Goal: Transaction & Acquisition: Purchase product/service

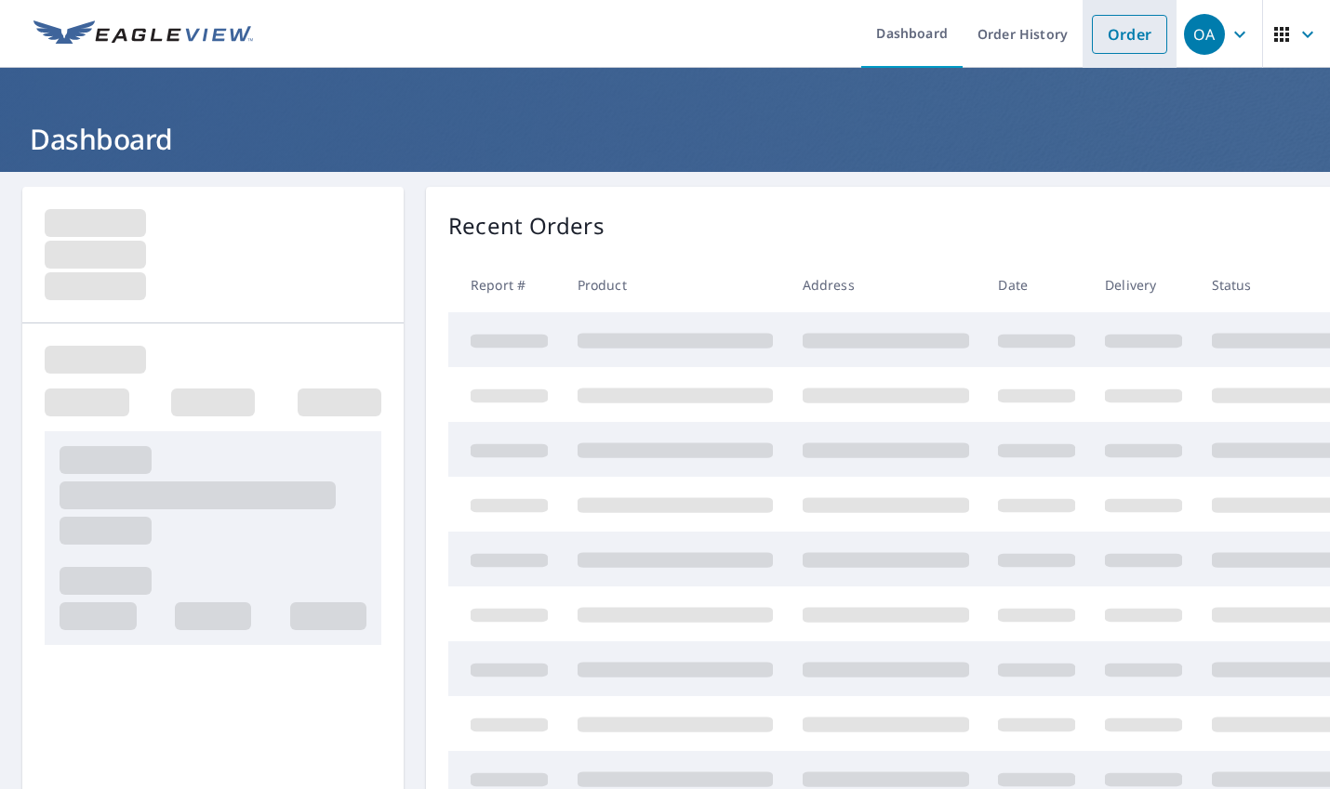
click at [1102, 46] on link "Order" at bounding box center [1129, 34] width 75 height 39
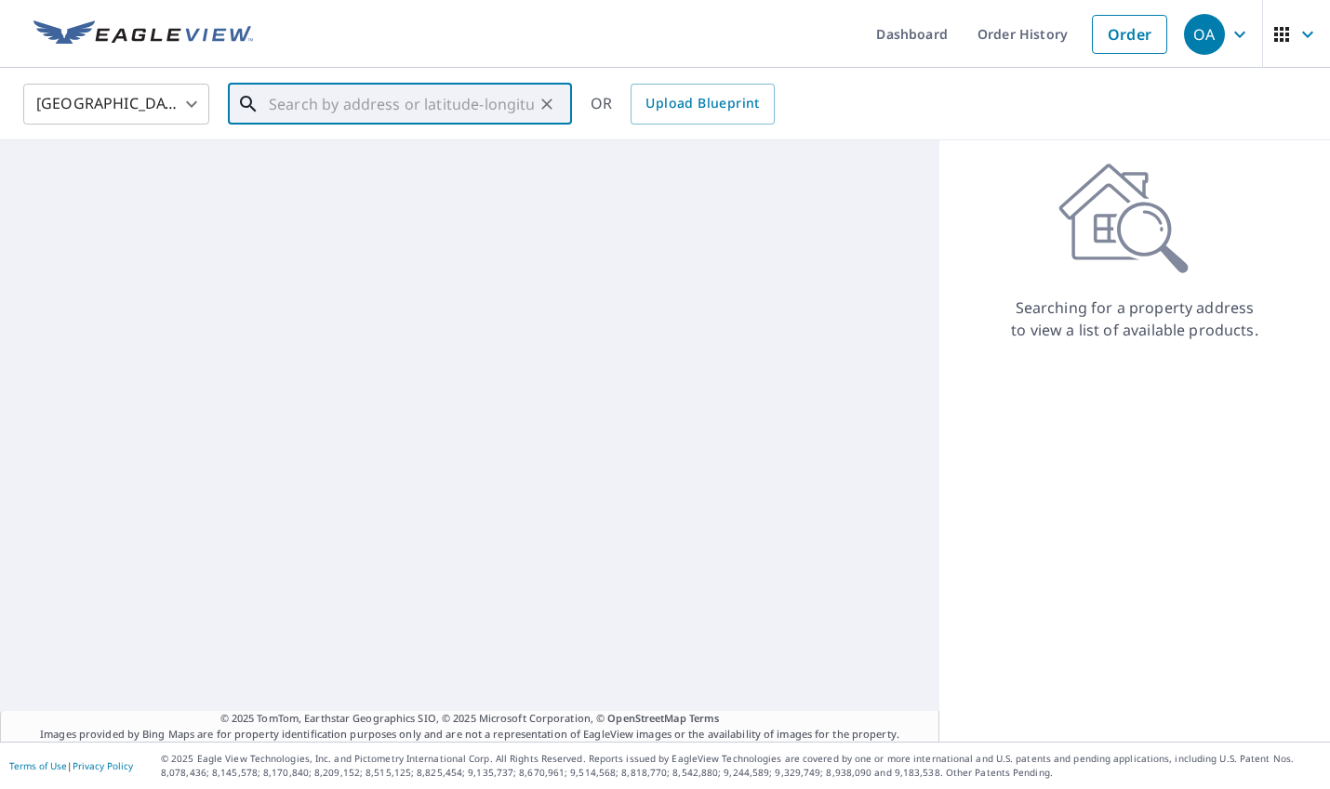
click at [403, 113] on input "text" at bounding box center [401, 104] width 265 height 52
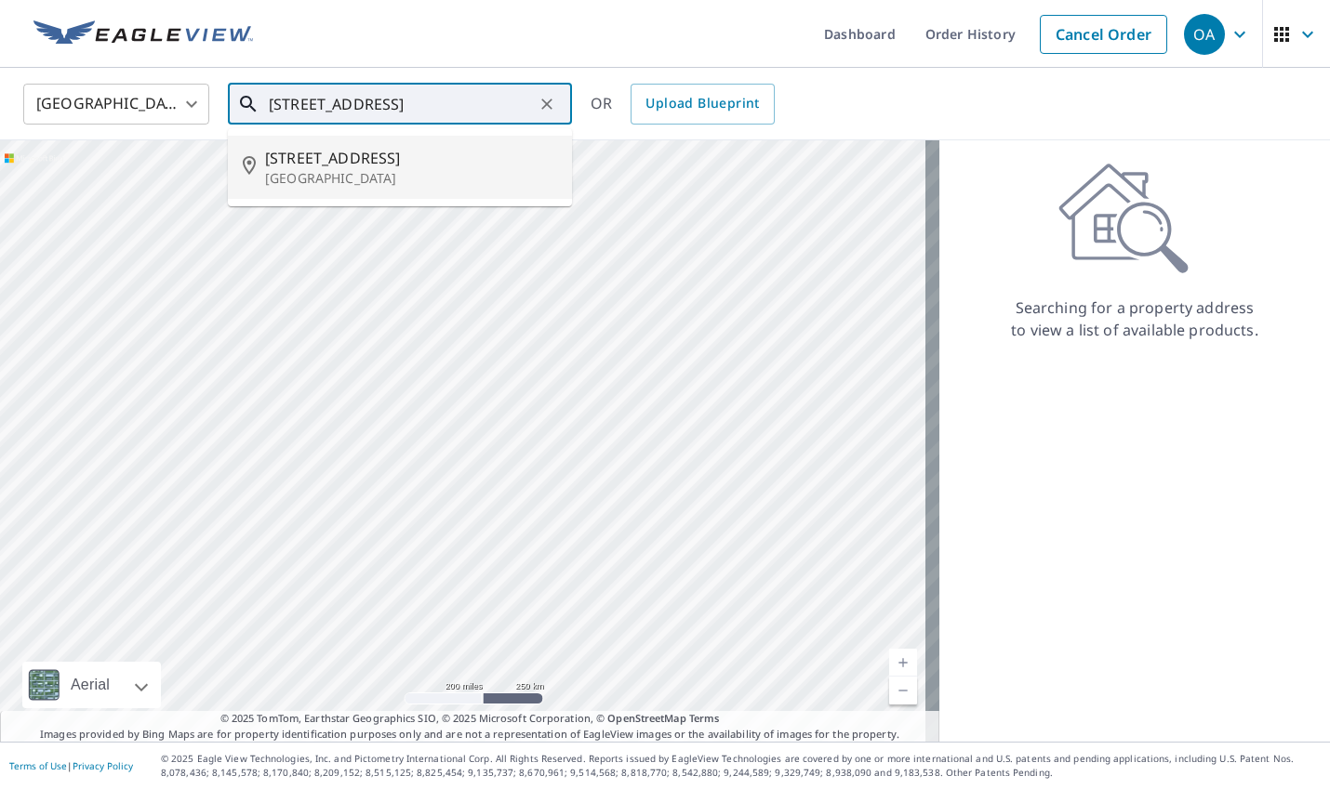
click at [399, 170] on p "[GEOGRAPHIC_DATA]" at bounding box center [411, 178] width 292 height 19
type input "[STREET_ADDRESS]"
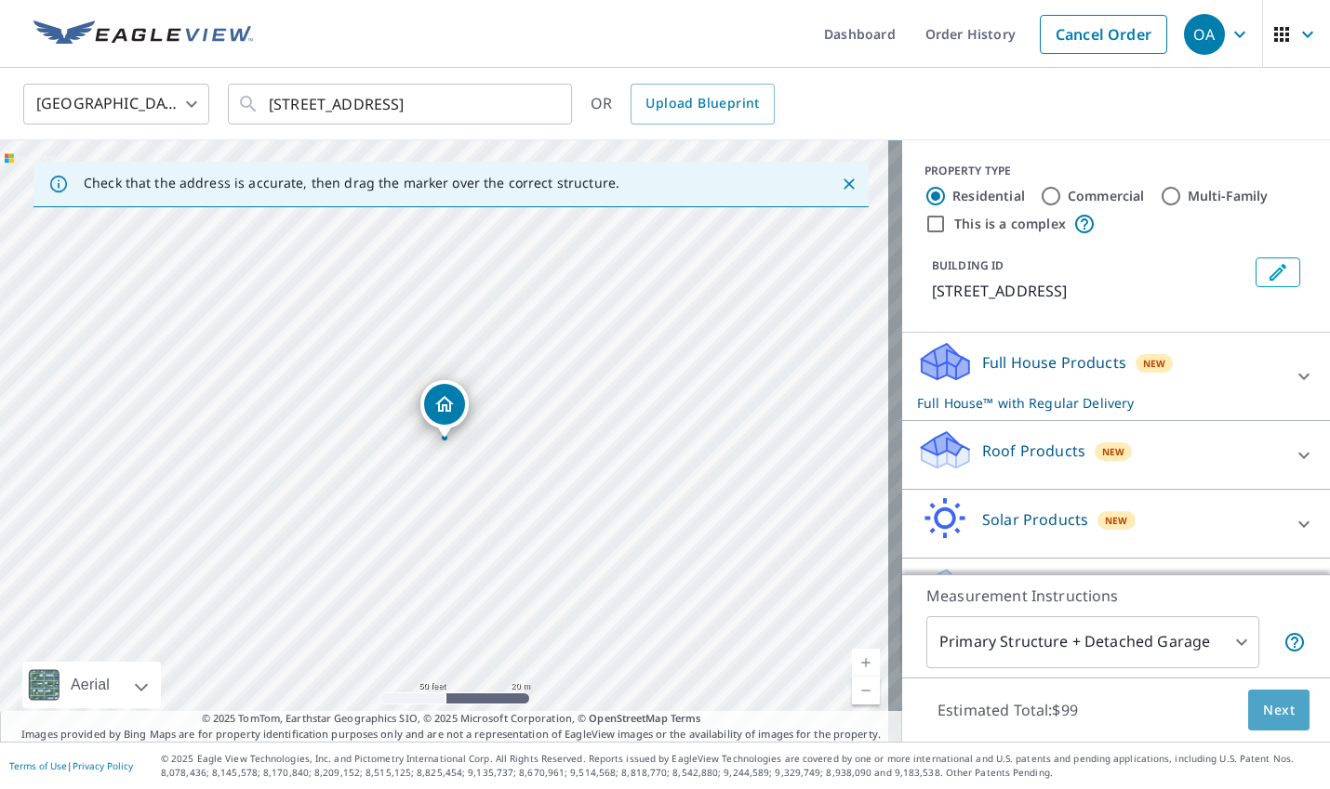
click at [1263, 704] on span "Next" at bounding box center [1279, 710] width 32 height 23
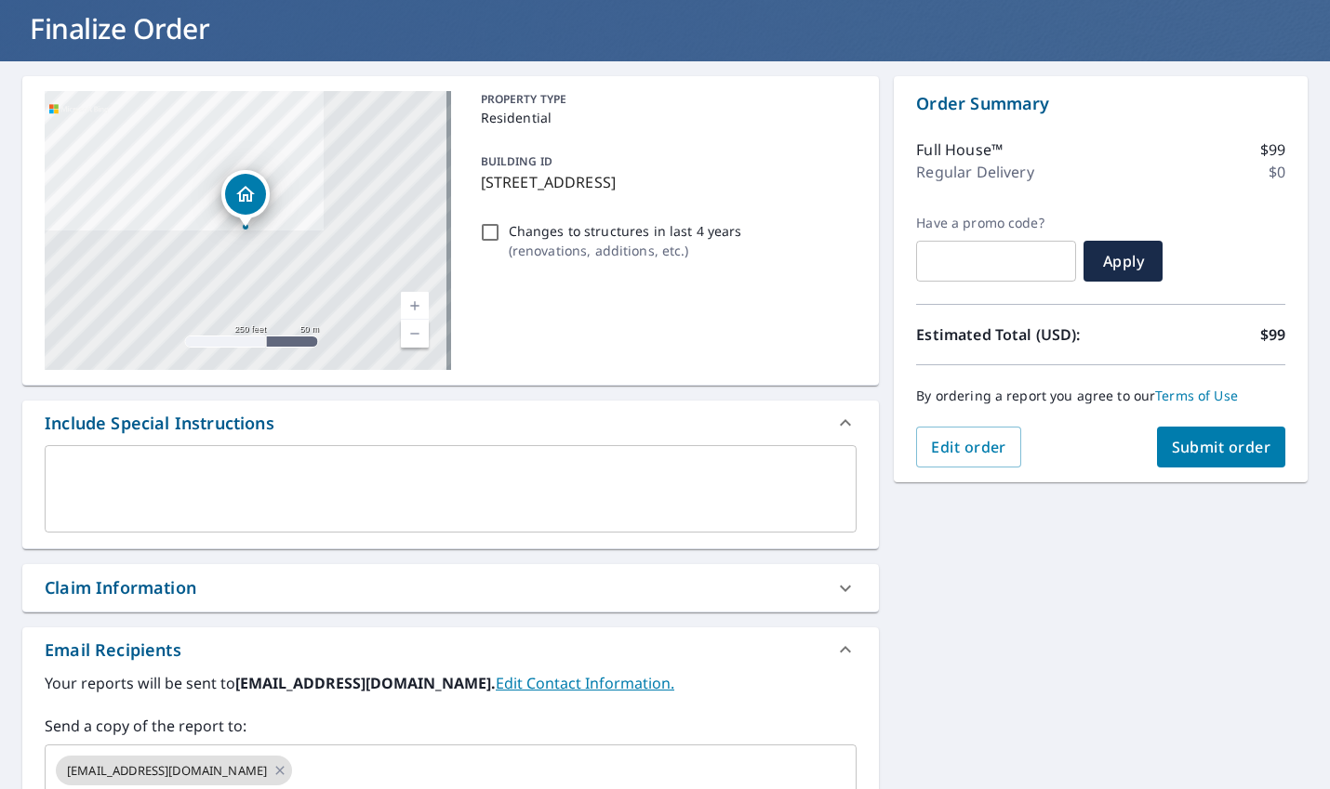
scroll to position [279, 0]
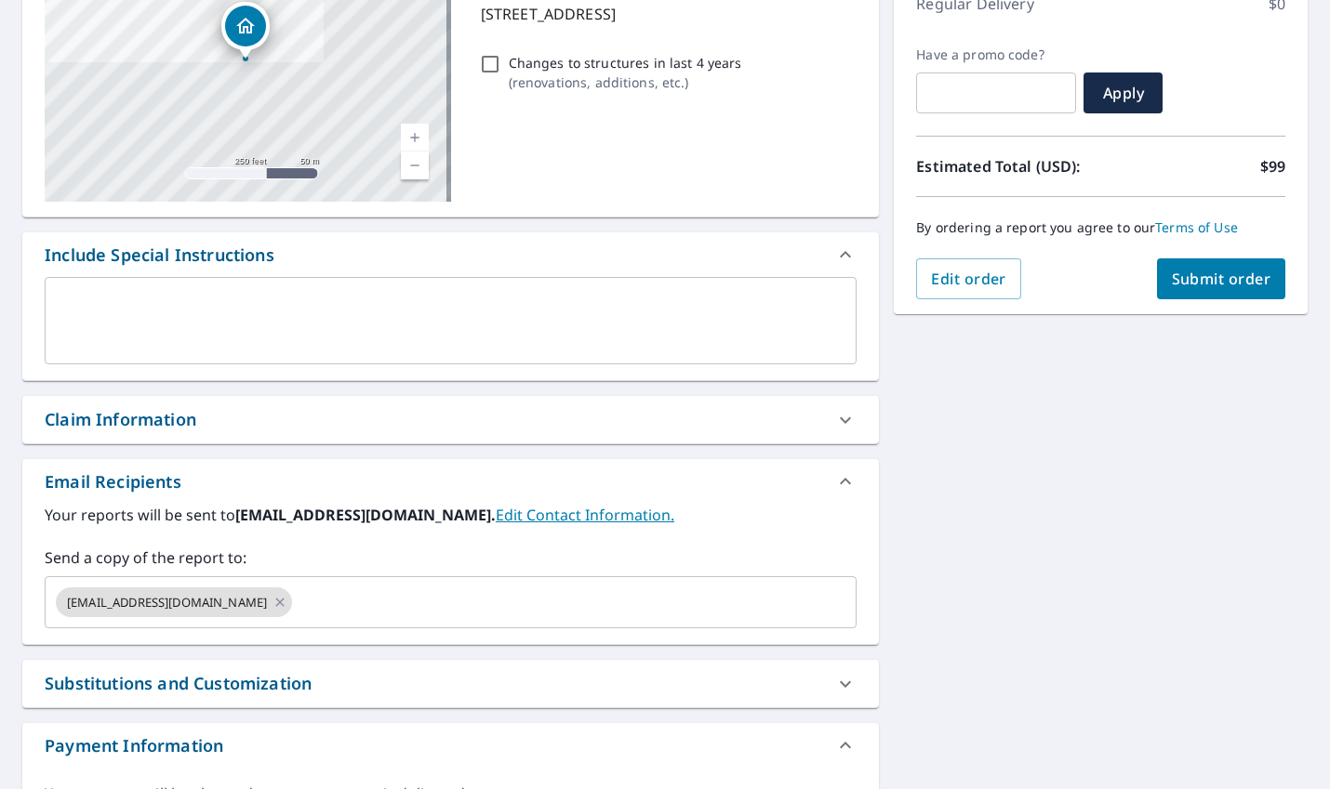
click at [315, 410] on div "Claim Information" at bounding box center [434, 419] width 778 height 25
checkbox input "true"
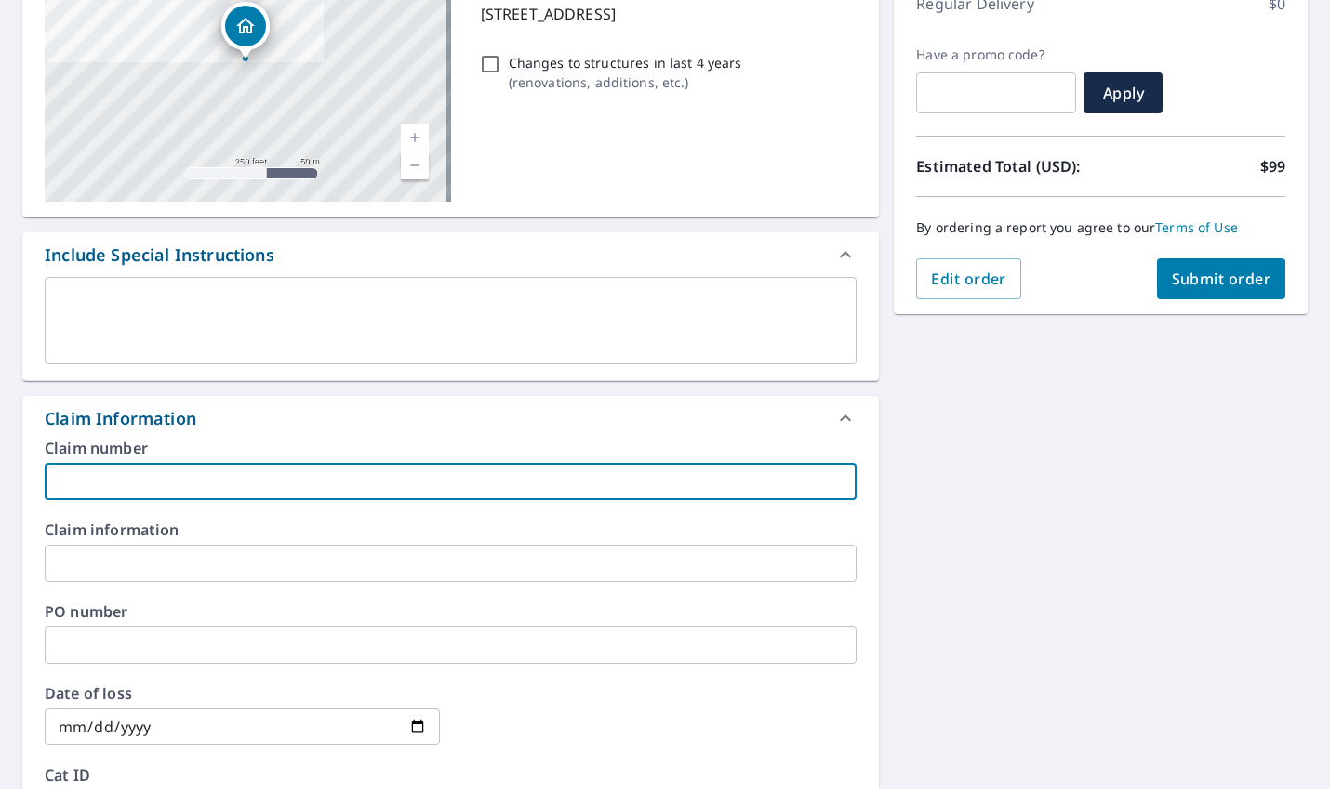
click at [298, 492] on input "text" at bounding box center [451, 481] width 812 height 37
type input "D"
checkbox input "true"
type input "DM"
checkbox input "true"
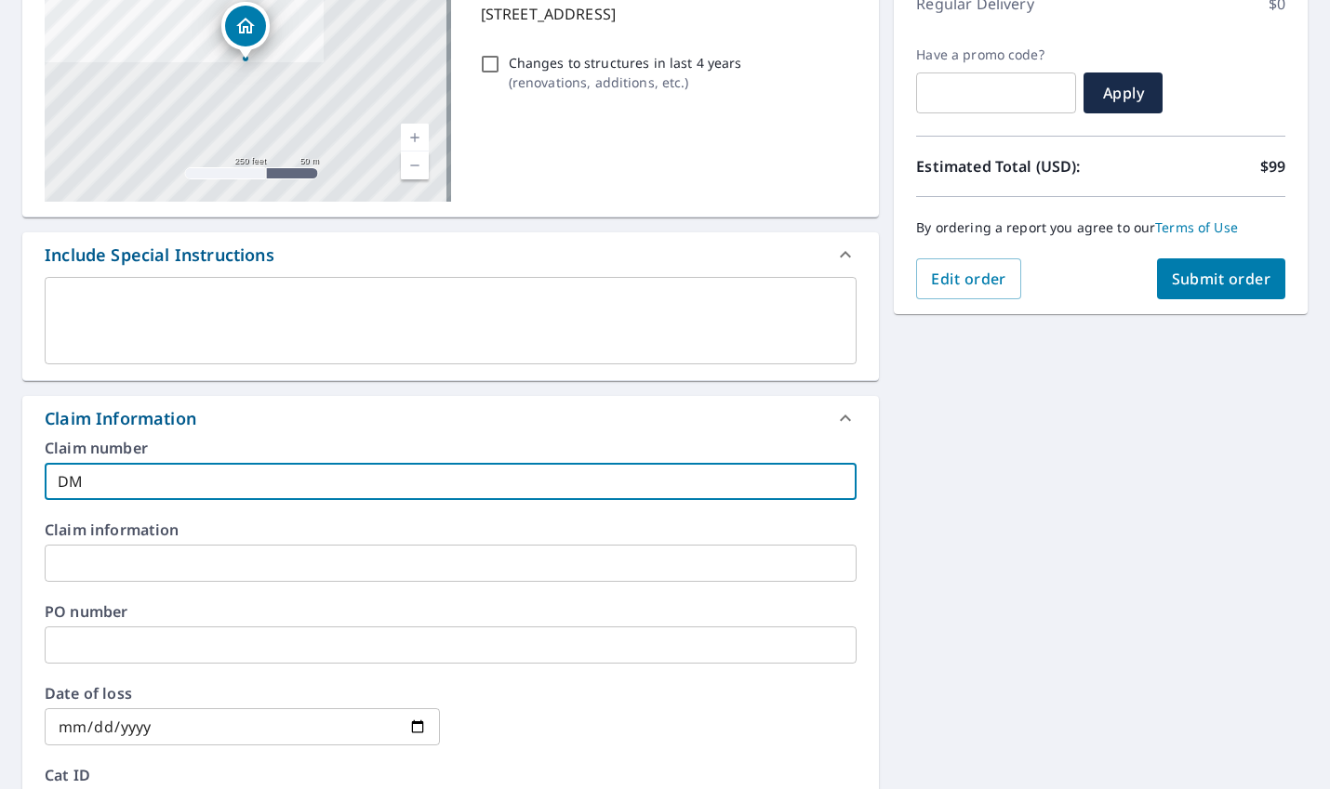
type input "DMI"
checkbox input "true"
type input "DMIA"
checkbox input "true"
type input "DMIA"
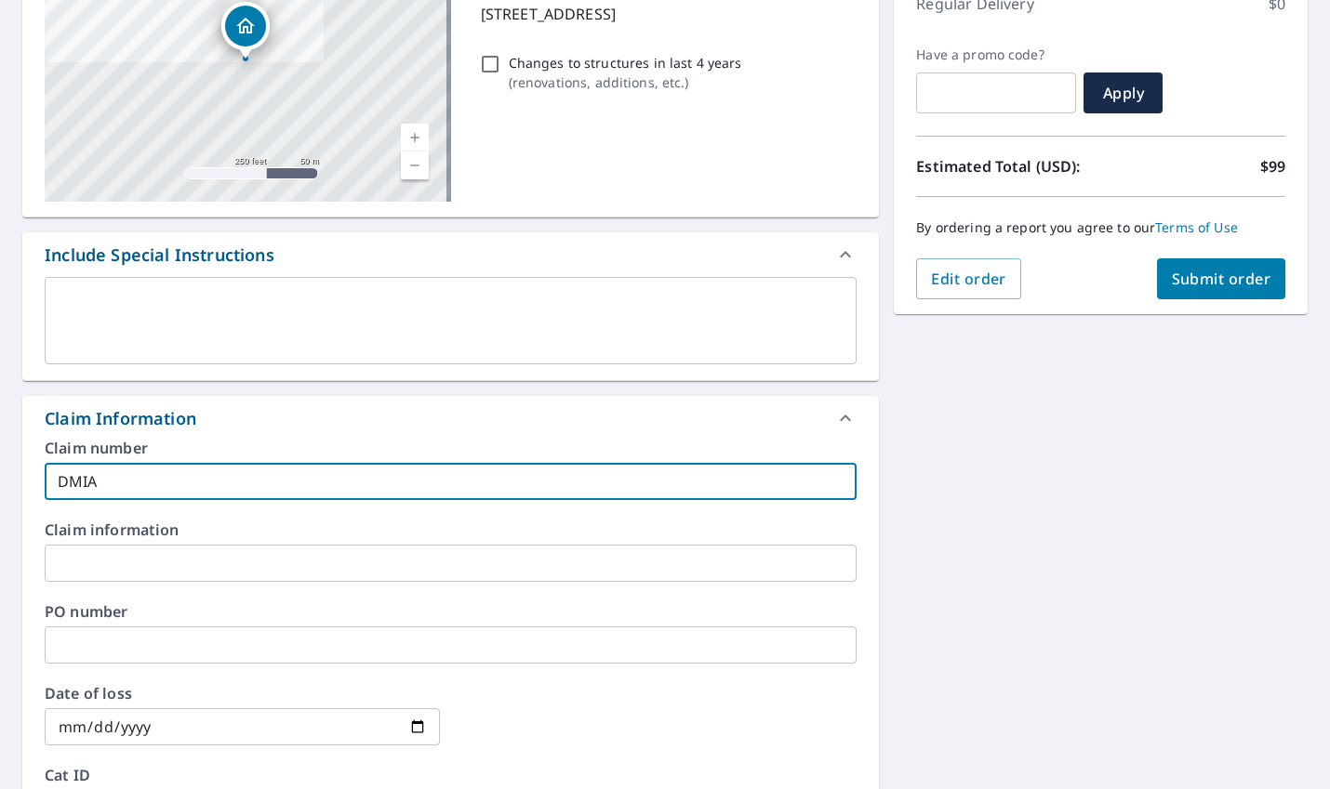
checkbox input "true"
type input "DMIA 8"
checkbox input "true"
type input "DMIA 83"
checkbox input "true"
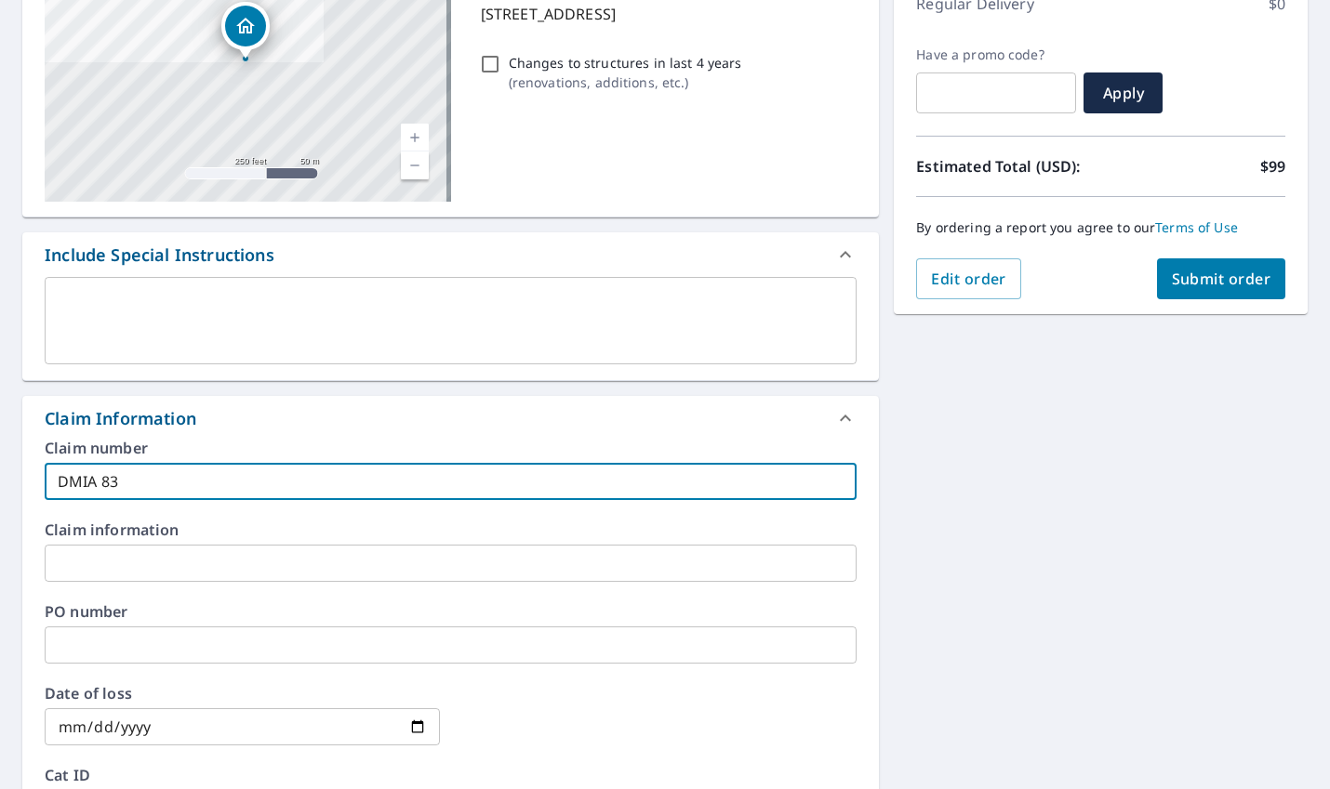
type input "DMIA 830"
checkbox input "true"
type input "DMIA 8304"
checkbox input "true"
type input "DMIA 83049"
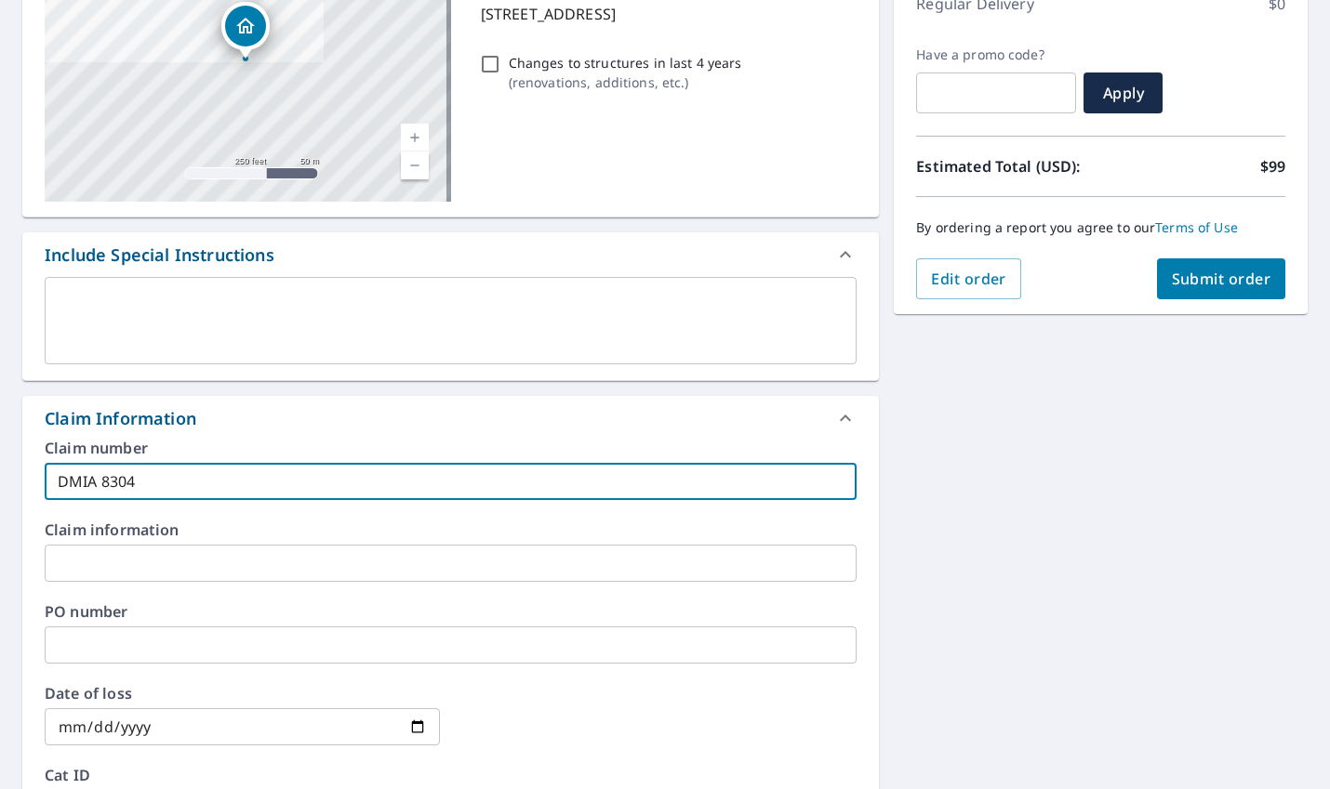
checkbox input "true"
type input "DMIA 830493"
checkbox input "true"
type input "DMIA 830493"
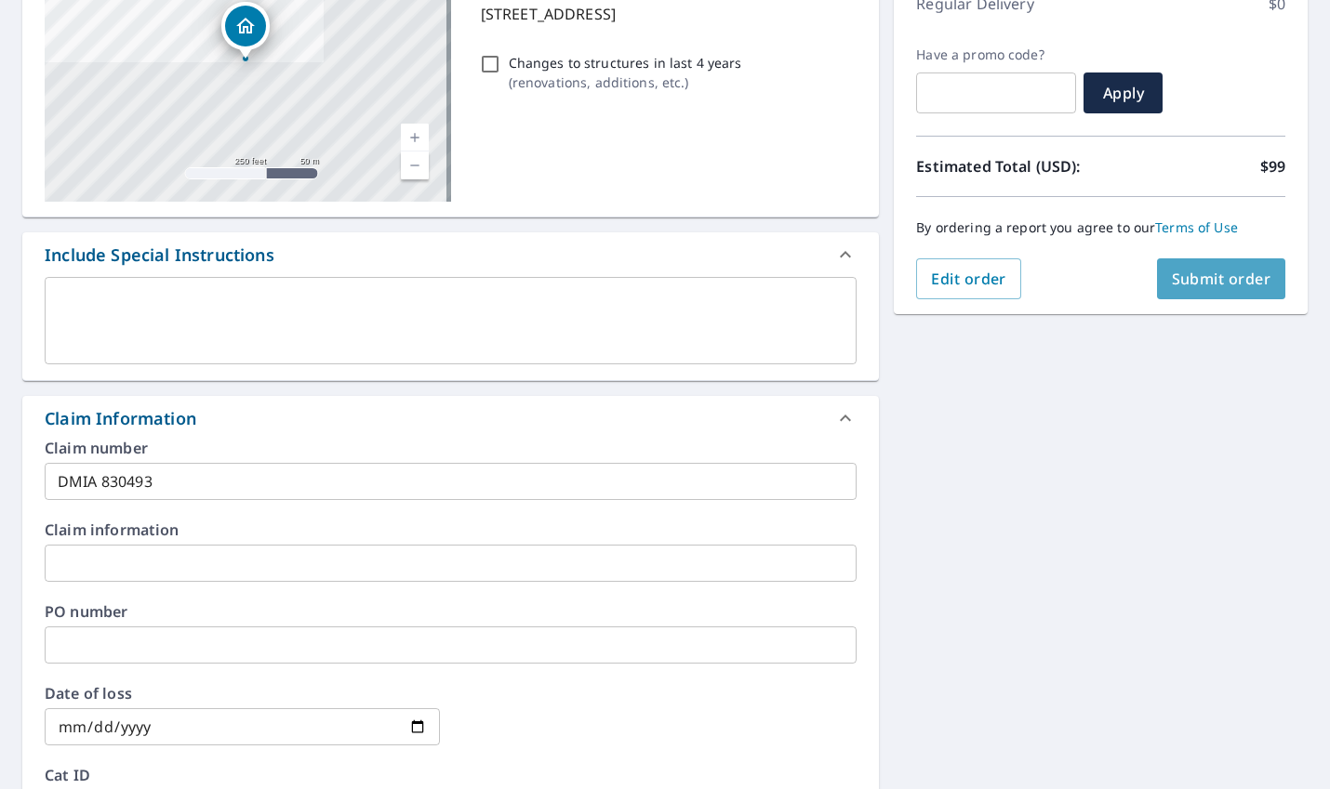
click at [1194, 264] on button "Submit order" at bounding box center [1221, 278] width 129 height 41
checkbox input "true"
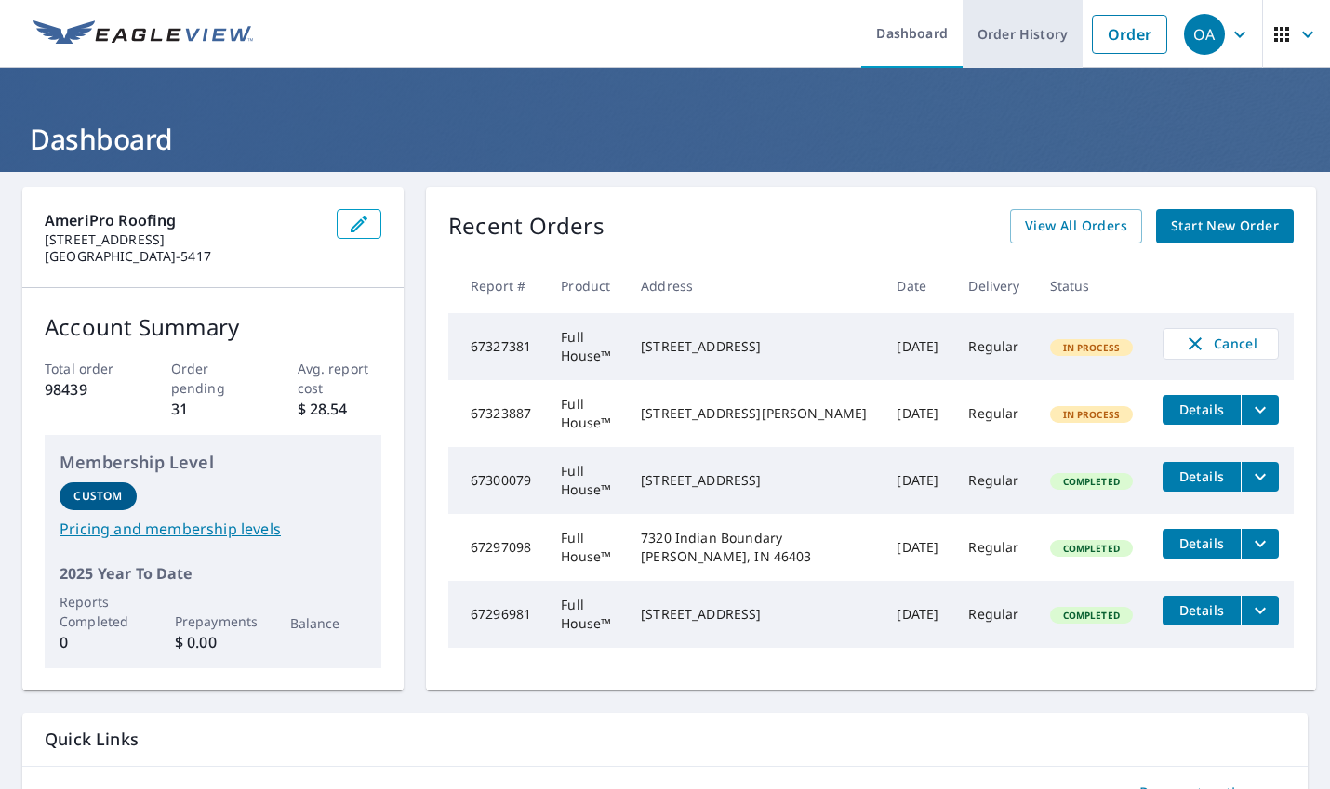
drag, startPoint x: 1102, startPoint y: 36, endPoint x: 974, endPoint y: 67, distance: 131.0
click at [1102, 36] on link "Order" at bounding box center [1129, 34] width 75 height 39
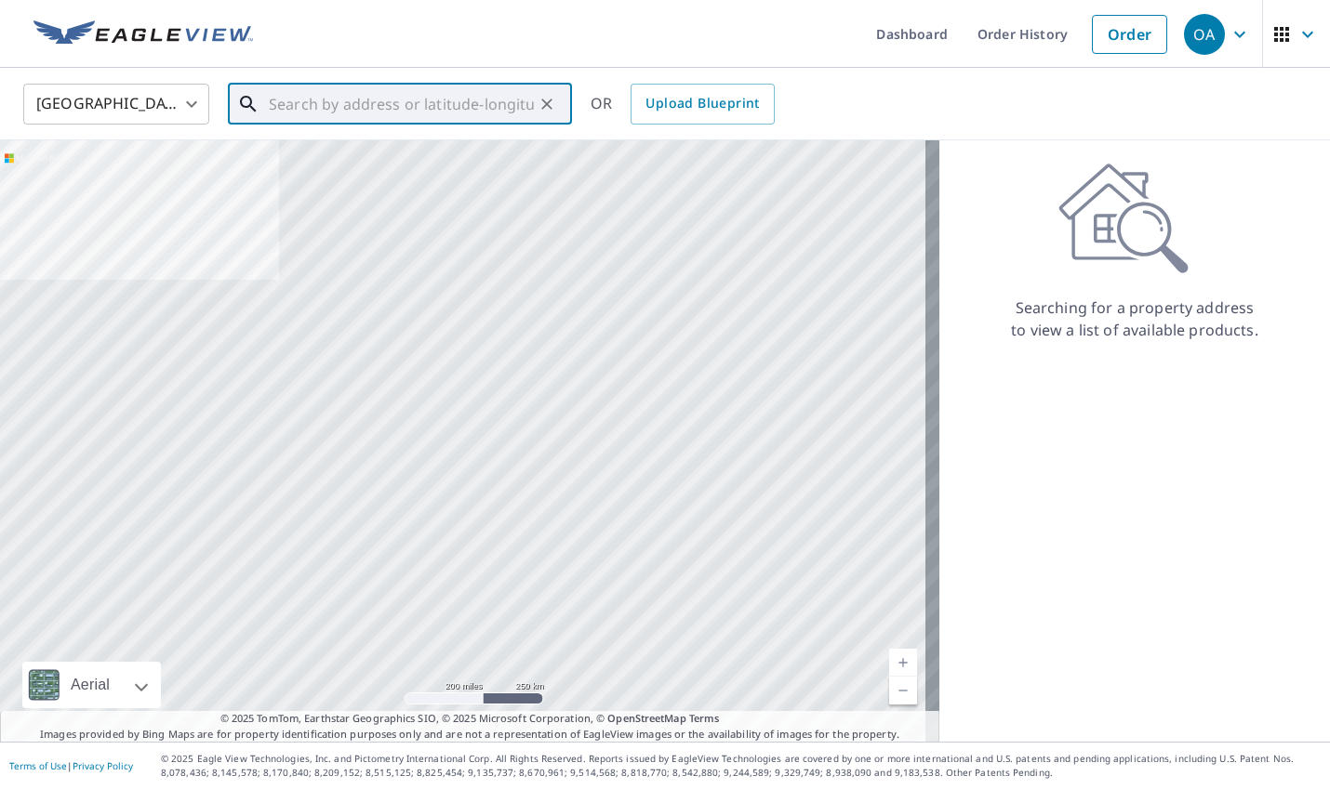
click at [457, 116] on input "text" at bounding box center [401, 104] width 265 height 52
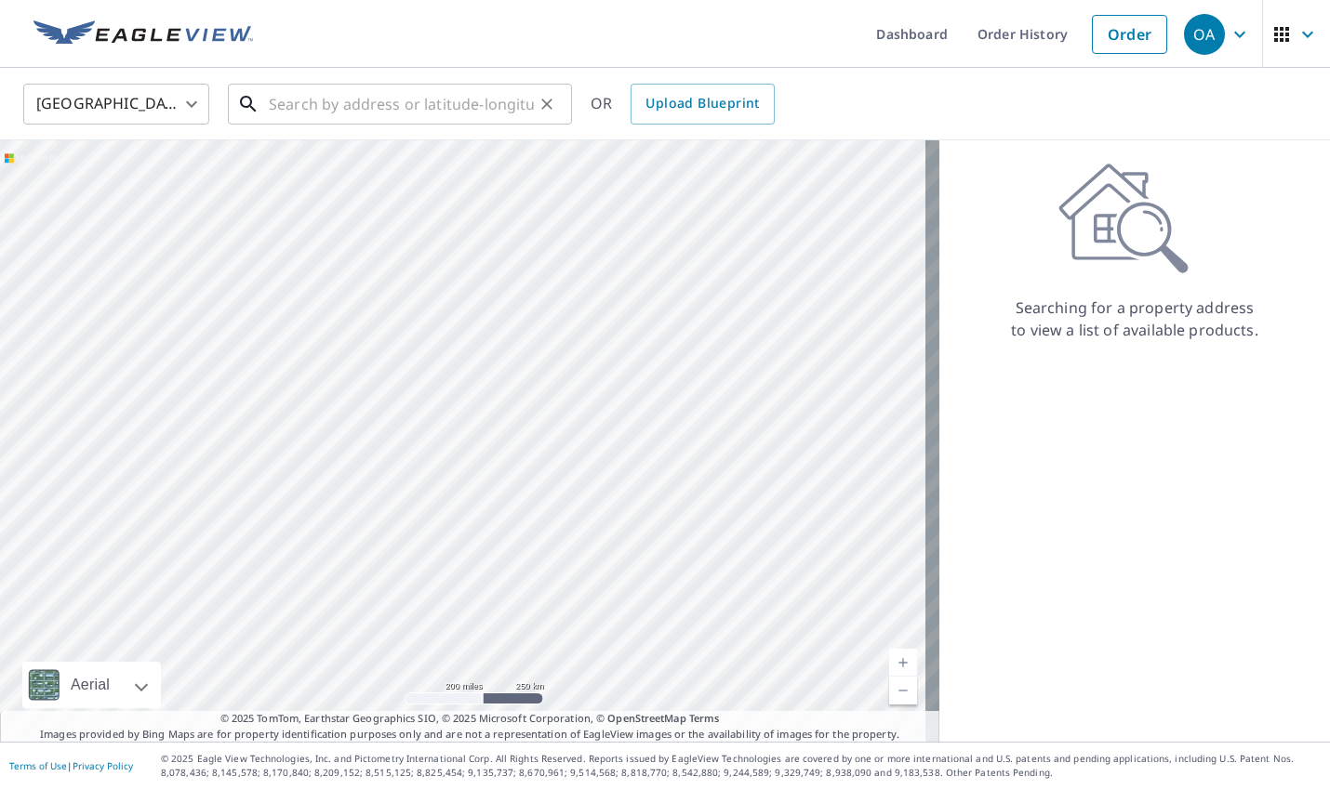
click at [319, 103] on input "text" at bounding box center [401, 104] width 265 height 52
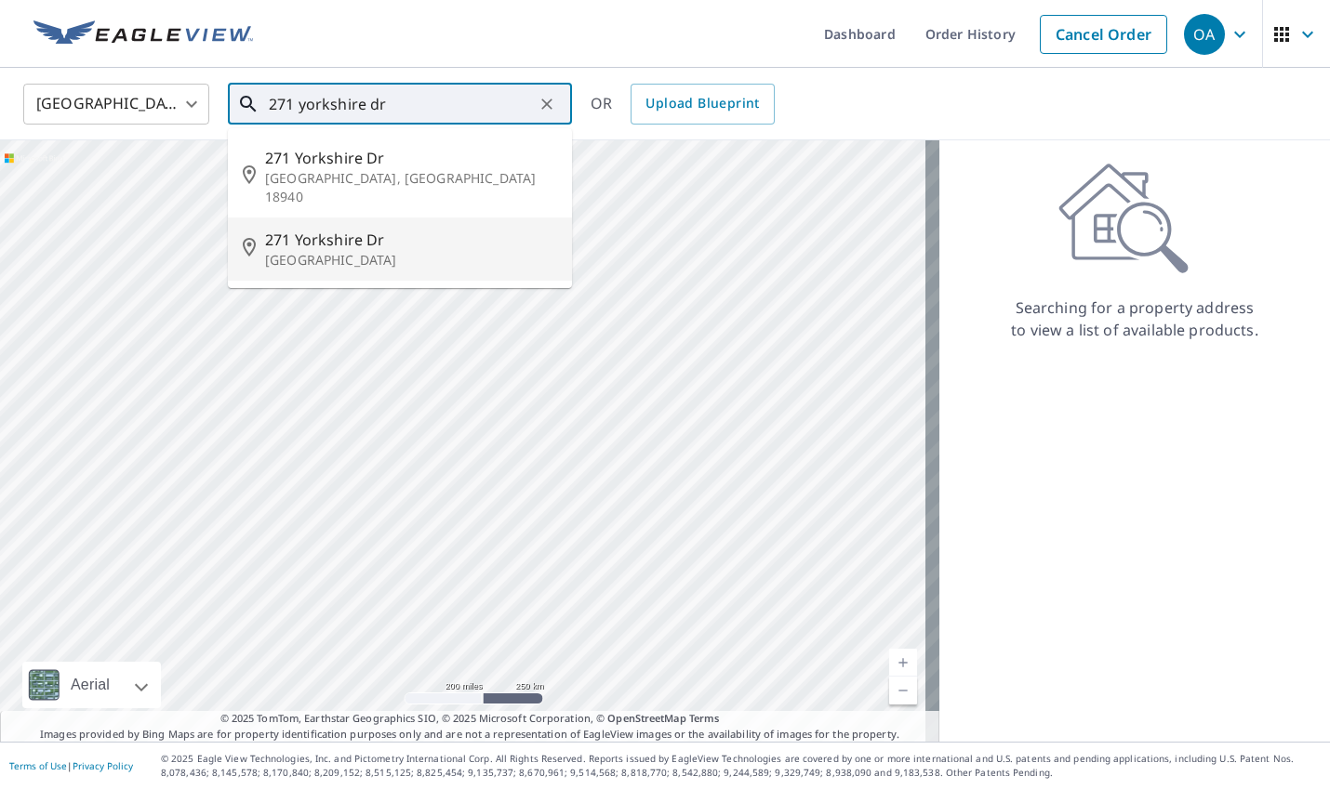
click at [351, 229] on span "271 Yorkshire Dr" at bounding box center [411, 240] width 292 height 22
type input "271 Yorkshire Dr Fox River Grove, IL 60021"
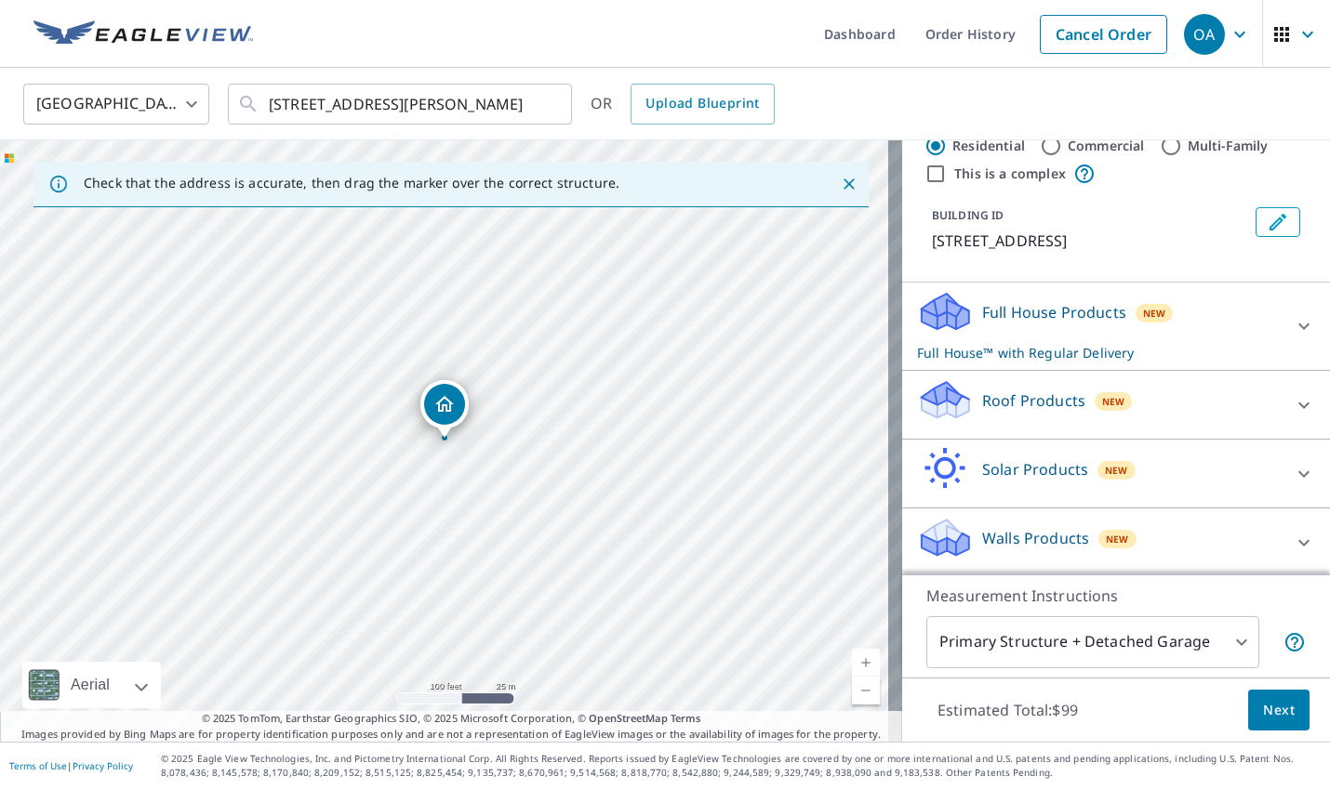
scroll to position [75, 0]
click at [1166, 401] on div "Roof Products New" at bounding box center [1099, 402] width 364 height 53
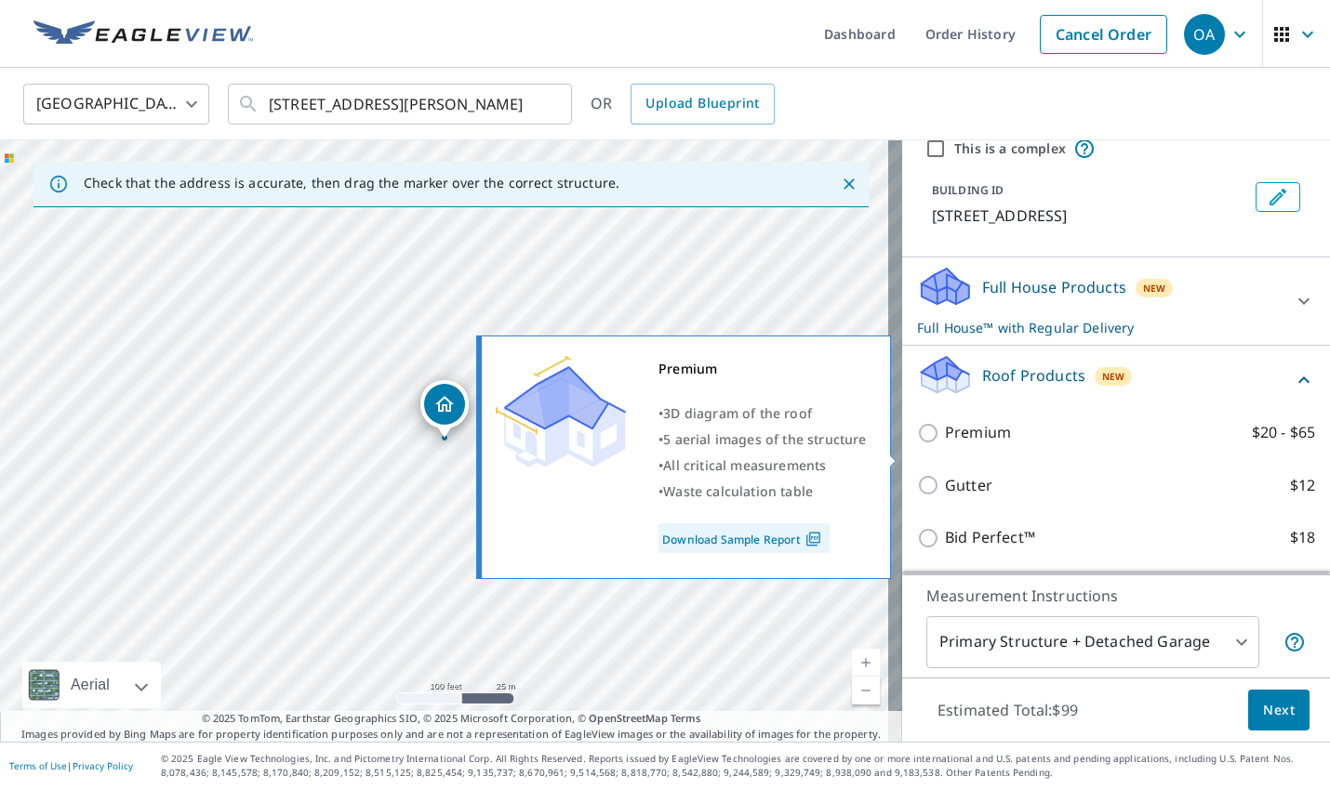
click at [945, 444] on p "Premium" at bounding box center [978, 432] width 66 height 23
click at [945, 444] on input "Premium $20 - $65" at bounding box center [931, 433] width 28 height 22
checkbox input "true"
checkbox input "false"
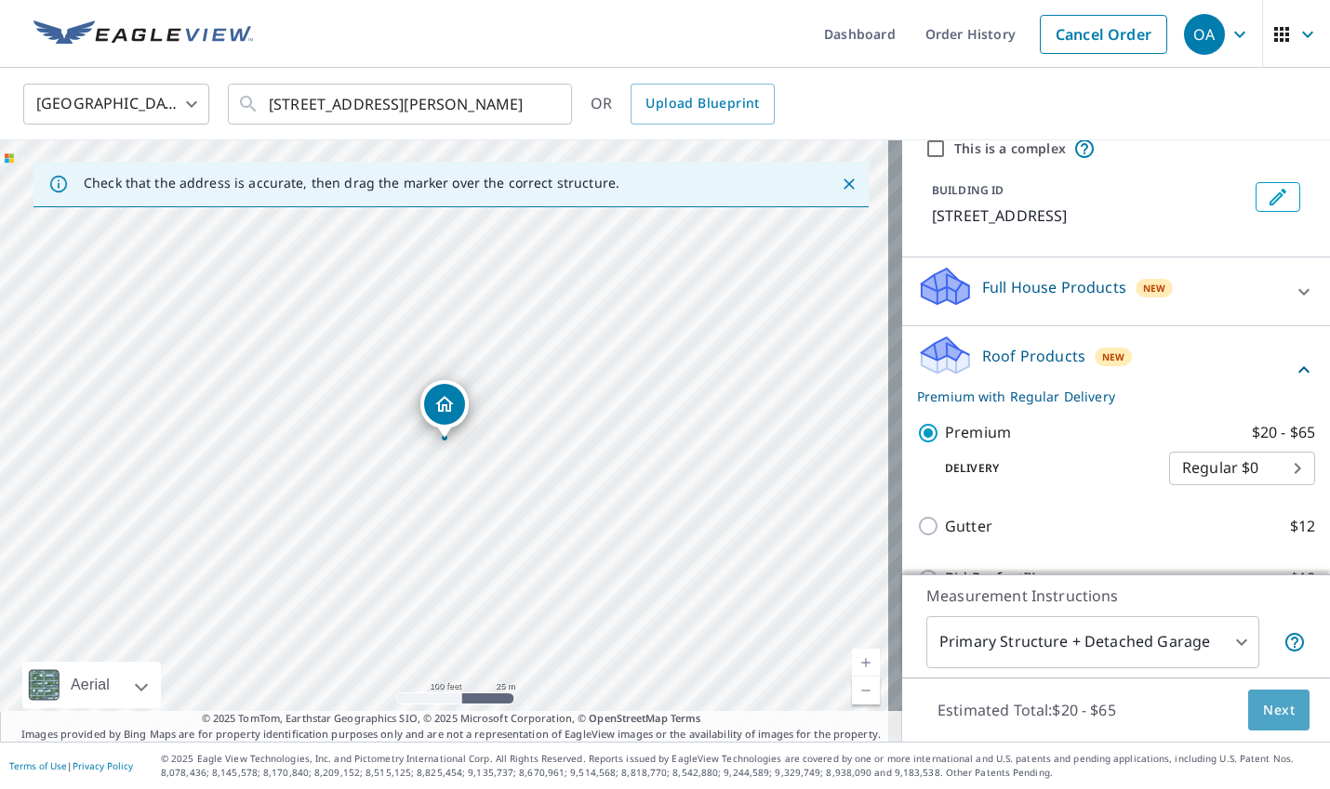
click at [1263, 706] on span "Next" at bounding box center [1279, 710] width 32 height 23
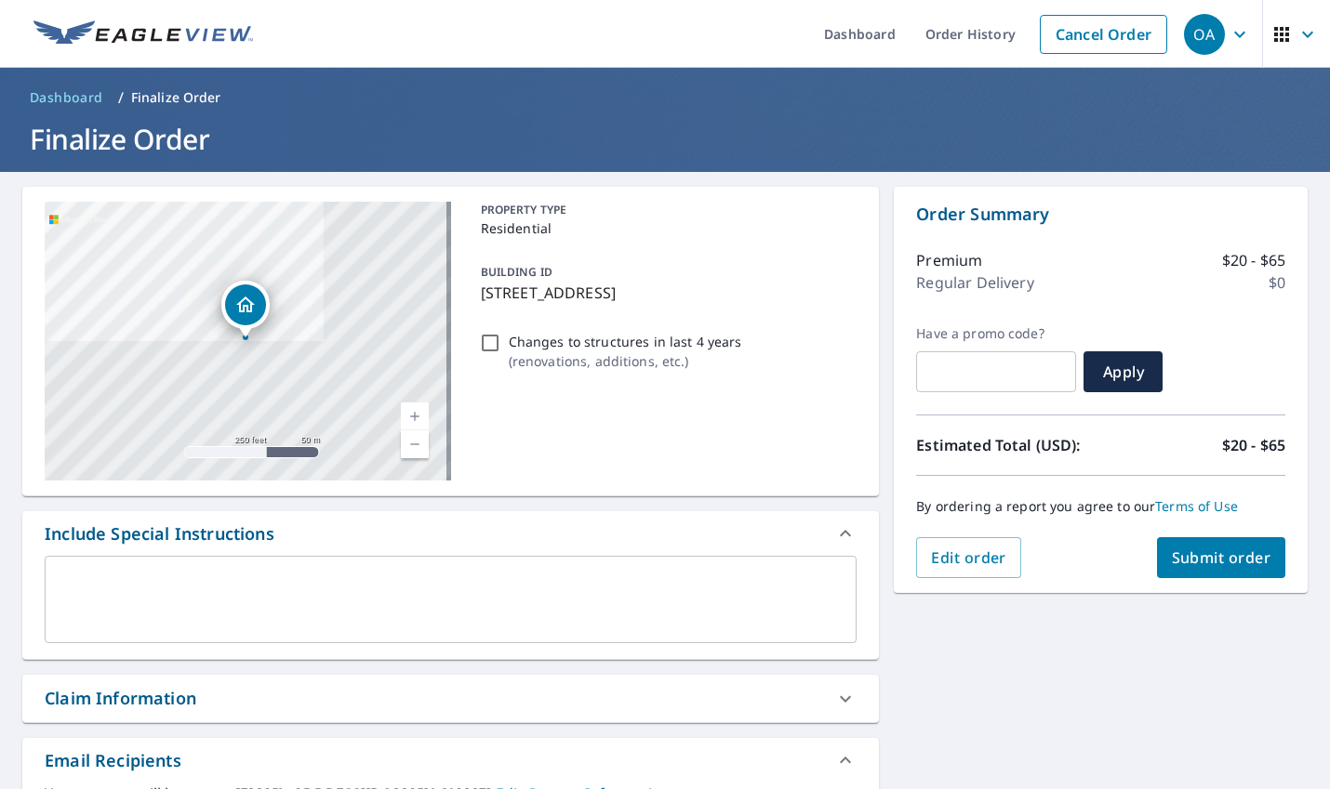
click at [486, 340] on input "Changes to structures in last 4 years ( renovations, additions, etc. )" at bounding box center [490, 343] width 22 height 22
checkbox input "true"
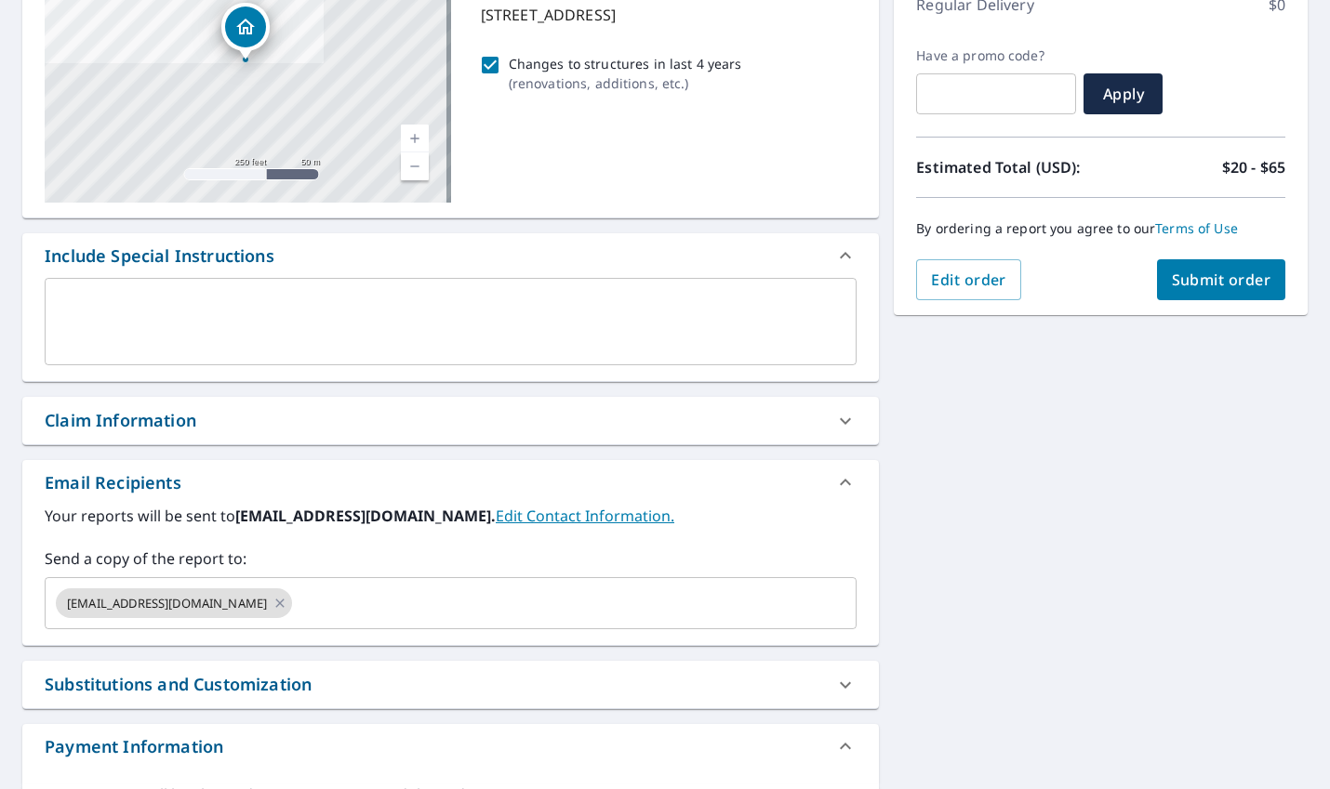
scroll to position [279, 0]
click at [188, 418] on div "Claim Information" at bounding box center [121, 419] width 152 height 25
checkbox input "true"
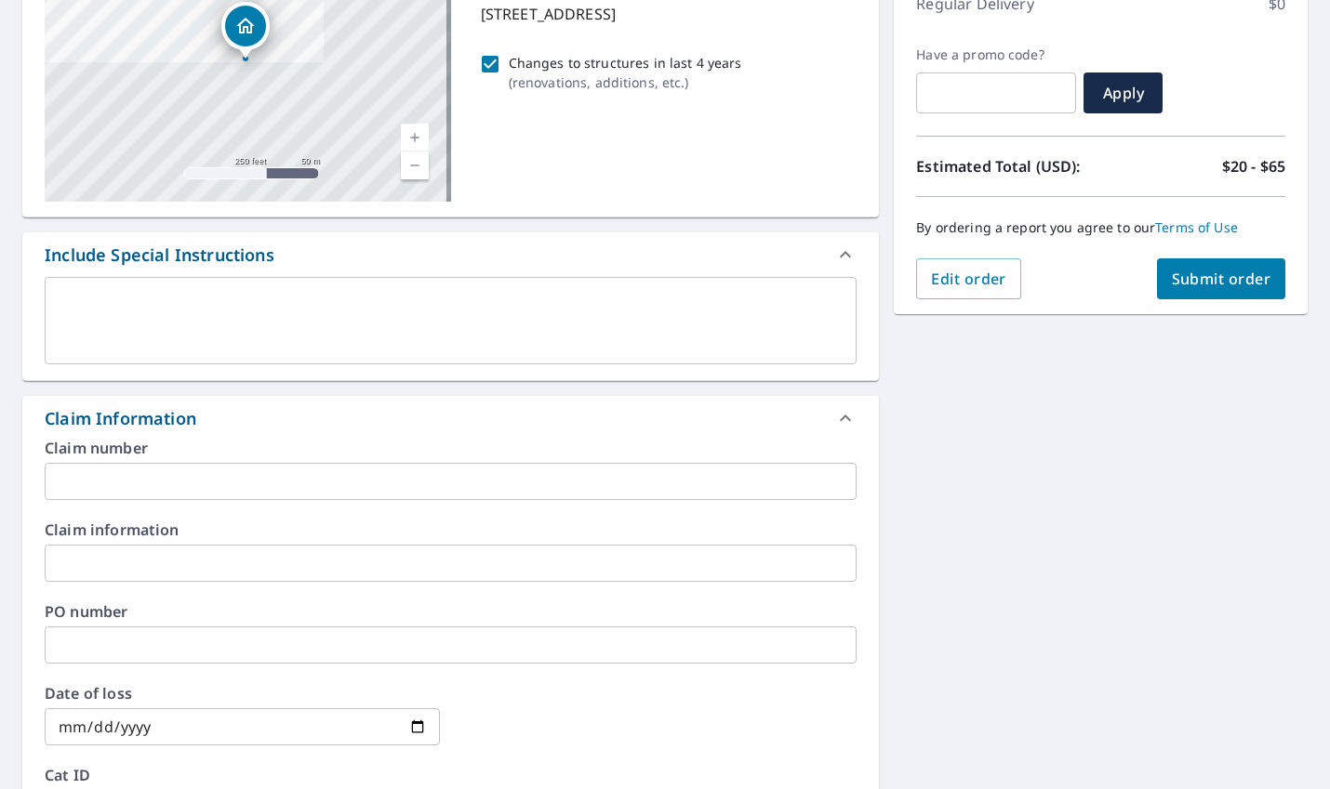
click at [169, 292] on div "x ​" at bounding box center [451, 320] width 812 height 87
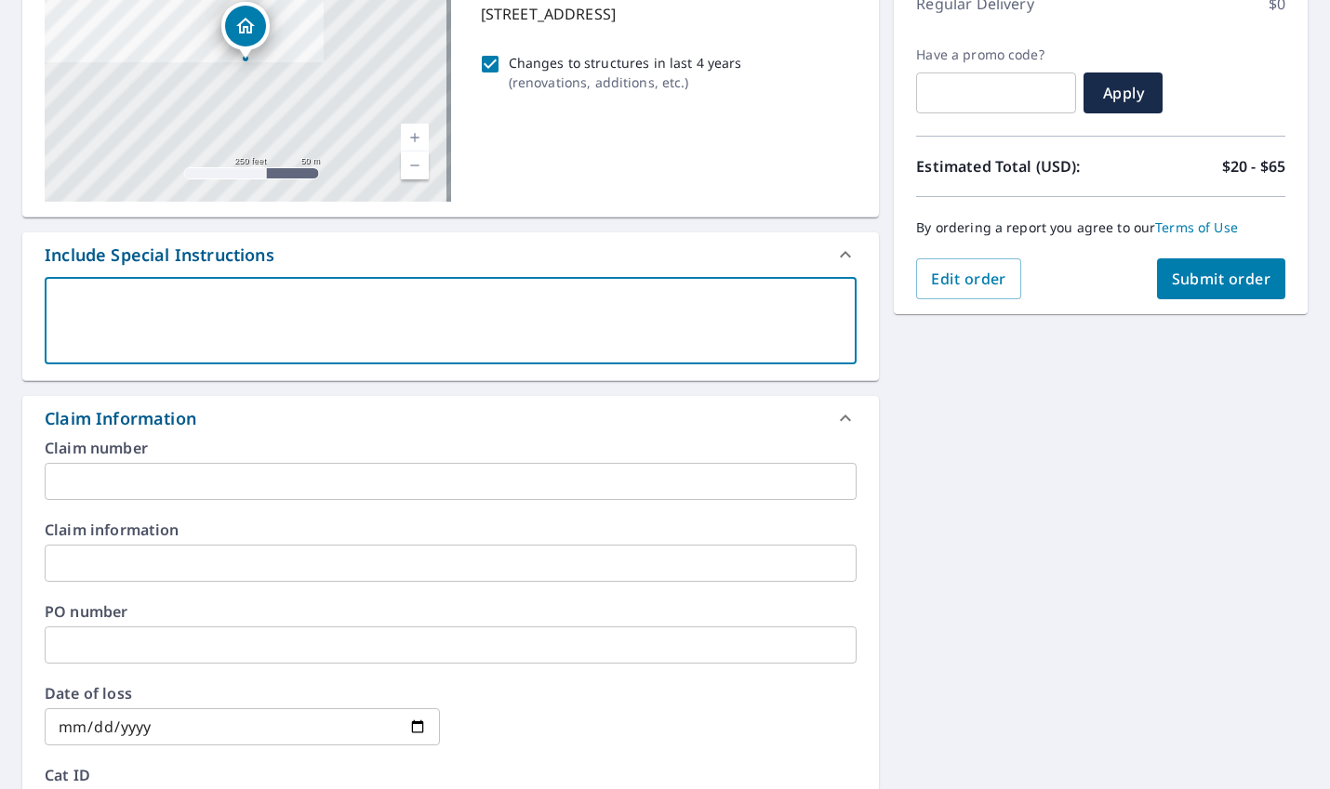
type textarea "A"
type textarea "x"
checkbox input "true"
type textarea "Al"
type textarea "x"
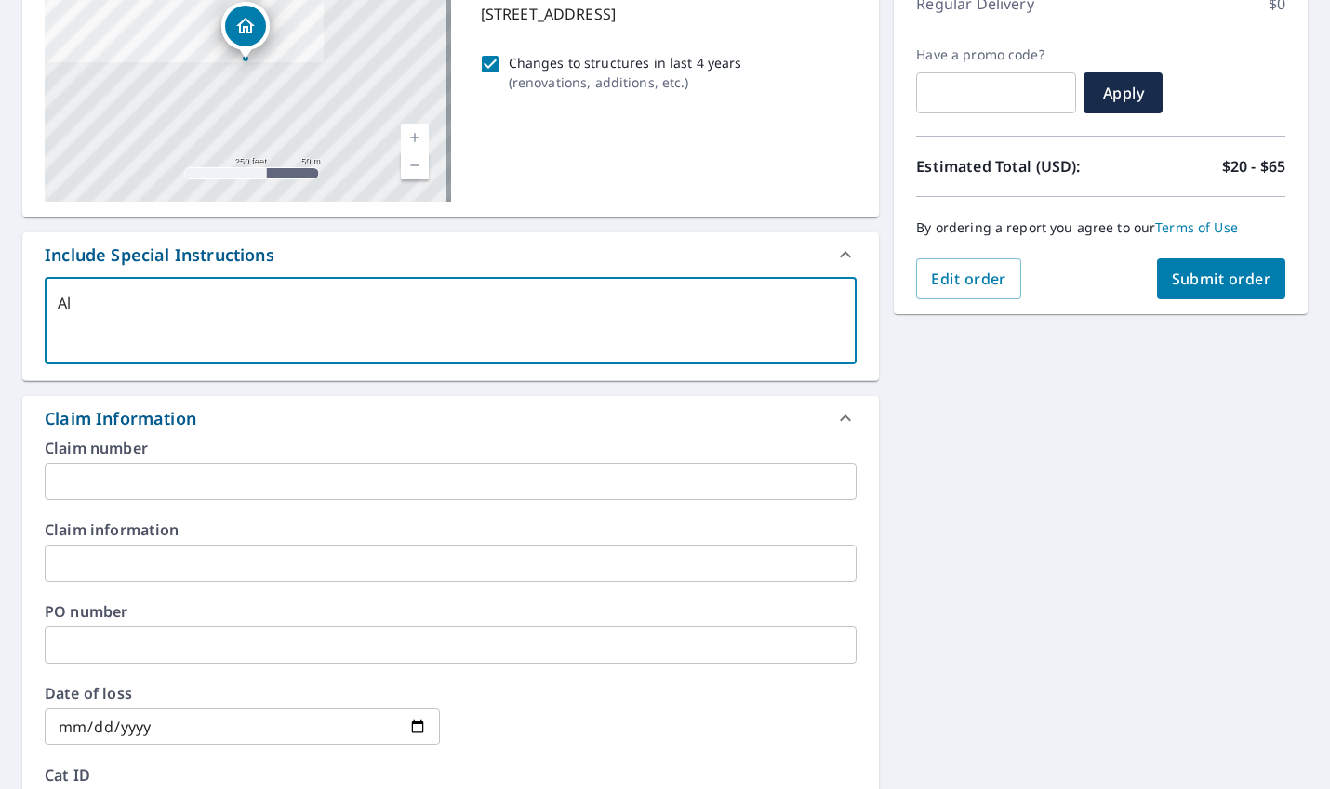
checkbox input "true"
type textarea "All"
type textarea "x"
checkbox input "true"
type textarea "All"
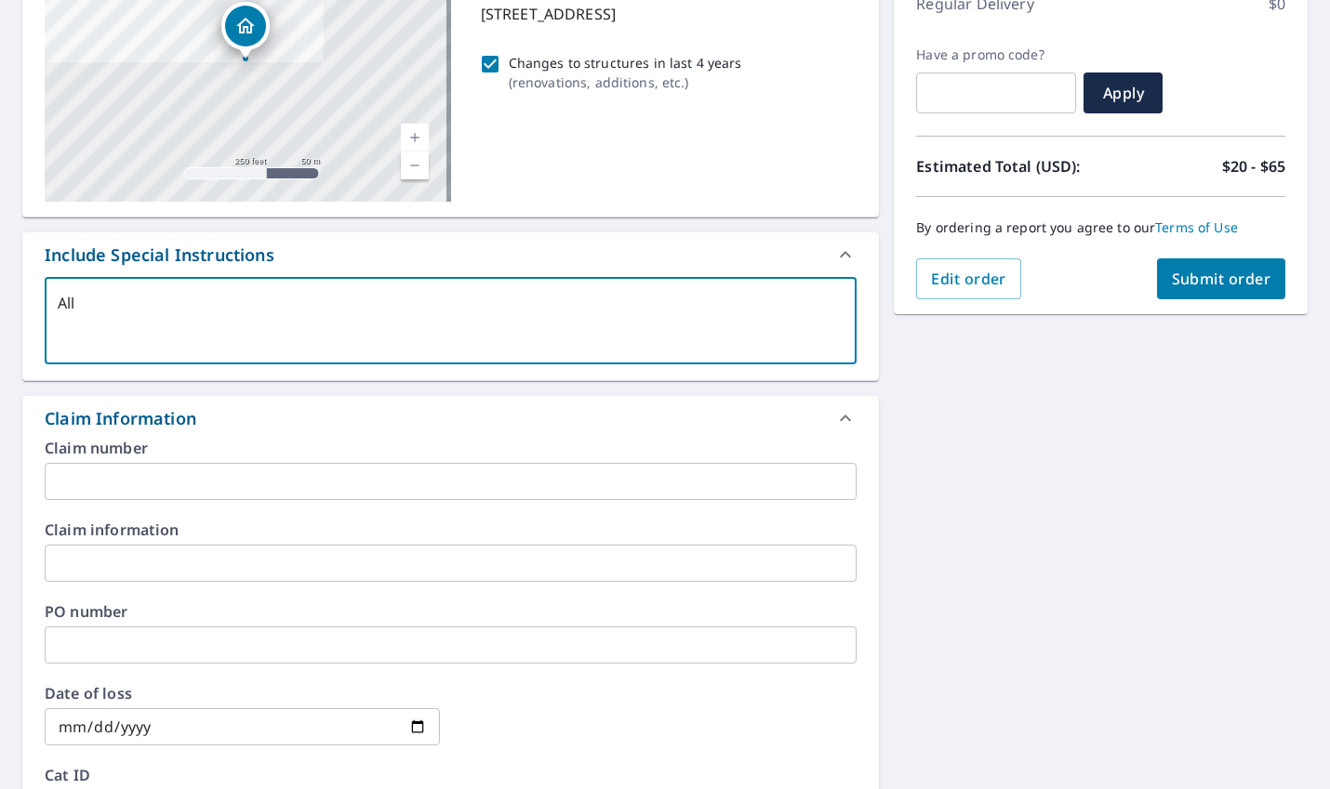
type textarea "x"
checkbox input "true"
type textarea "All s"
type textarea "x"
checkbox input "true"
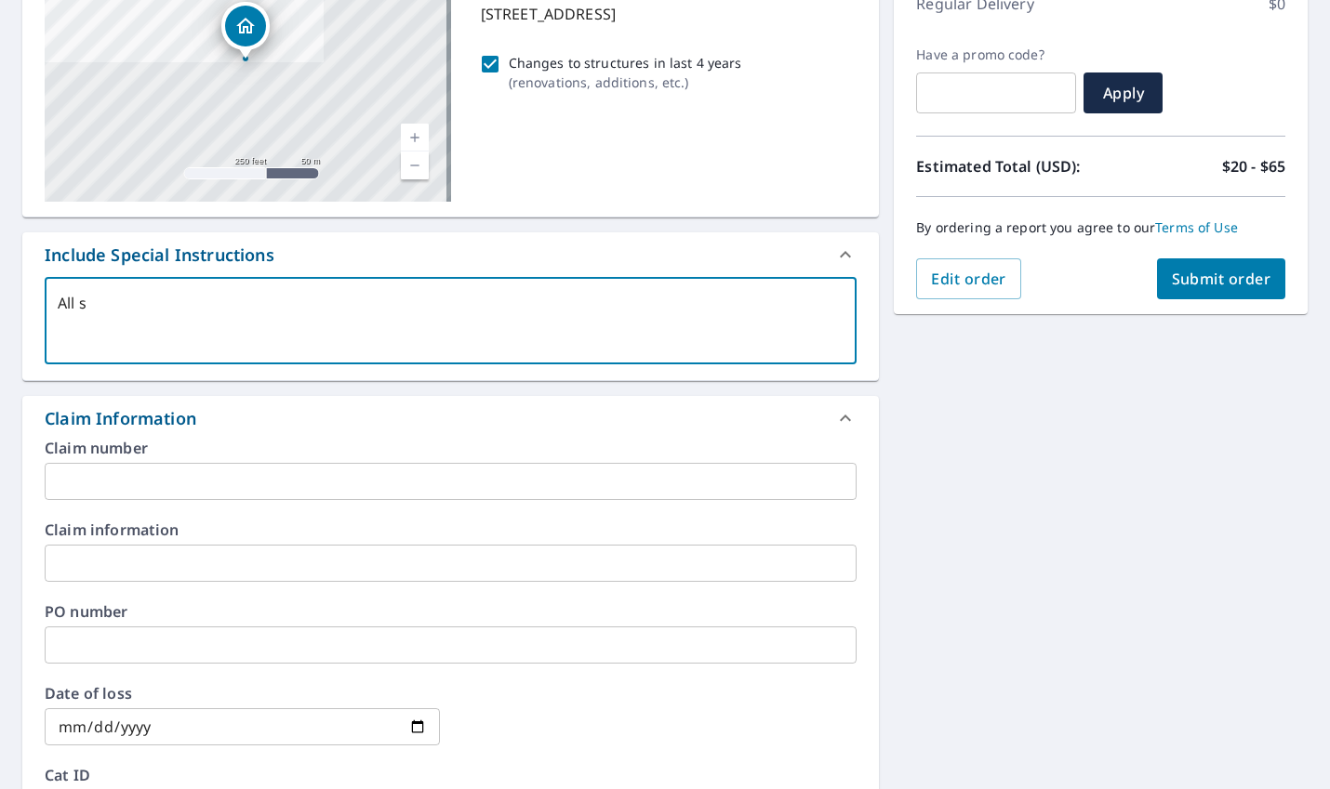
type textarea "All st"
type textarea "x"
checkbox input "true"
type textarea "All str"
type textarea "x"
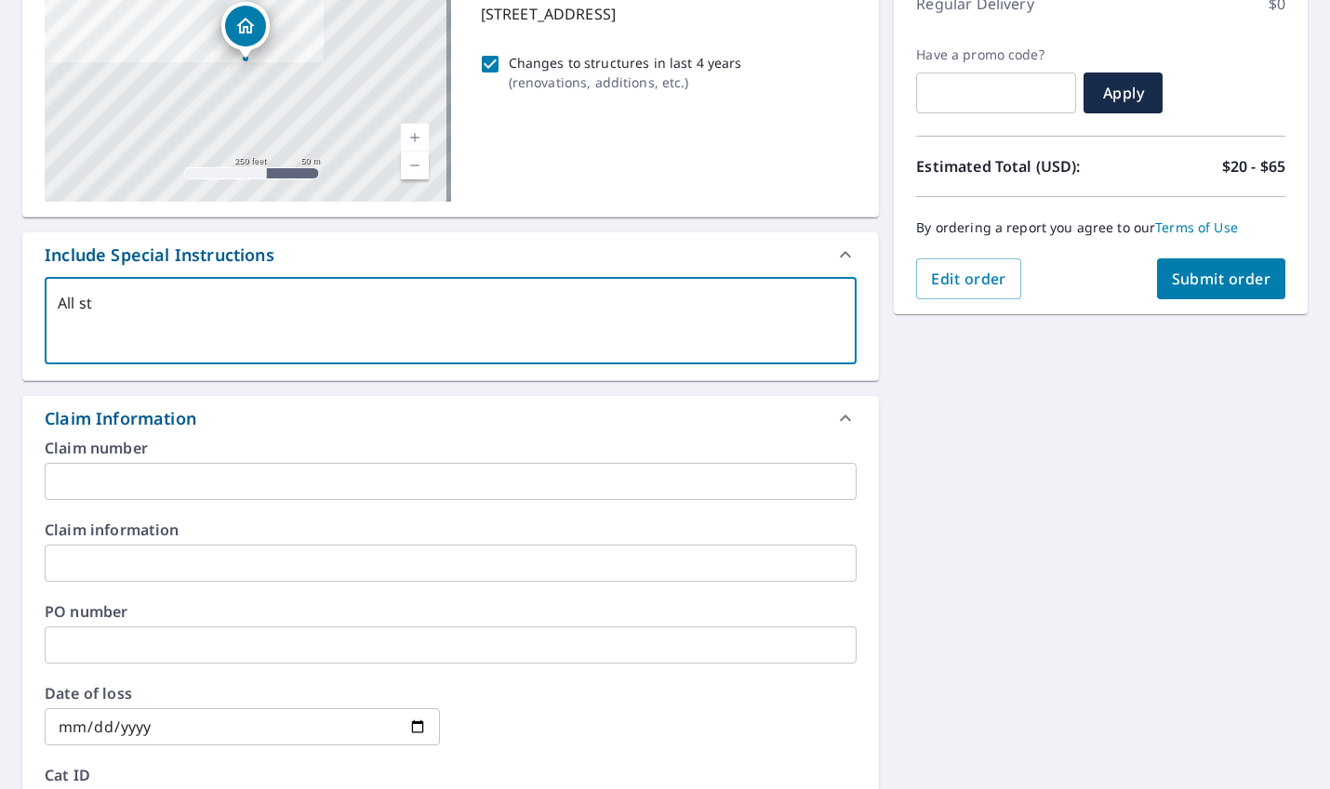
checkbox input "true"
type textarea "All stru"
type textarea "x"
checkbox input "true"
type textarea "All struc"
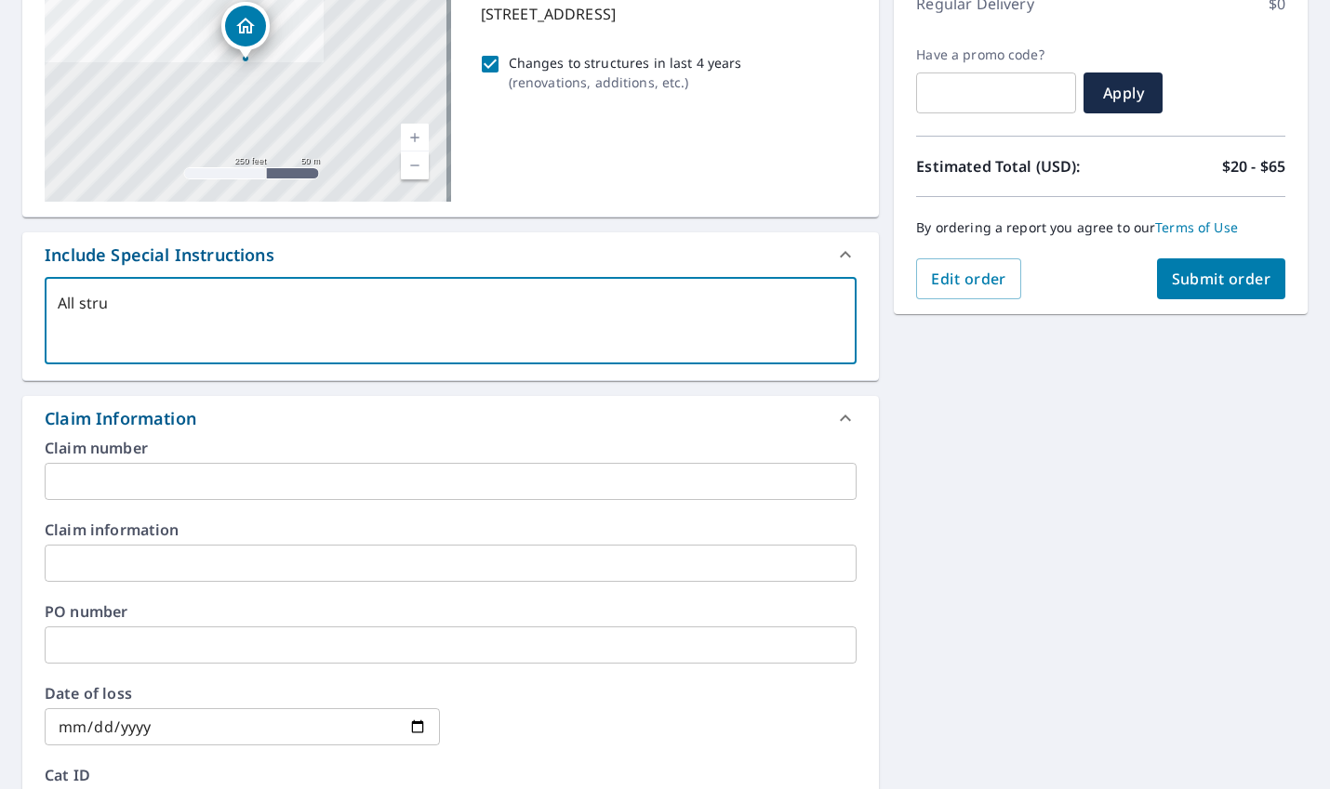
type textarea "x"
checkbox input "true"
type textarea "All struct"
type textarea "x"
checkbox input "true"
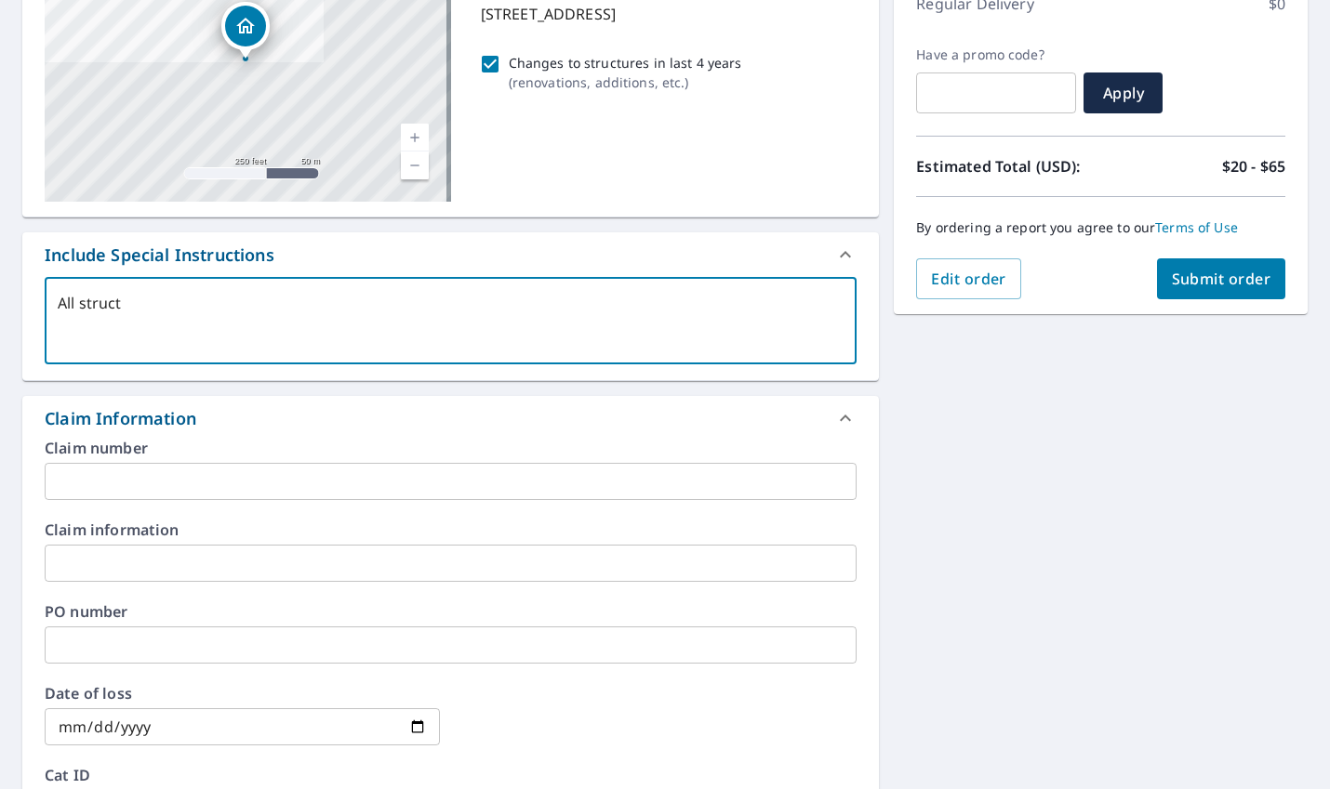
type textarea "All structu"
type textarea "x"
checkbox input "true"
type textarea "All structur"
type textarea "x"
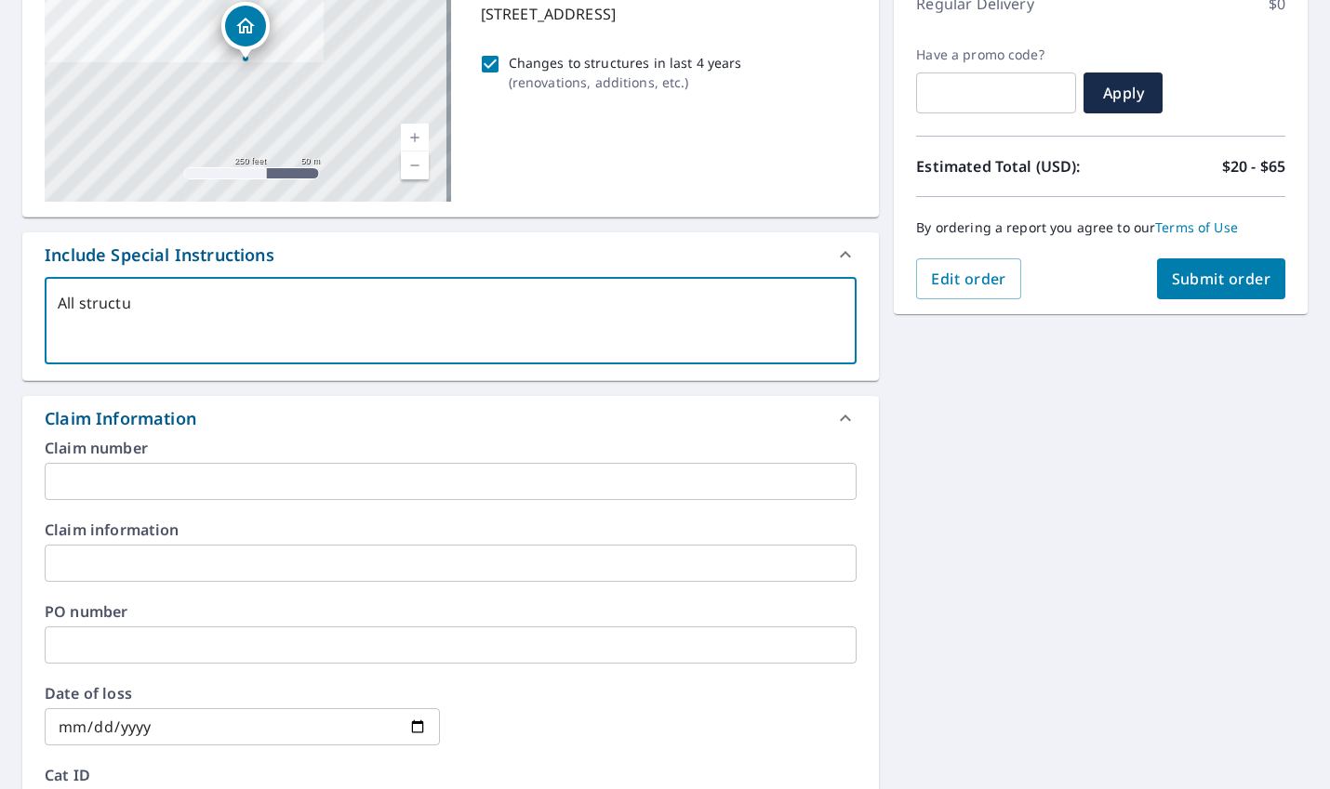
checkbox input "true"
type textarea "All structure"
type textarea "x"
checkbox input "true"
type textarea "All structures"
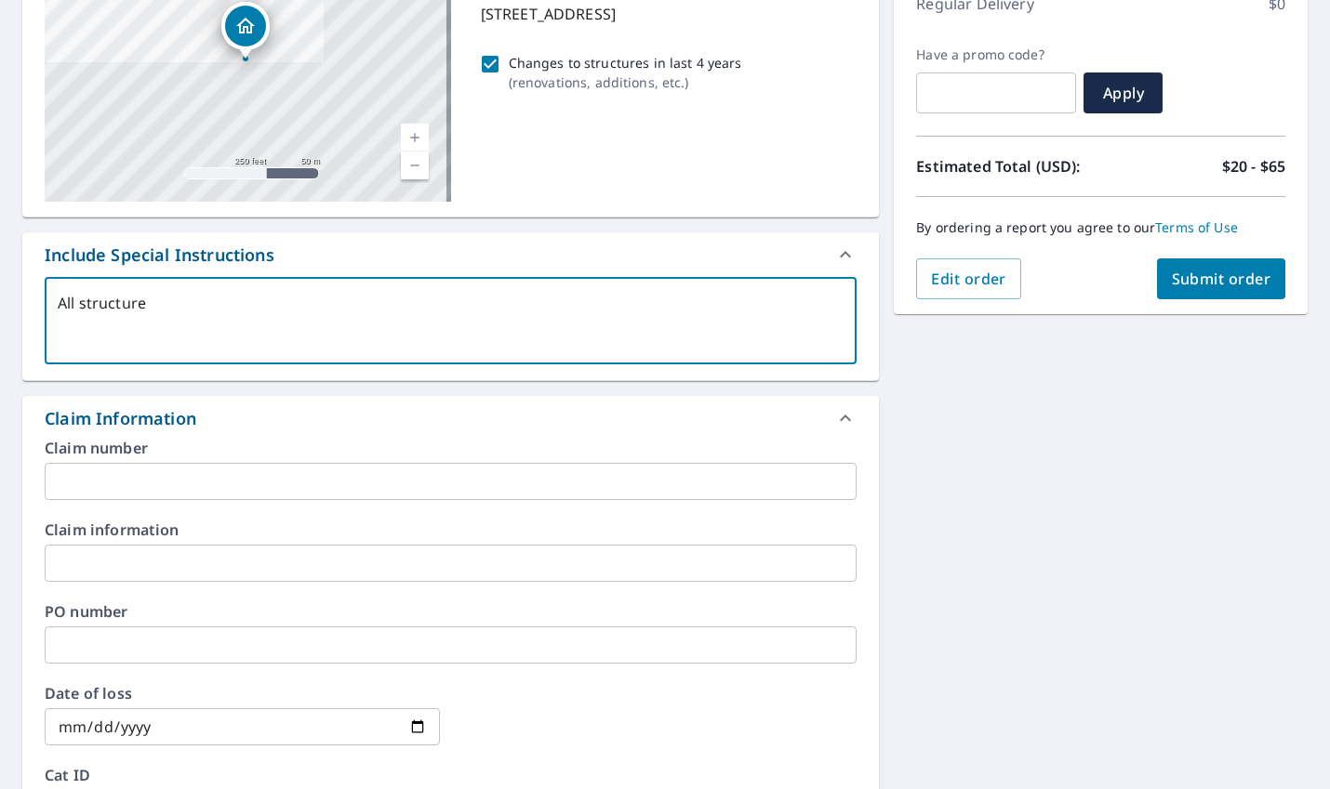
type textarea "x"
checkbox input "true"
type textarea "All structures"
type textarea "x"
checkbox input "true"
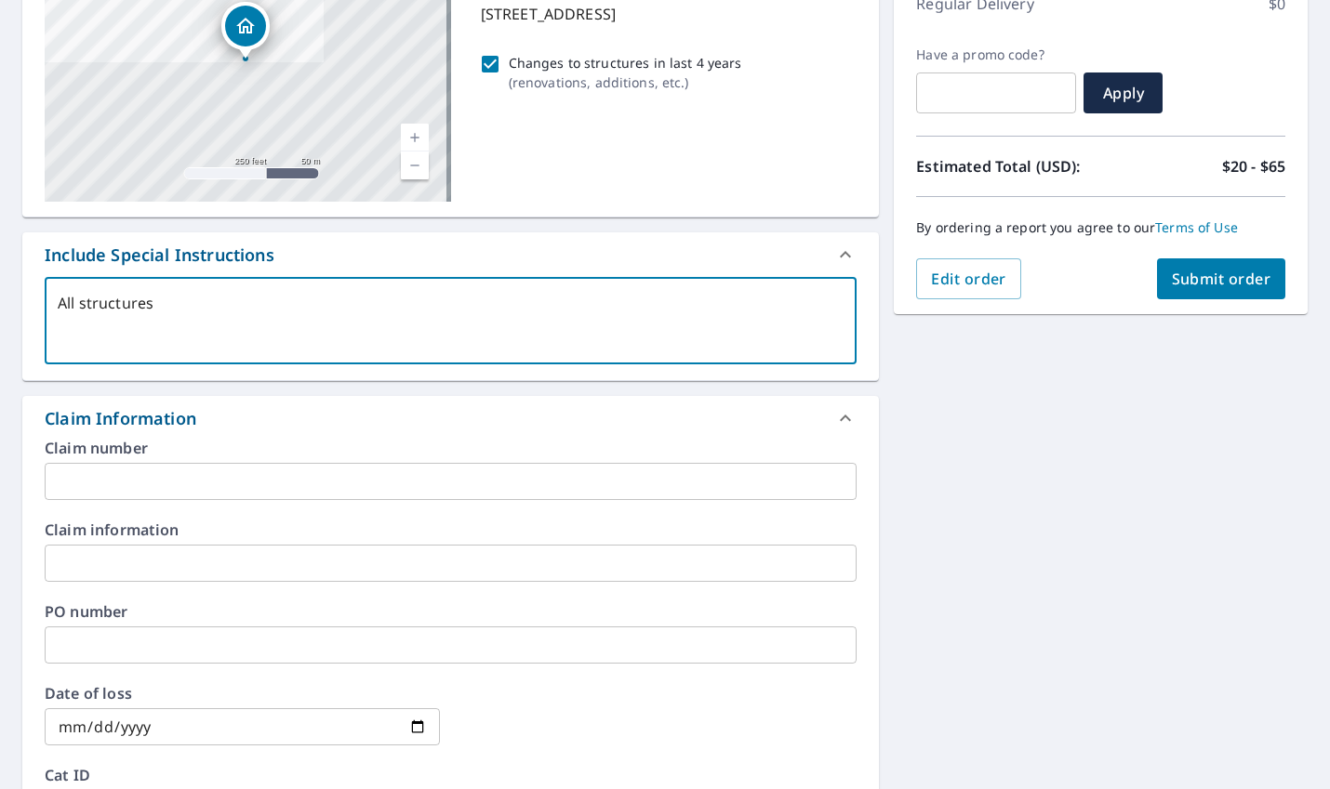
type textarea "All structures o"
type textarea "x"
checkbox input "true"
type textarea "All structures on"
type textarea "x"
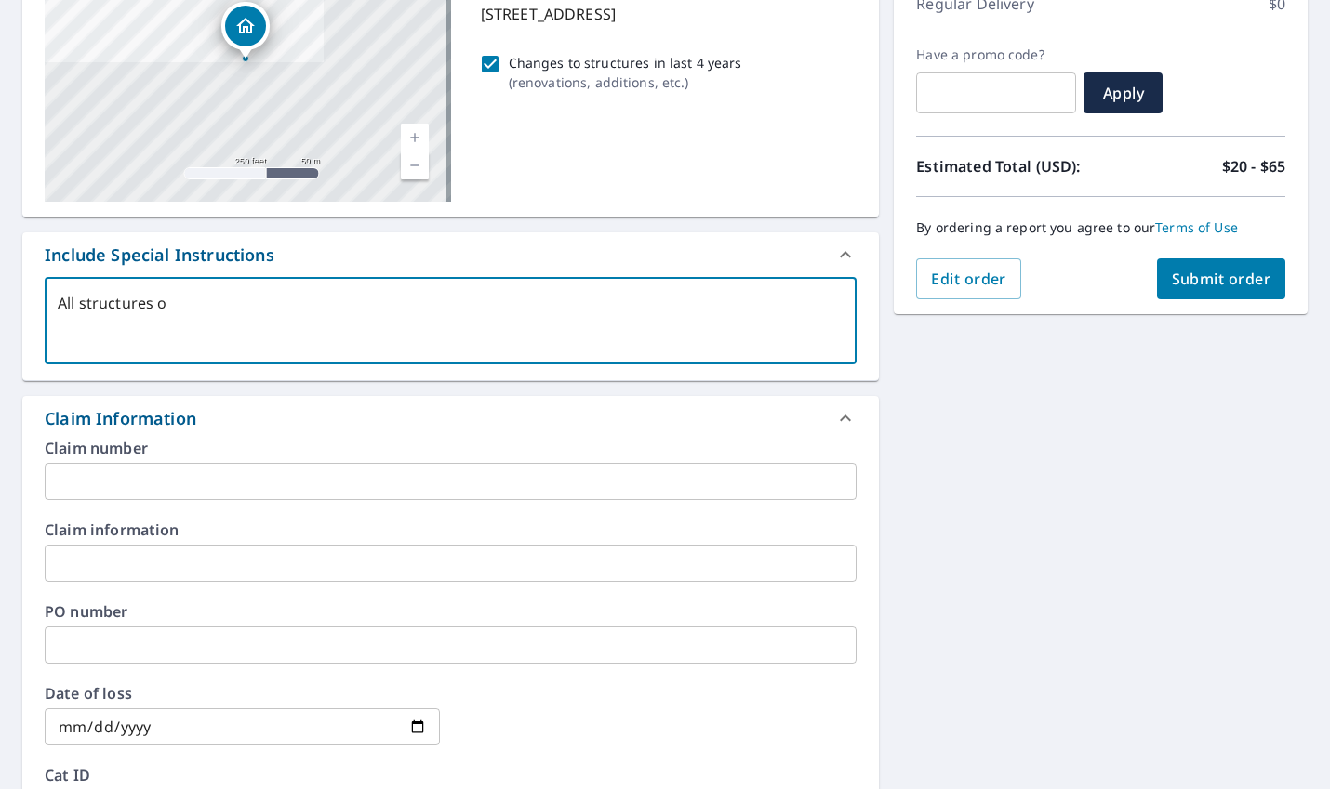
checkbox input "true"
type textarea "All structures on"
type textarea "x"
checkbox input "true"
type textarea "All structures on p"
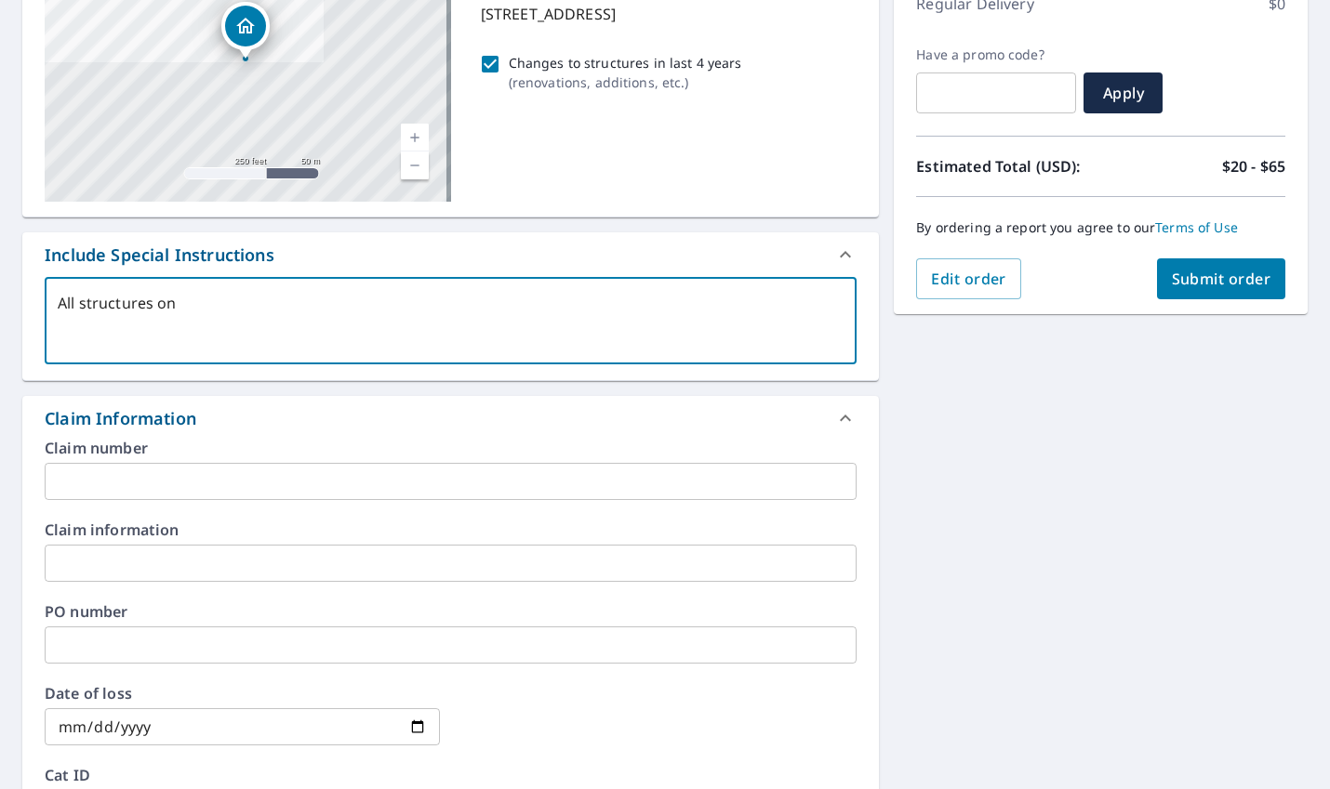
type textarea "x"
checkbox input "true"
type textarea "All structures on pr"
type textarea "x"
checkbox input "true"
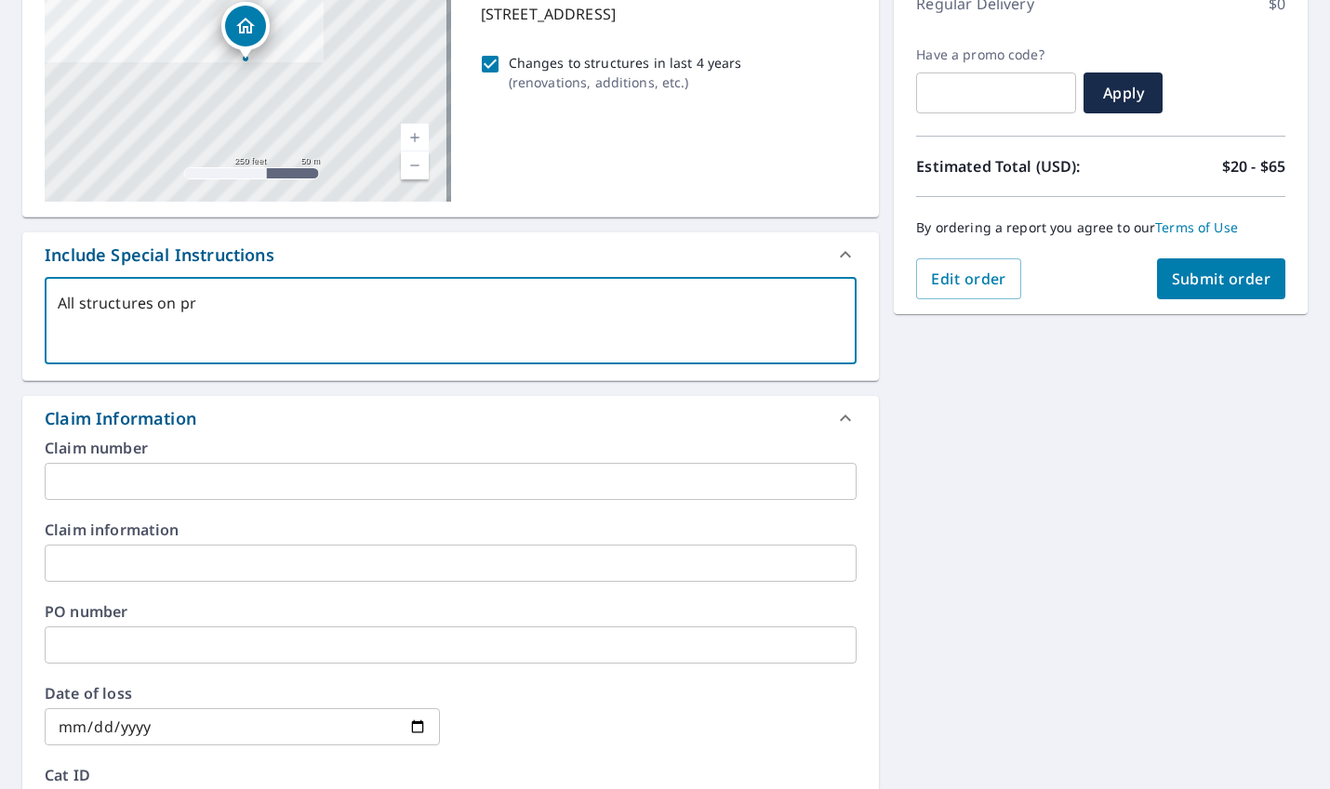
type textarea "All structures on pro"
type textarea "x"
checkbox input "true"
type textarea "All structures on prope"
type textarea "x"
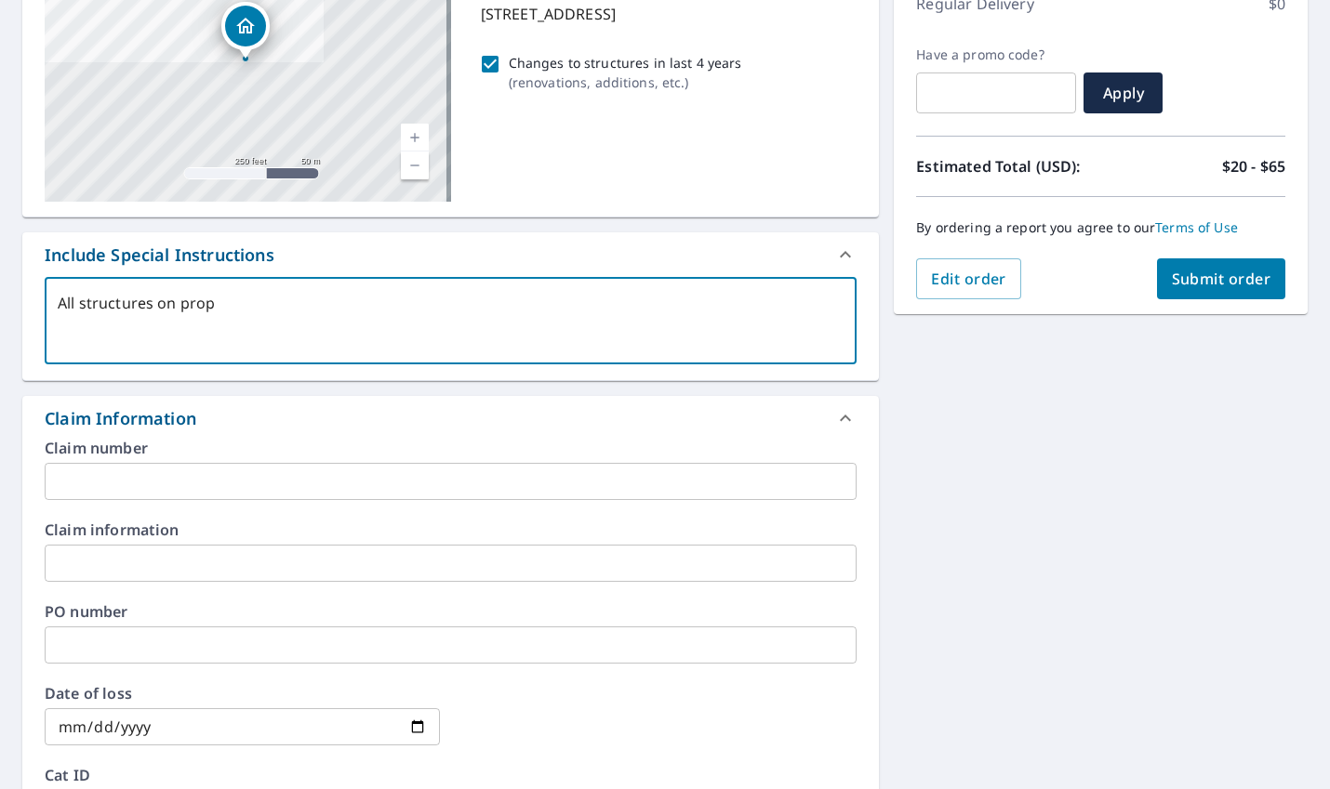
checkbox input "true"
type textarea "All structures on proper"
type textarea "x"
checkbox input "true"
type textarea "All structures on propert"
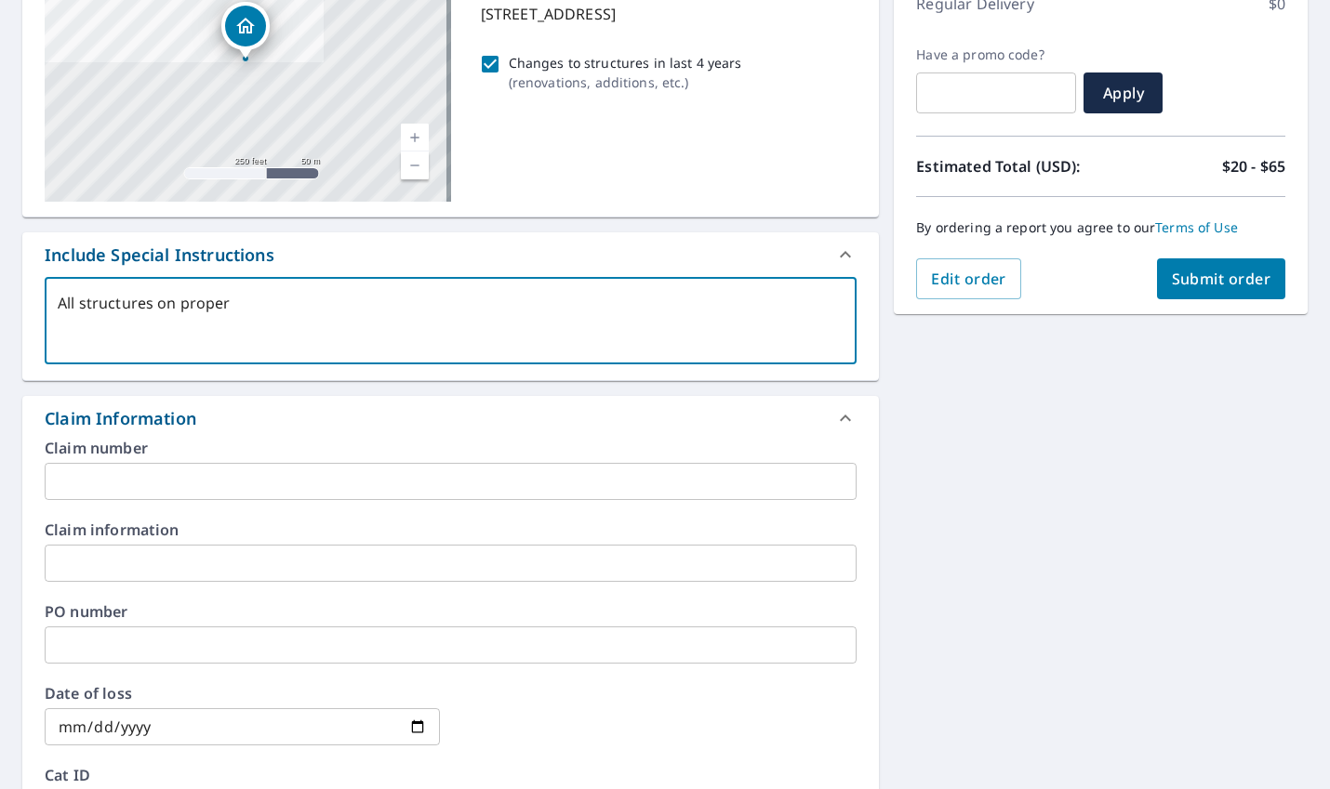
type textarea "x"
checkbox input "true"
type textarea "All structures on property"
type textarea "x"
checkbox input "true"
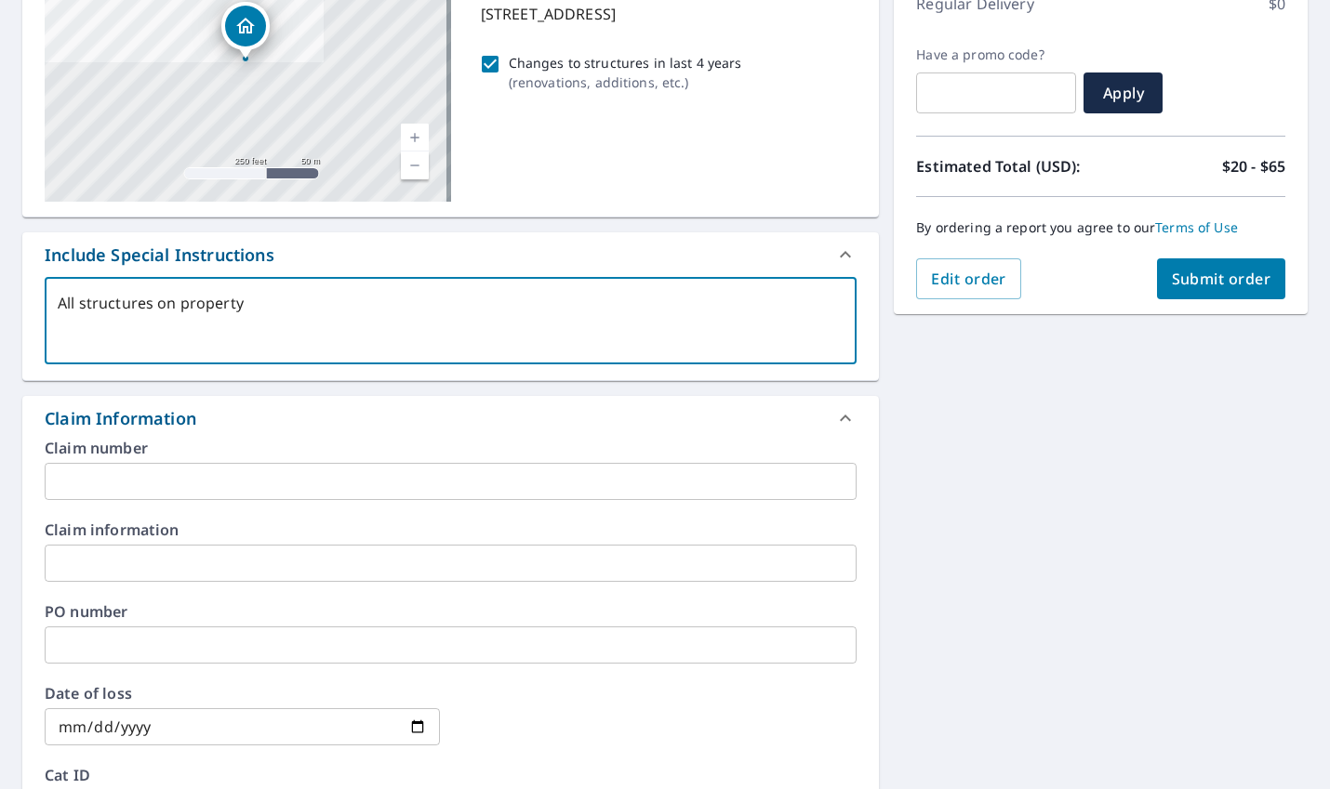
type textarea "All structures on property"
type textarea "x"
checkbox input "true"
type textarea "All structures on property"
click at [430, 490] on input "text" at bounding box center [451, 481] width 812 height 37
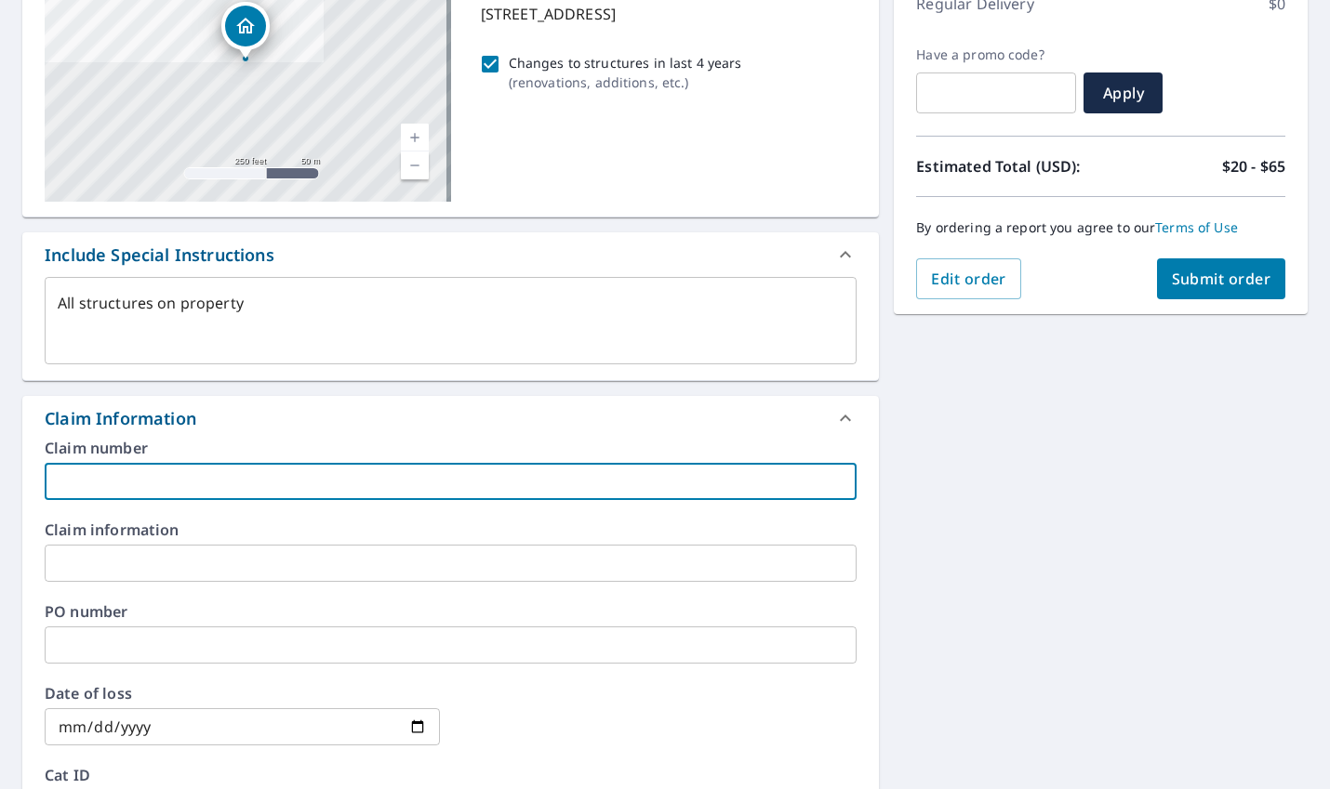
type textarea "x"
type input "D"
checkbox input "true"
type textarea "x"
type input "DG"
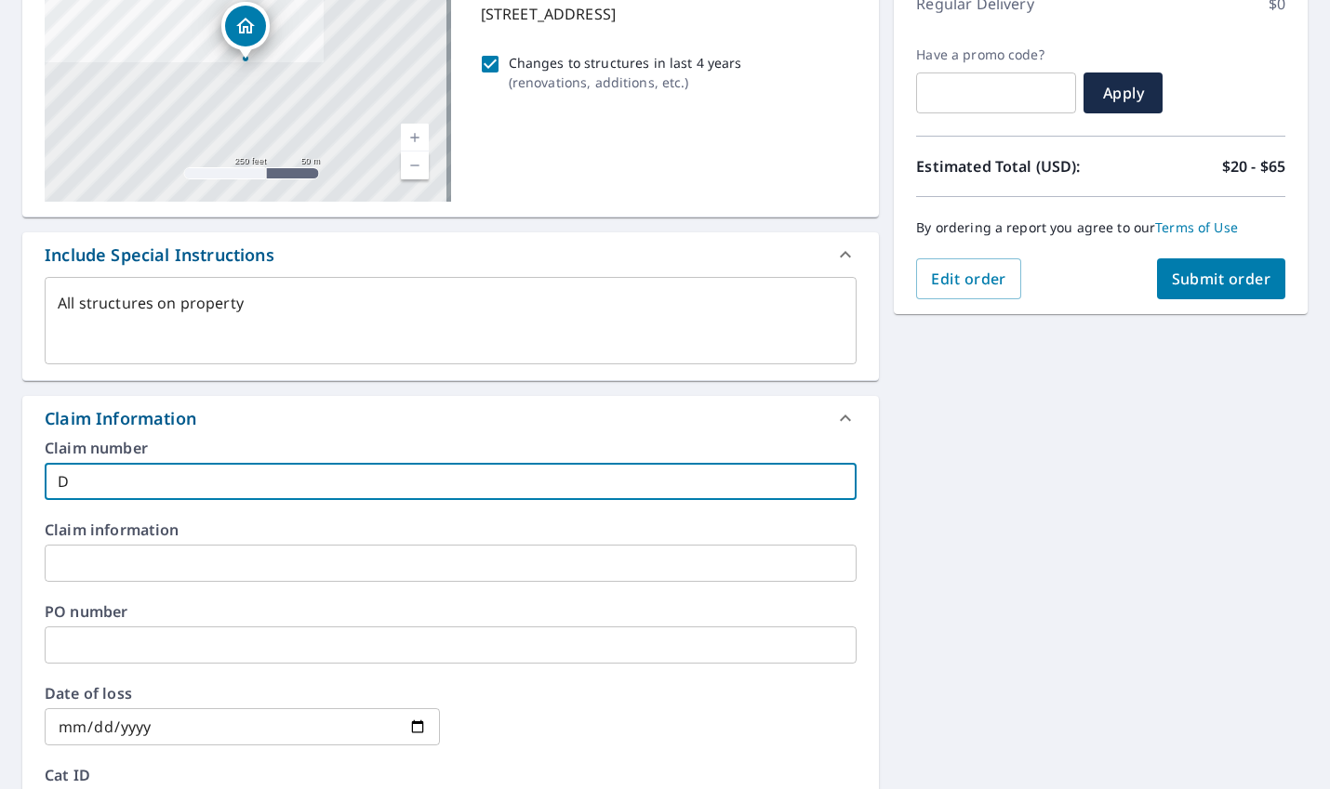
checkbox input "true"
type textarea "x"
type input "DGI"
checkbox input "true"
type textarea "x"
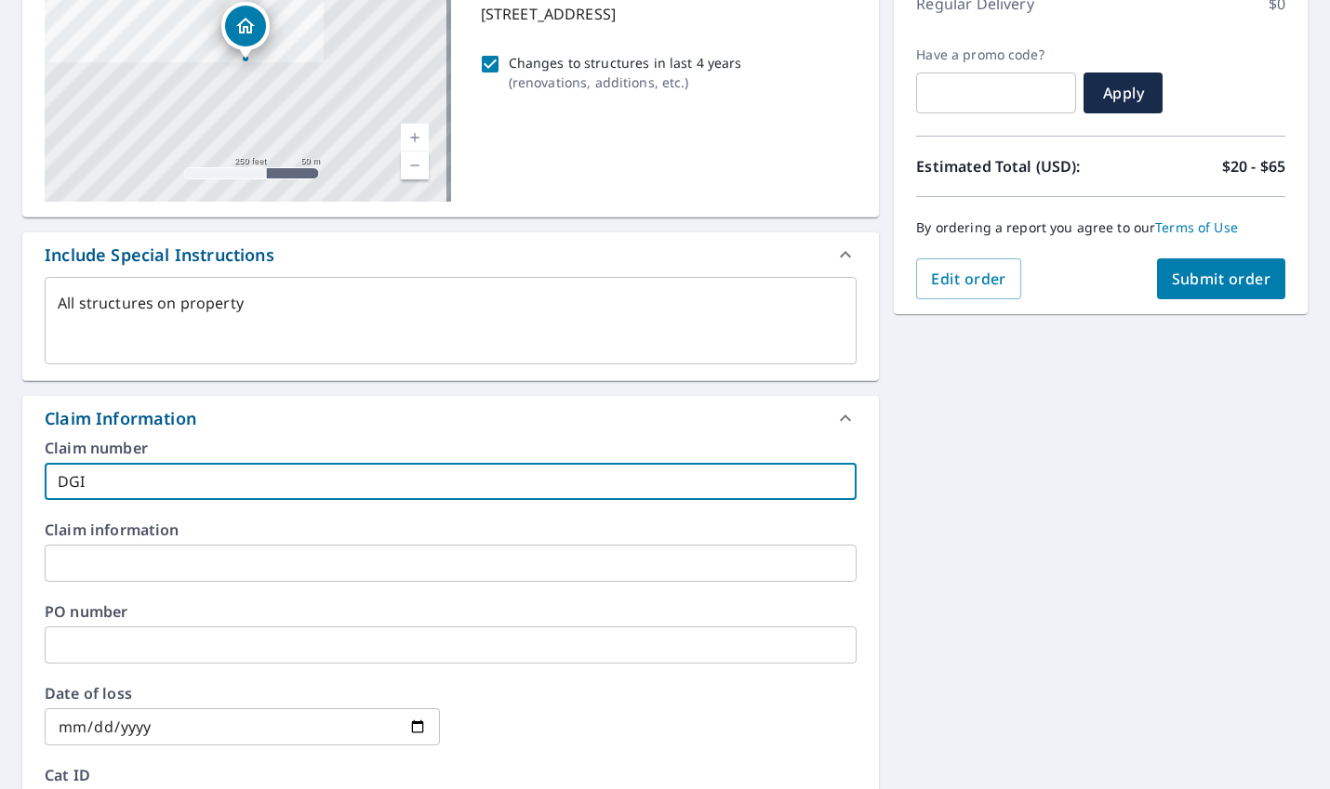
type input "DGIL"
checkbox input "true"
type textarea "x"
type input "DGIL"
checkbox input "true"
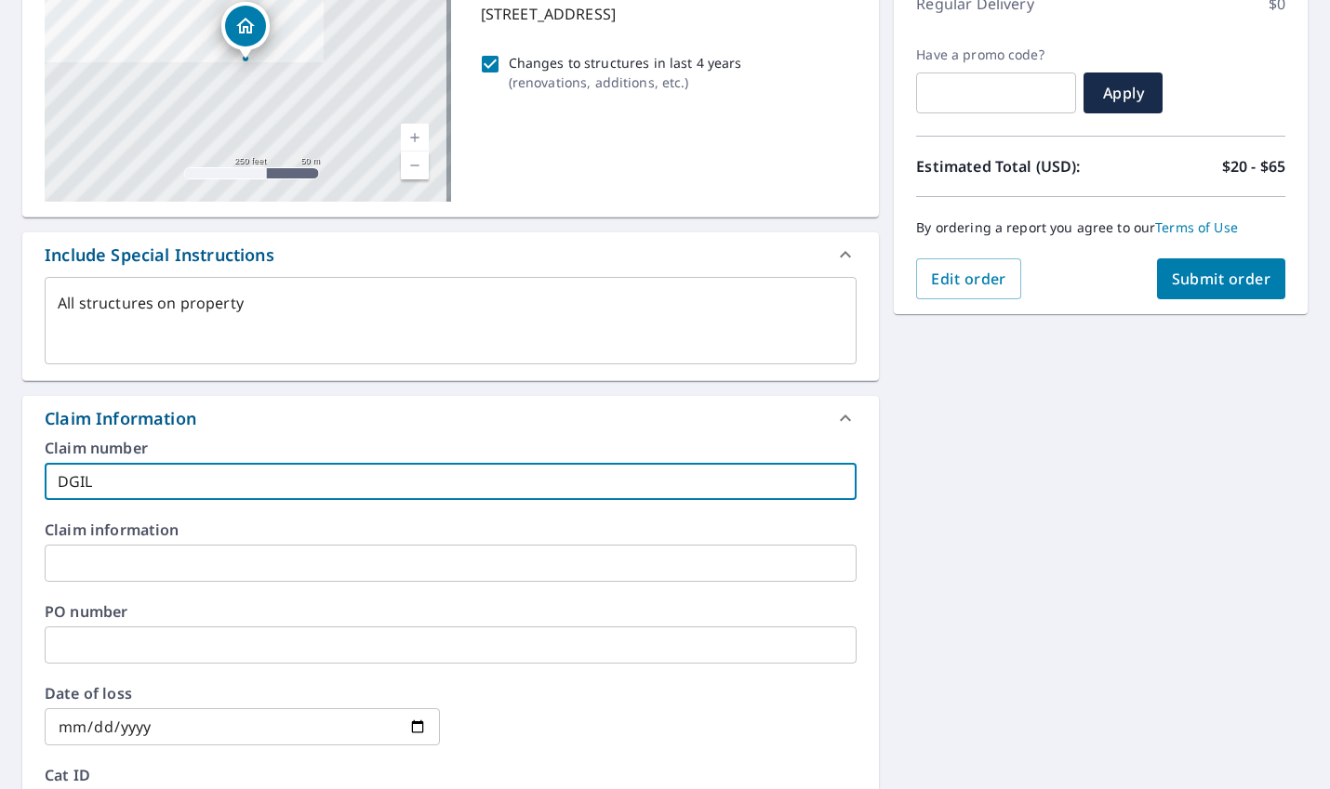
type textarea "x"
type input "DGIL 8"
checkbox input "true"
type textarea "x"
type input "DGIL 83"
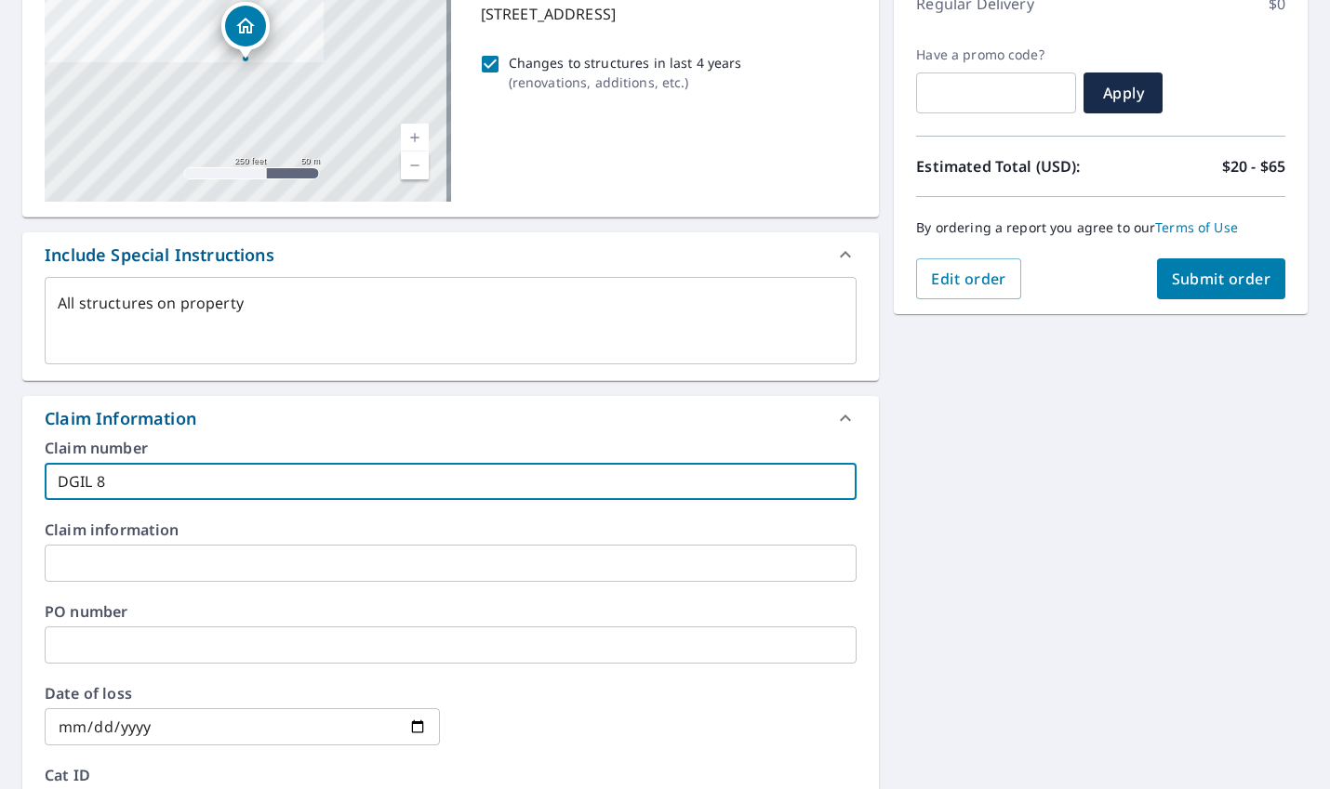
checkbox input "true"
type textarea "x"
type input "DGIL 830"
checkbox input "true"
type textarea "x"
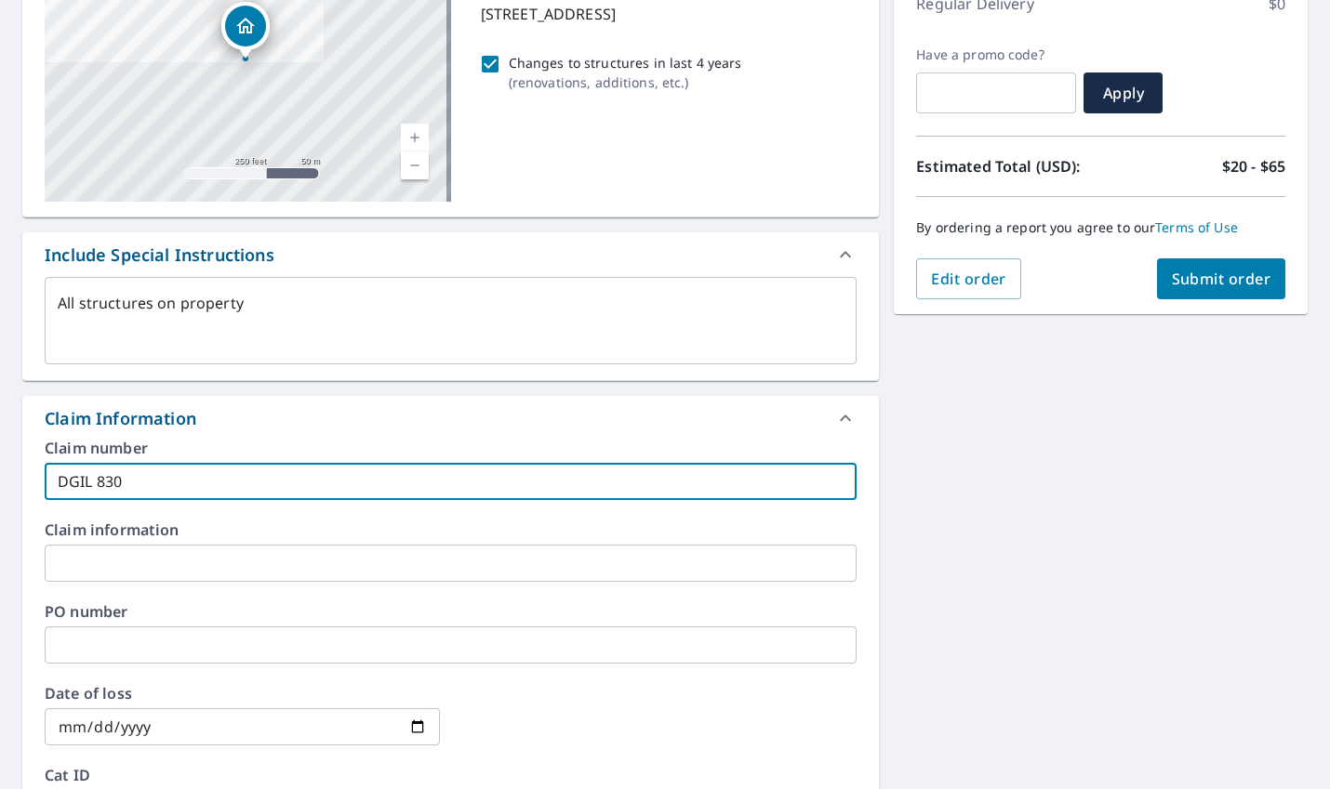
type input "DGIL 8303"
checkbox input "true"
type textarea "x"
type input "DGIL 83033"
checkbox input "true"
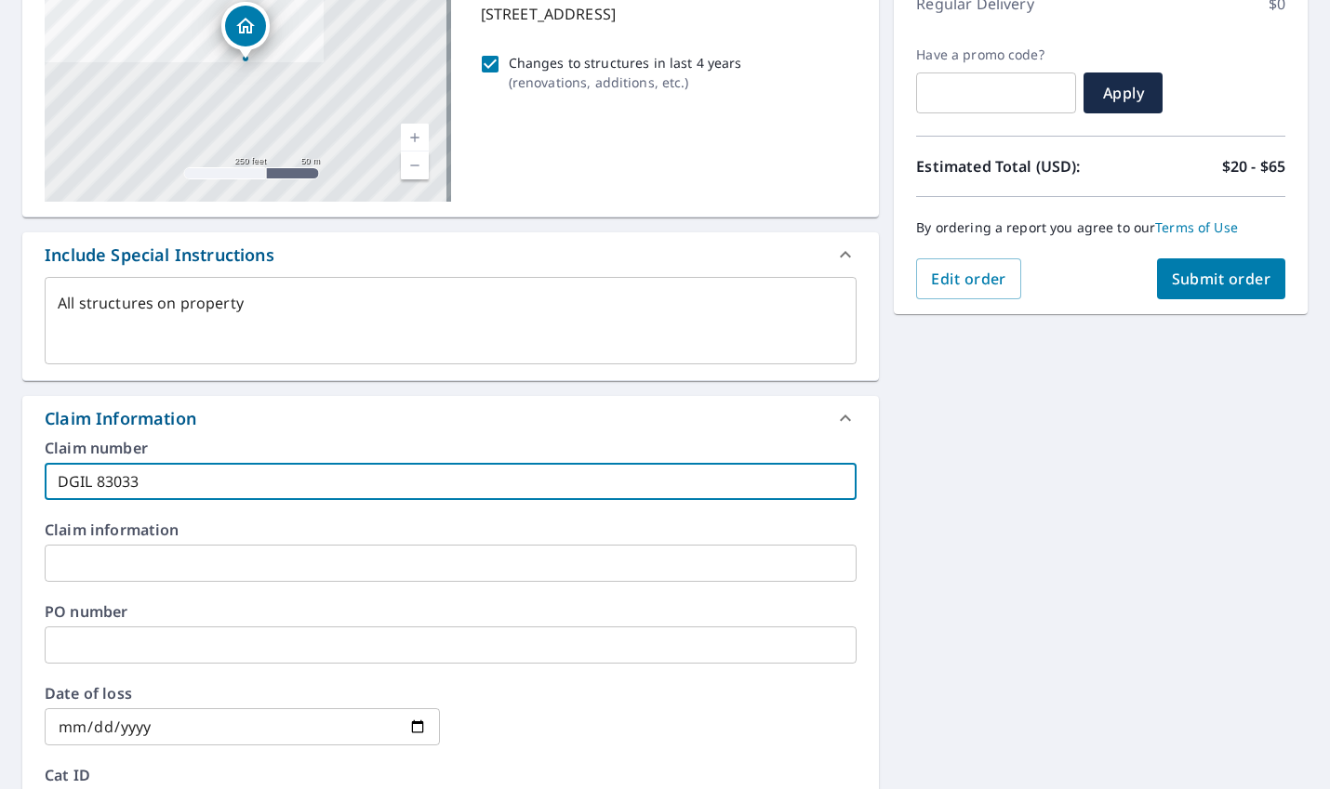
type textarea "x"
type input "DGIL 830336"
checkbox input "true"
type input "DGIL 830336"
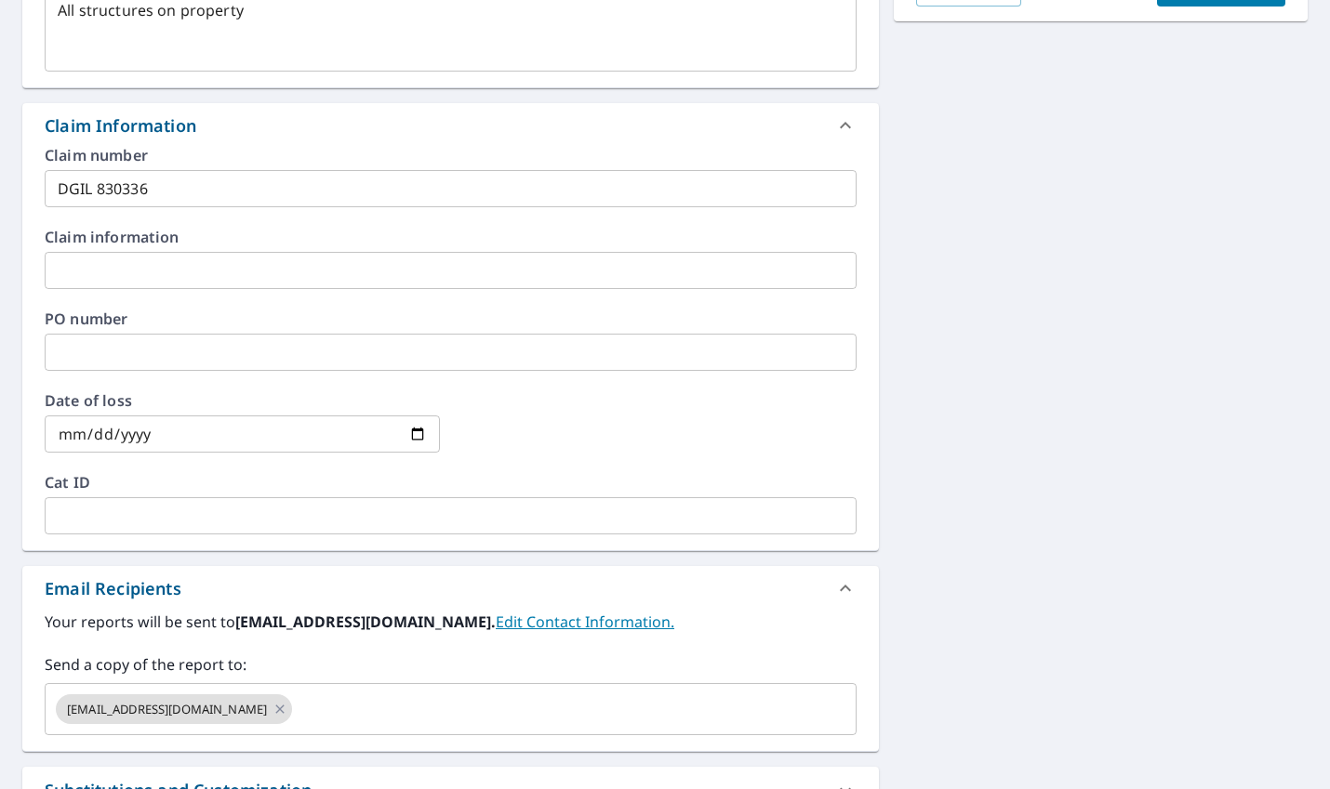
scroll to position [651, 0]
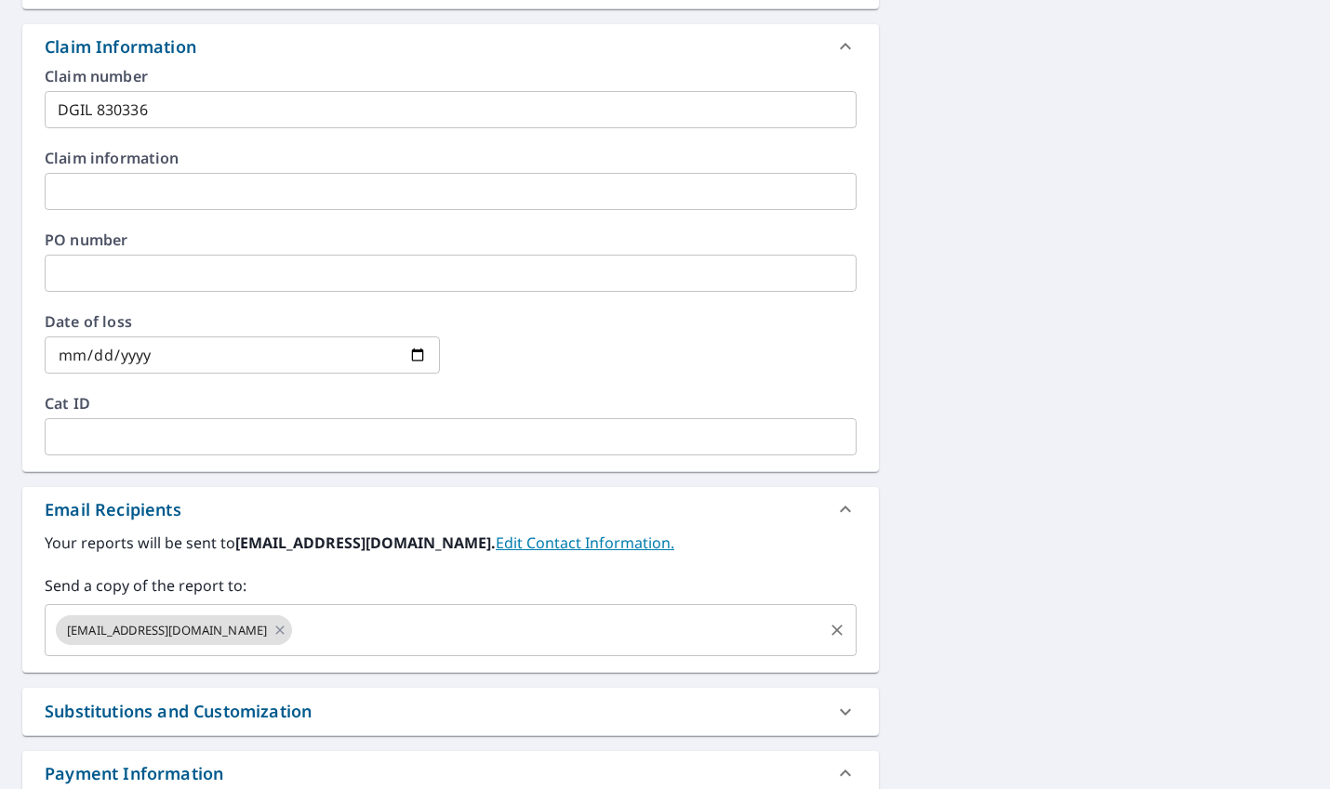
click at [336, 625] on input "text" at bounding box center [557, 630] width 525 height 35
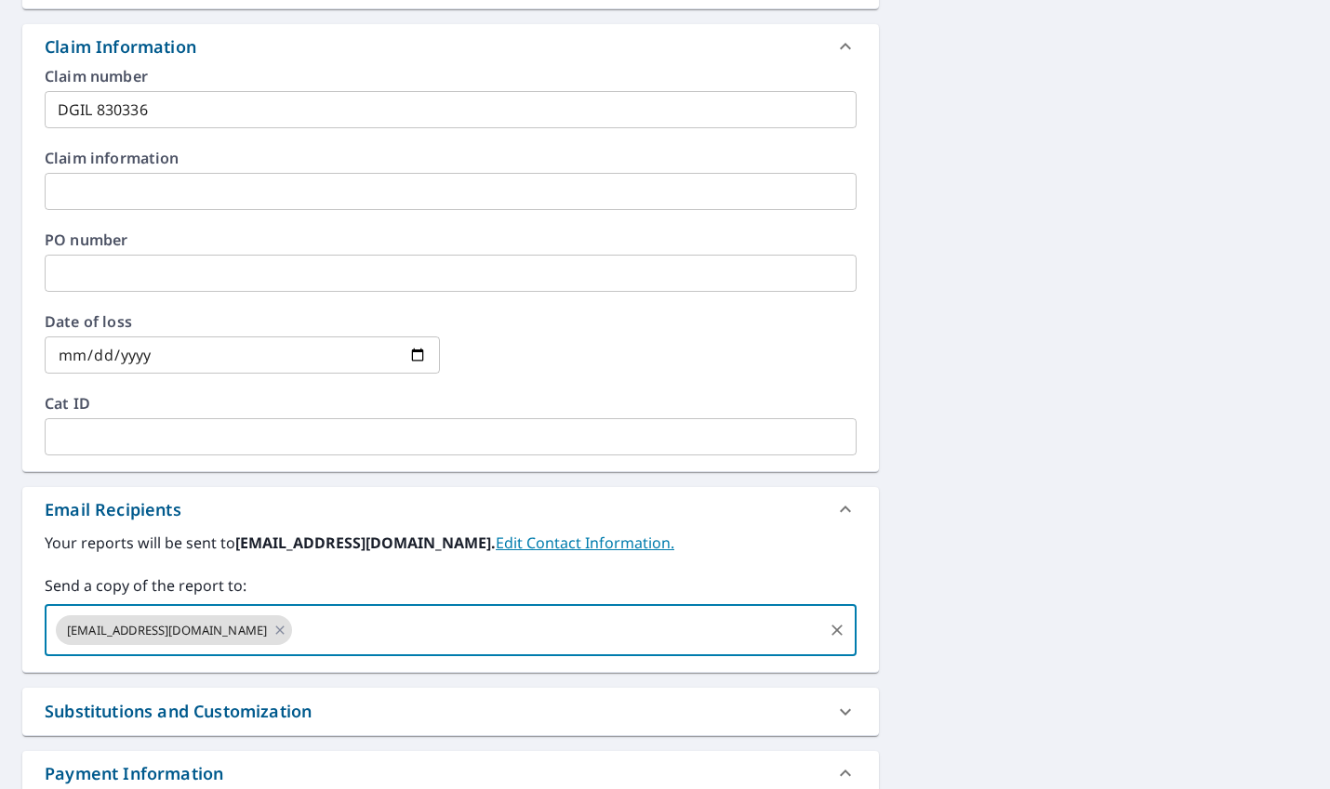
paste input "nulishney@myameripro.com"
type input "nulishney@myameripro.com"
type textarea "x"
checkbox input "true"
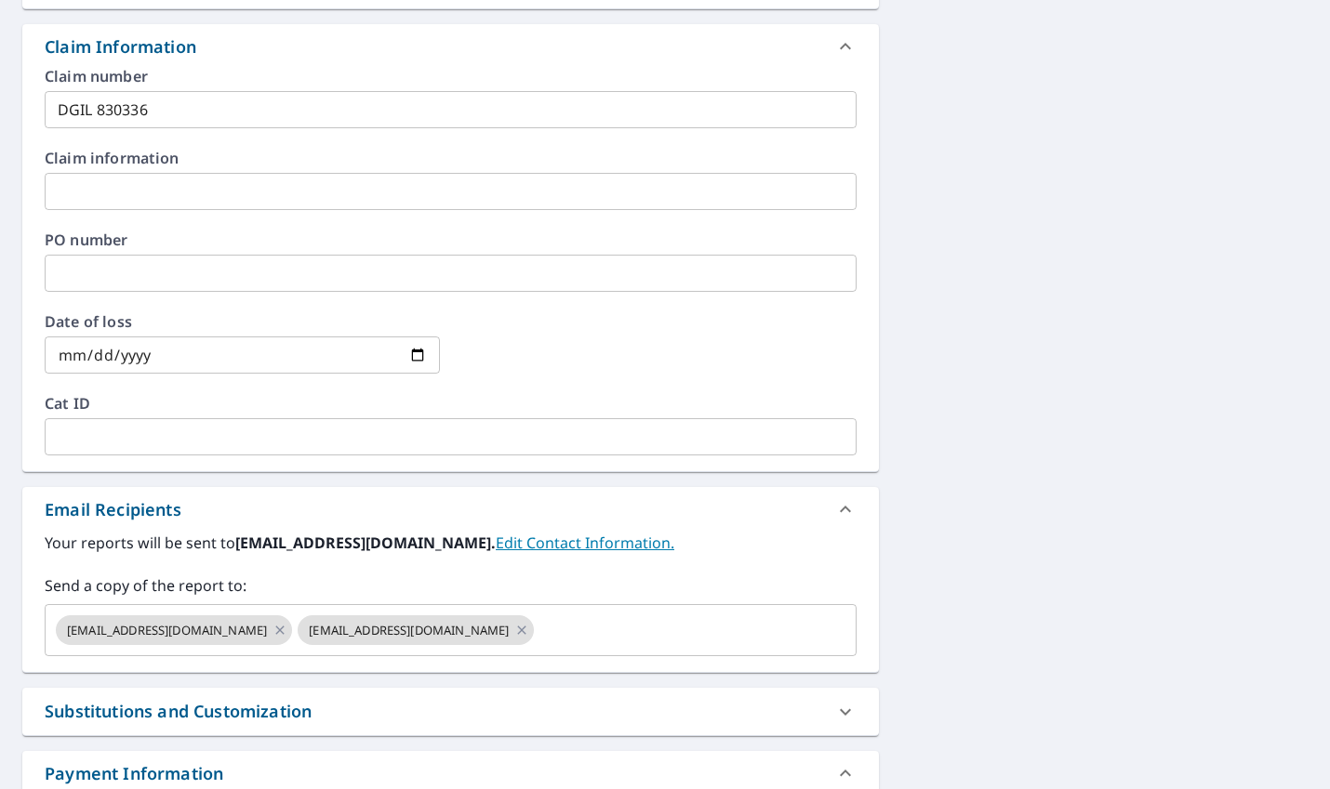
click at [1079, 576] on div "271 Yorkshire Dr Fox River Grove, IL 60021 Aerial Road A standard road map Aeri…" at bounding box center [665, 192] width 1330 height 1343
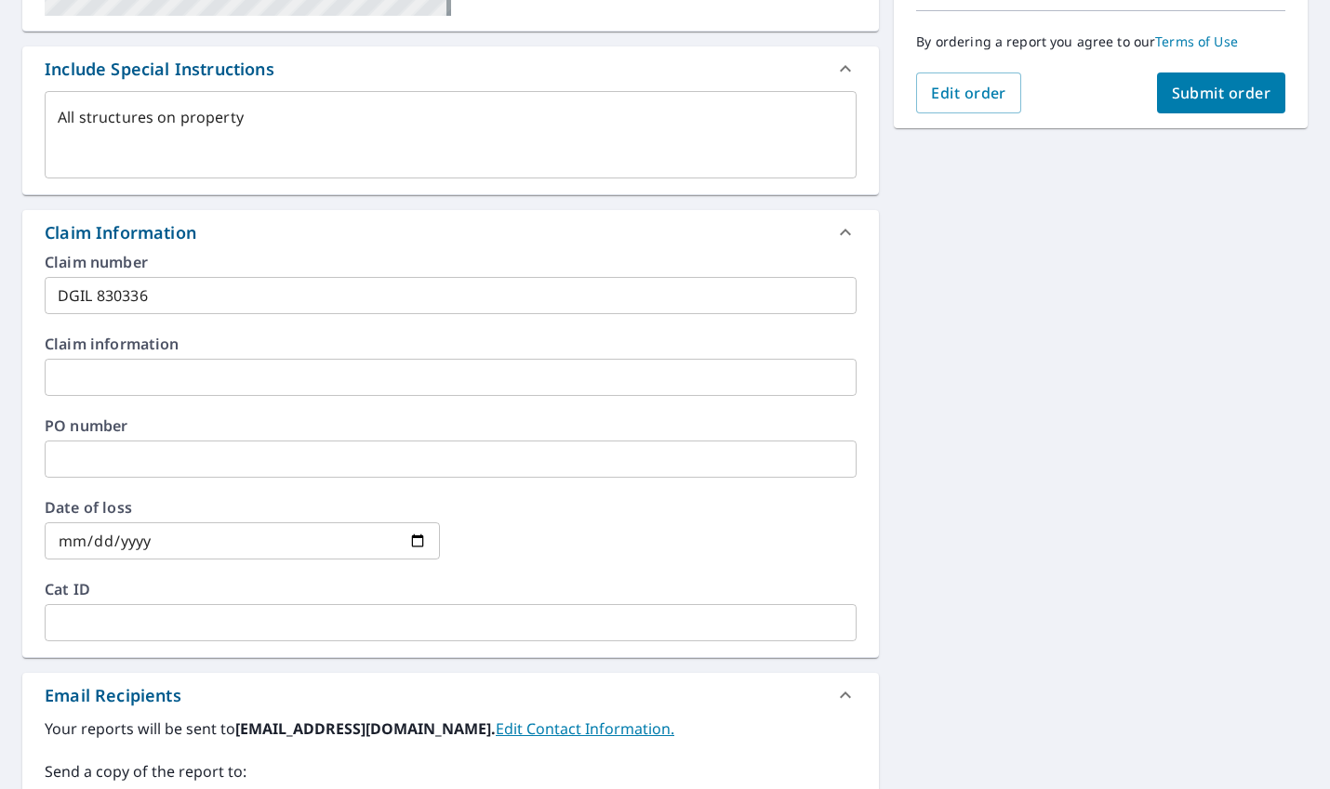
scroll to position [279, 0]
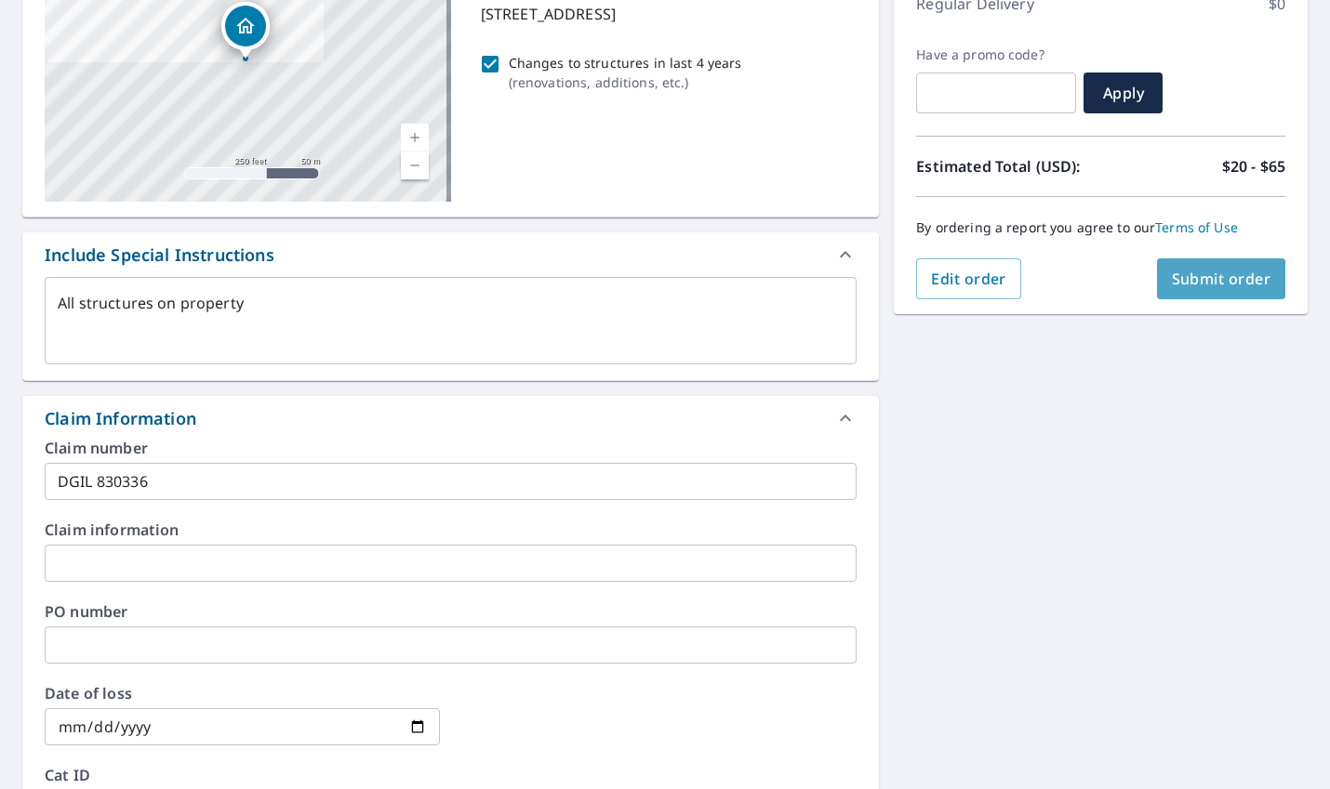
click at [1225, 272] on span "Submit order" at bounding box center [1221, 279] width 99 height 20
type textarea "x"
checkbox input "true"
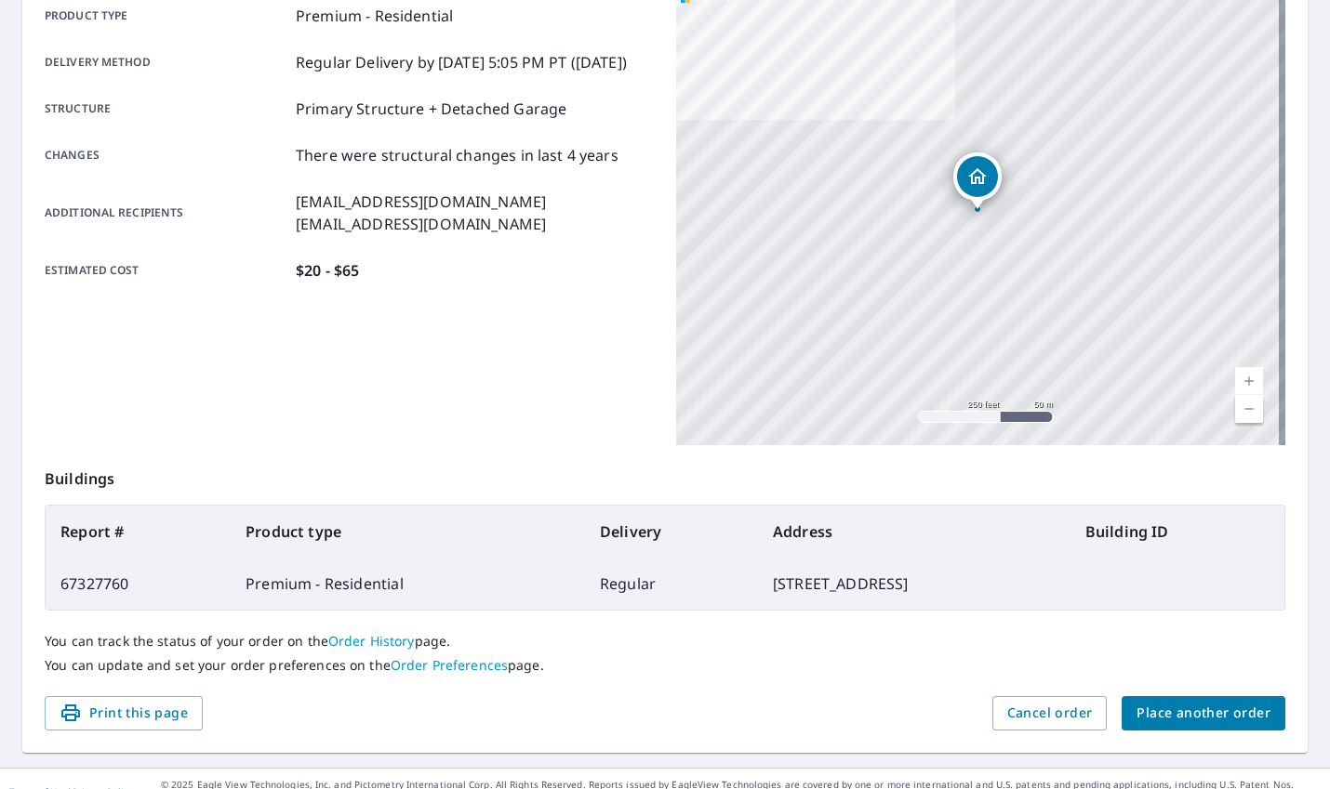
click at [1238, 717] on span "Place another order" at bounding box center [1203, 713] width 134 height 23
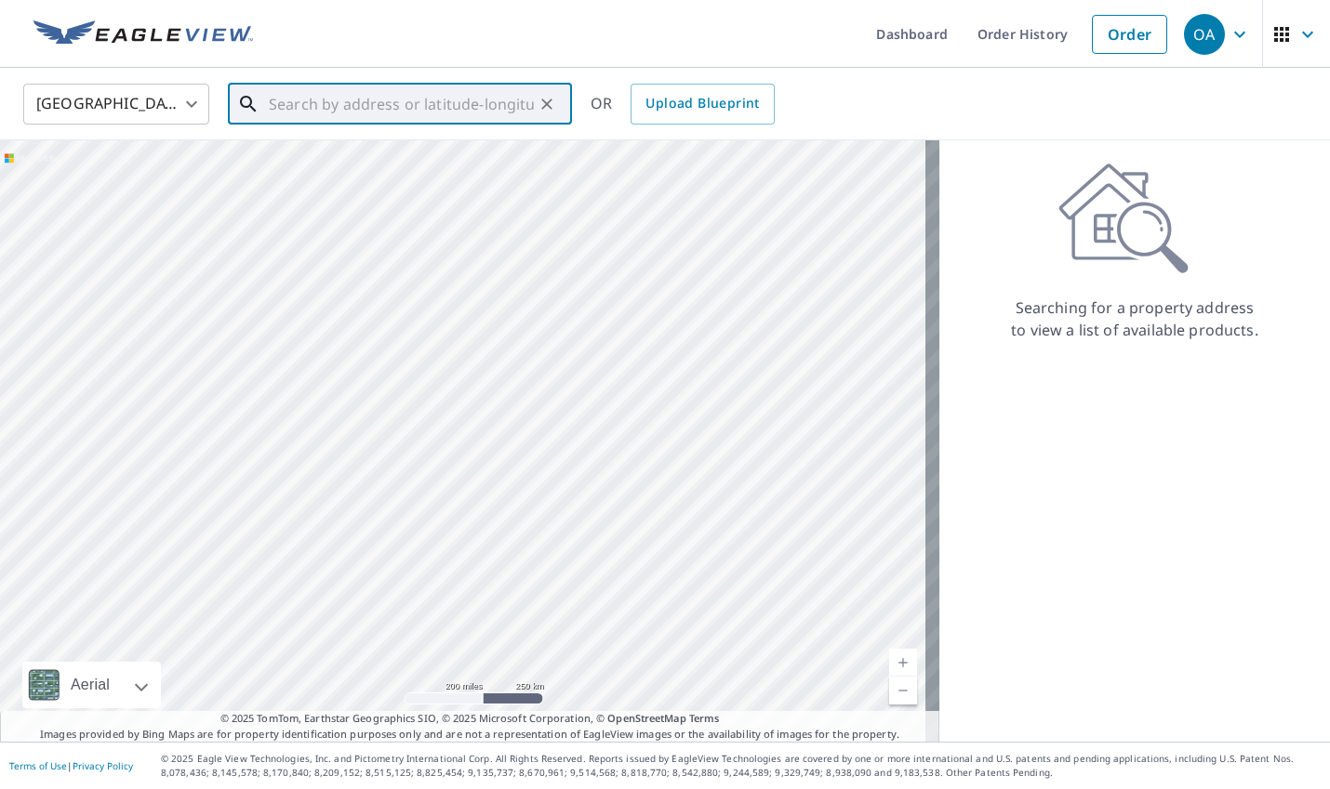
click at [432, 99] on input "text" at bounding box center [401, 104] width 265 height 52
click at [381, 177] on p "Des Plaines, IL 60018" at bounding box center [411, 178] width 292 height 19
type input "1344 Carol Ln Des Plaines, IL 60018"
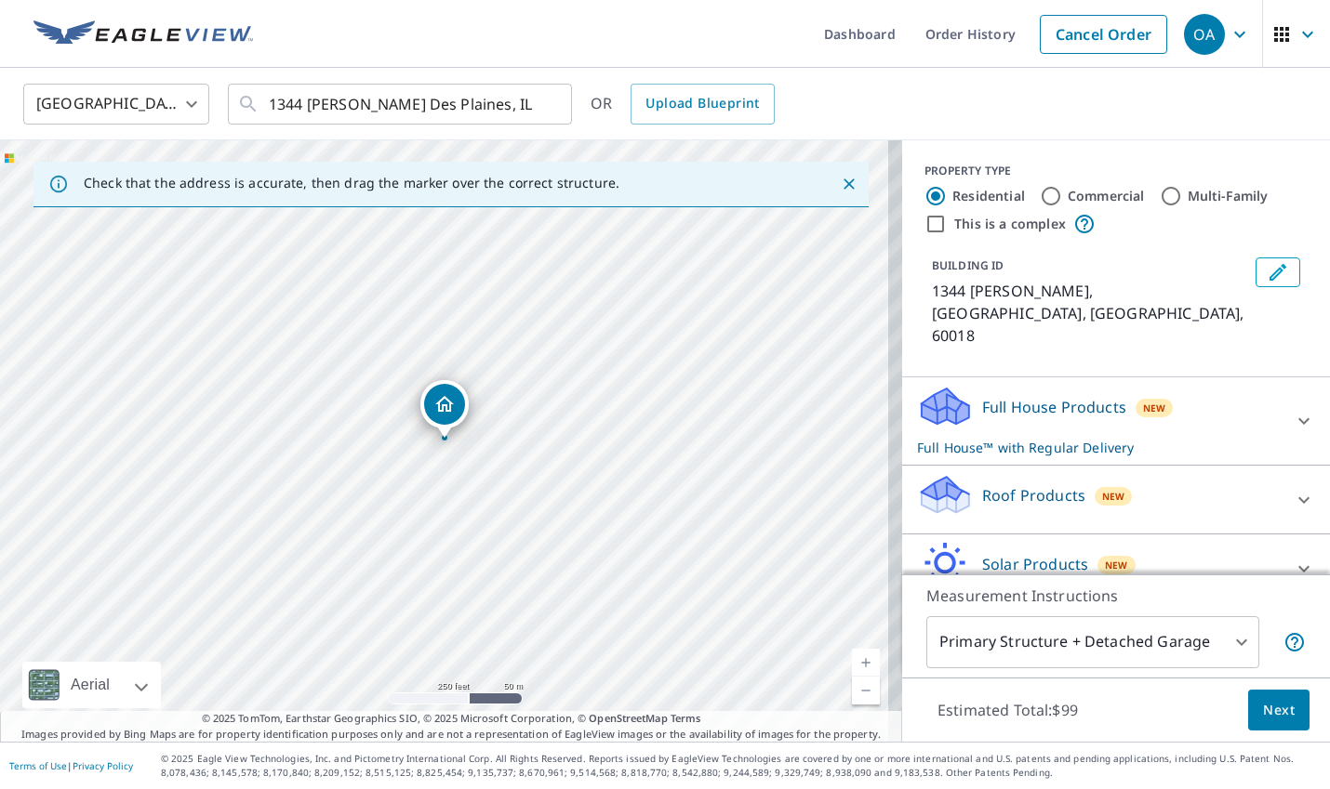
click at [1061, 396] on p "Full House Products" at bounding box center [1054, 407] width 144 height 22
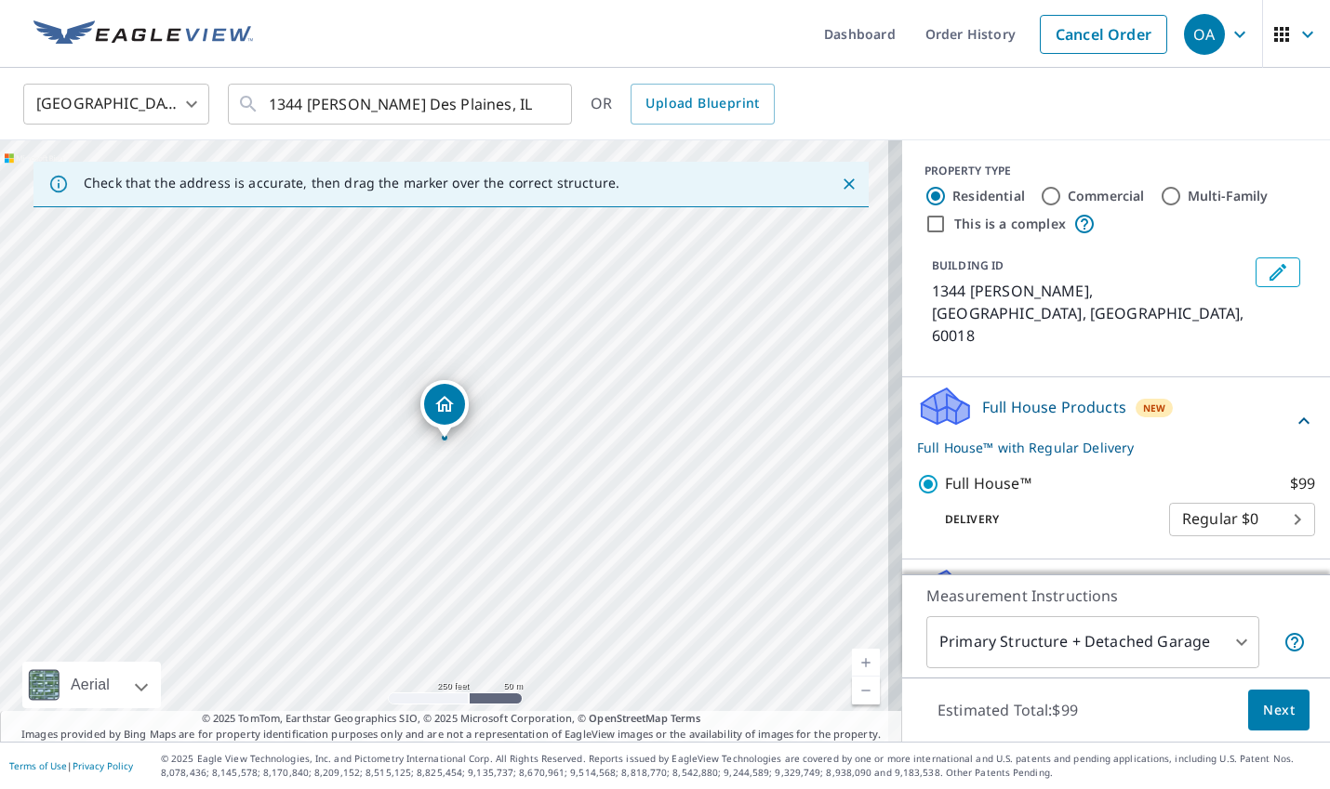
click at [1061, 396] on p "Full House Products" at bounding box center [1054, 407] width 144 height 22
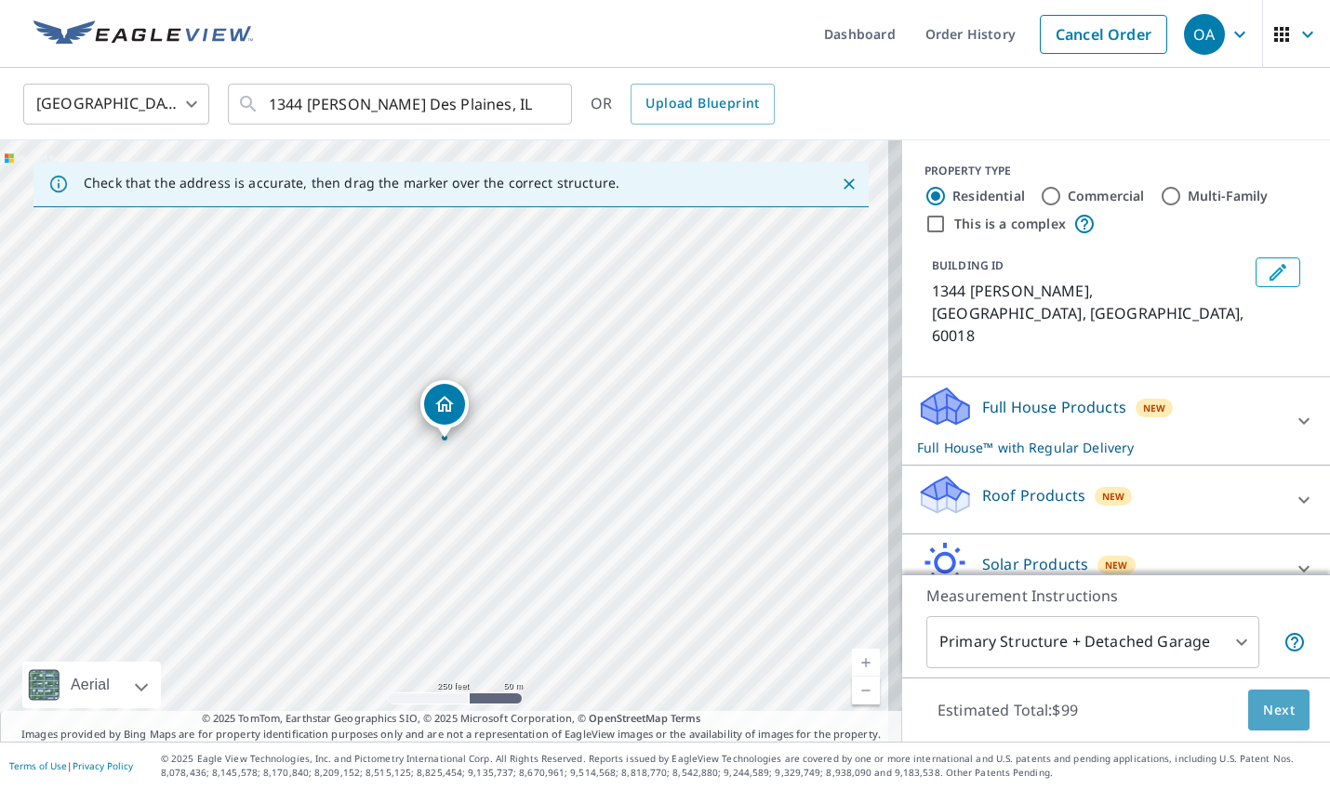
click at [1269, 706] on span "Next" at bounding box center [1279, 710] width 32 height 23
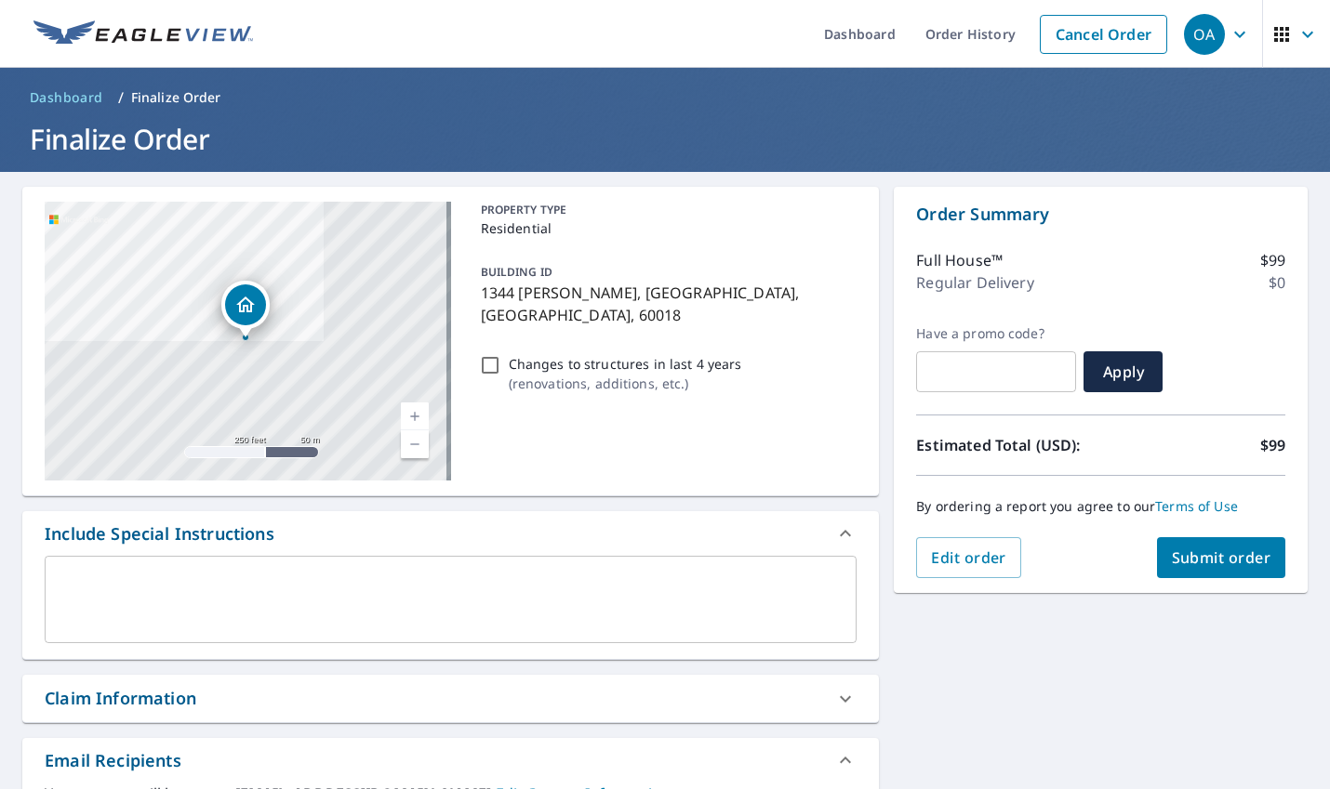
click at [480, 354] on input "Changes to structures in last 4 years ( renovations, additions, etc. )" at bounding box center [490, 365] width 22 height 22
checkbox input "true"
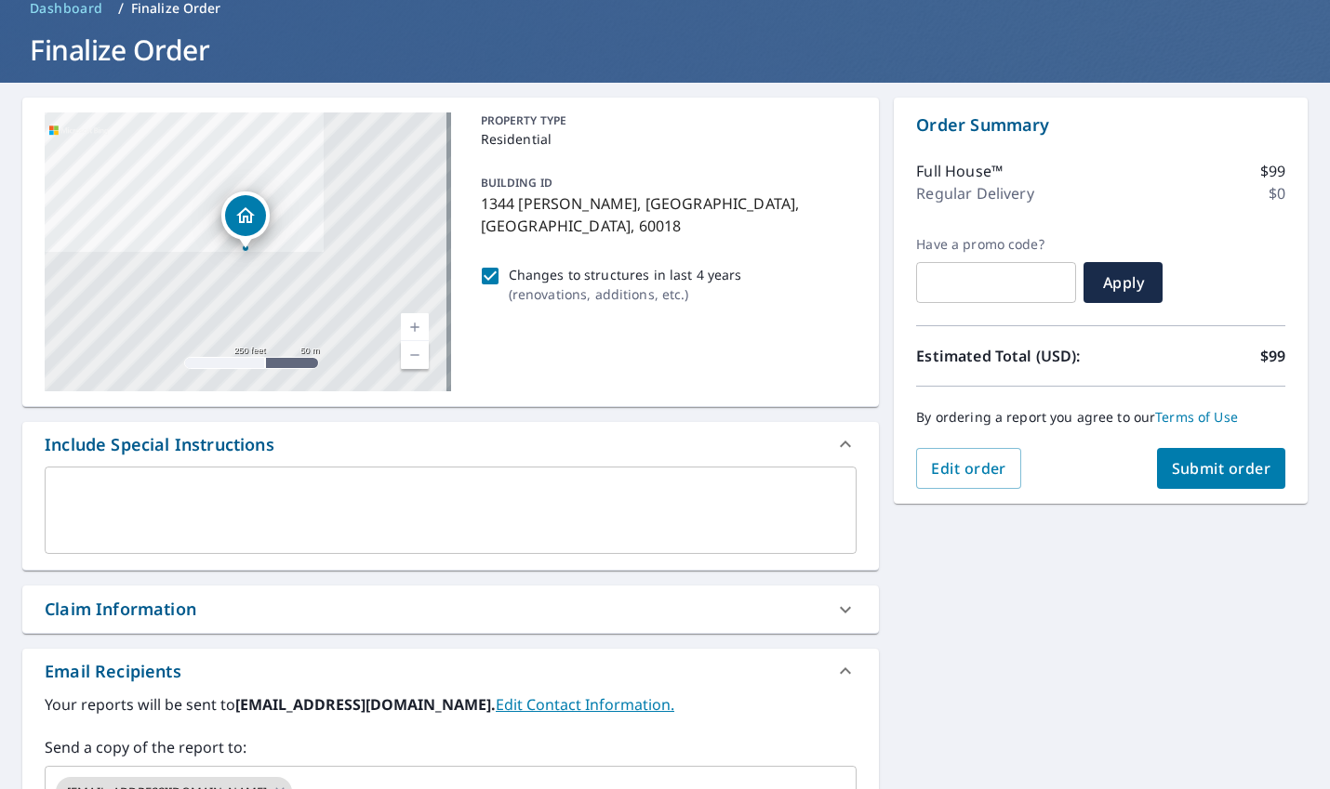
scroll to position [279, 0]
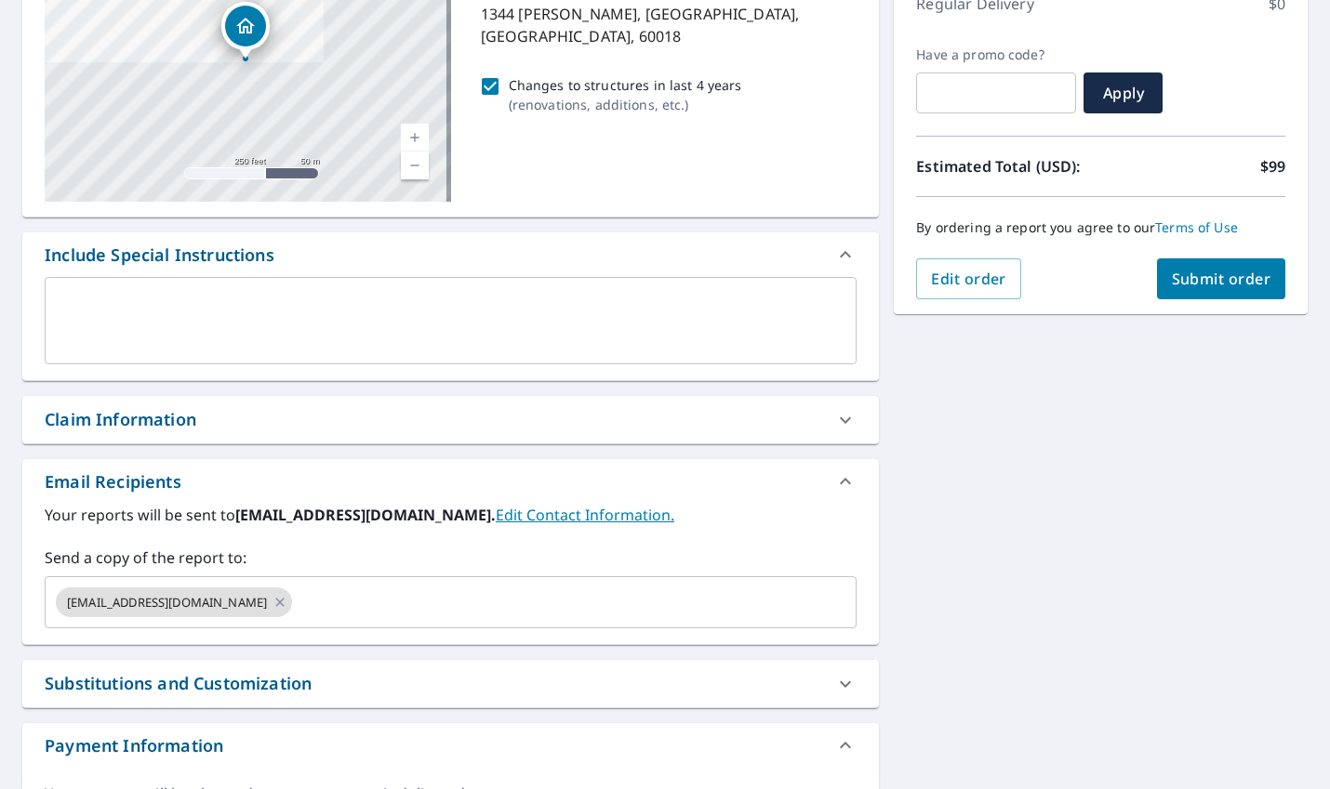
click at [187, 298] on textarea at bounding box center [451, 321] width 786 height 53
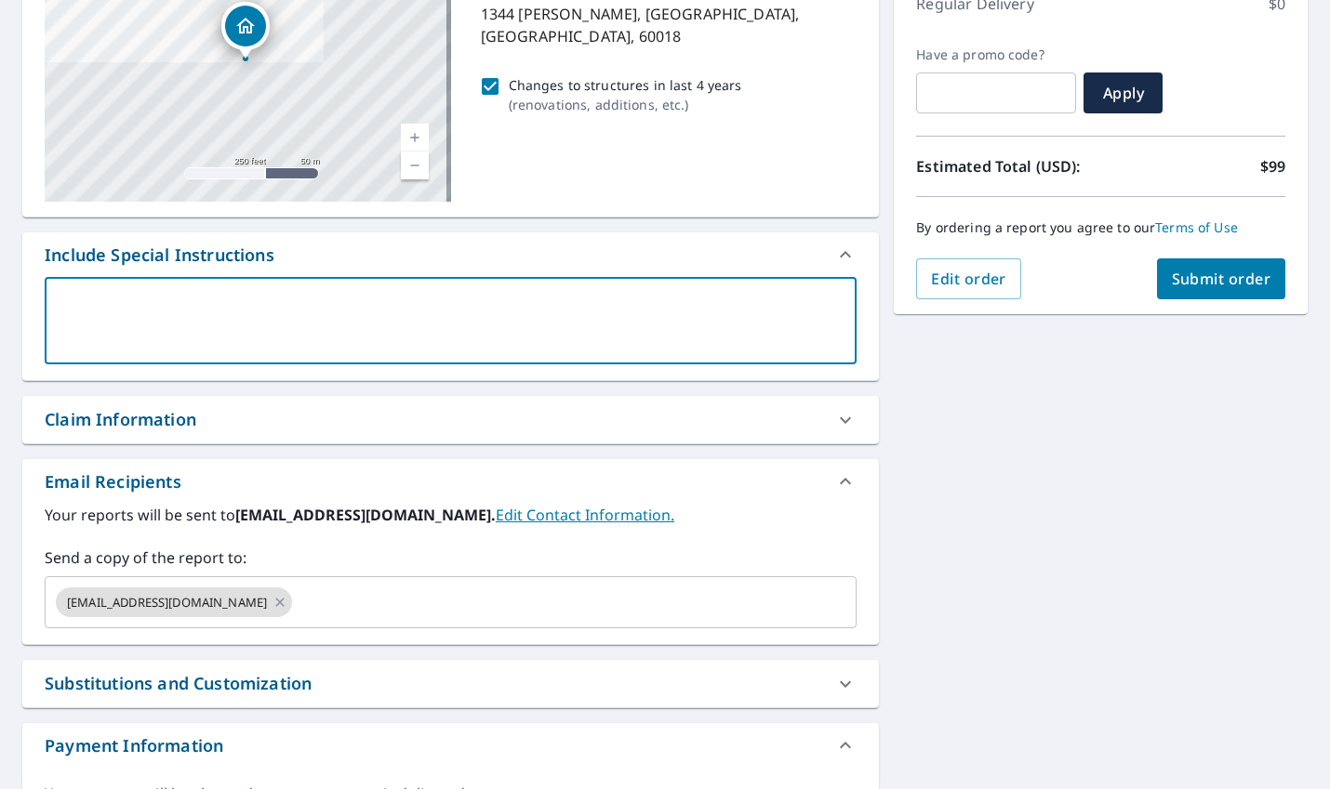
type textarea "a"
type textarea "x"
checkbox input "true"
type textarea "al"
type textarea "x"
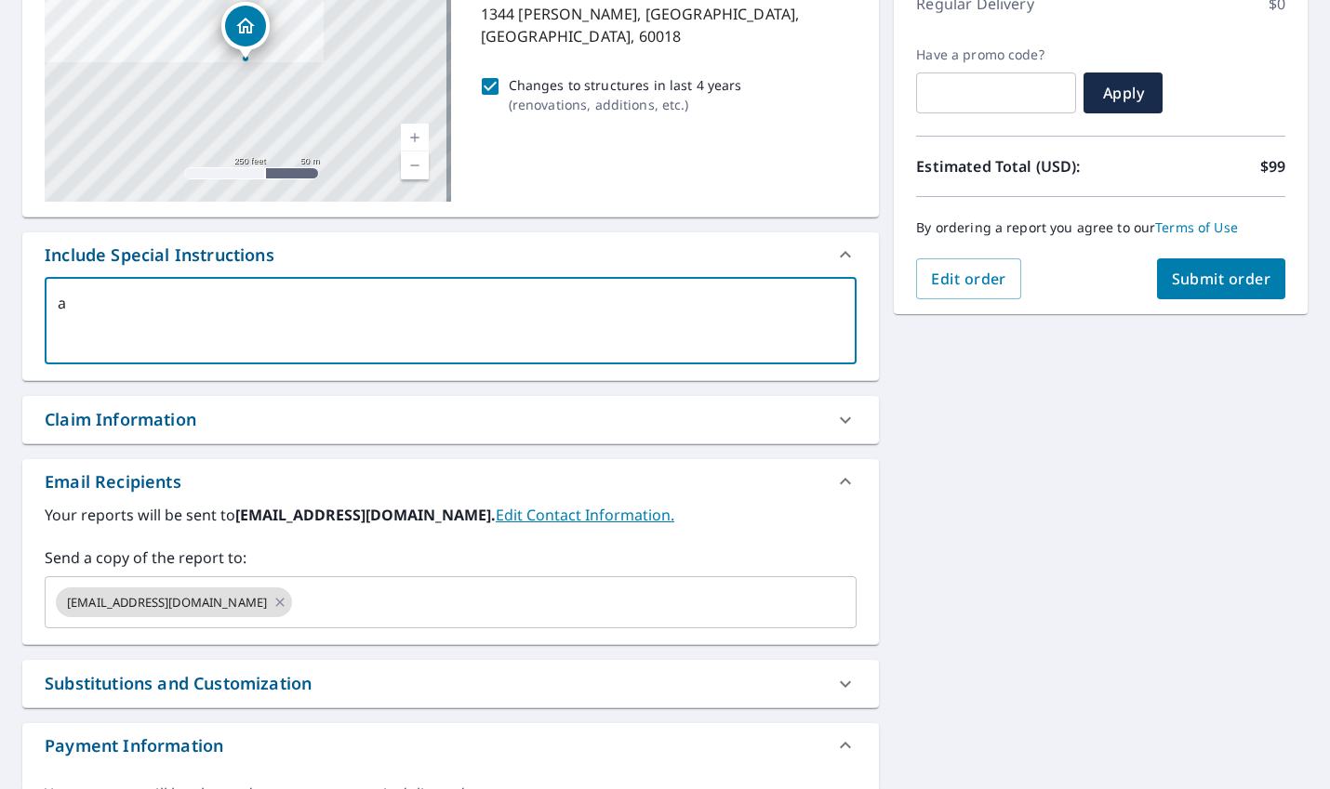
checkbox input "true"
type textarea "all"
type textarea "x"
checkbox input "true"
type textarea "all"
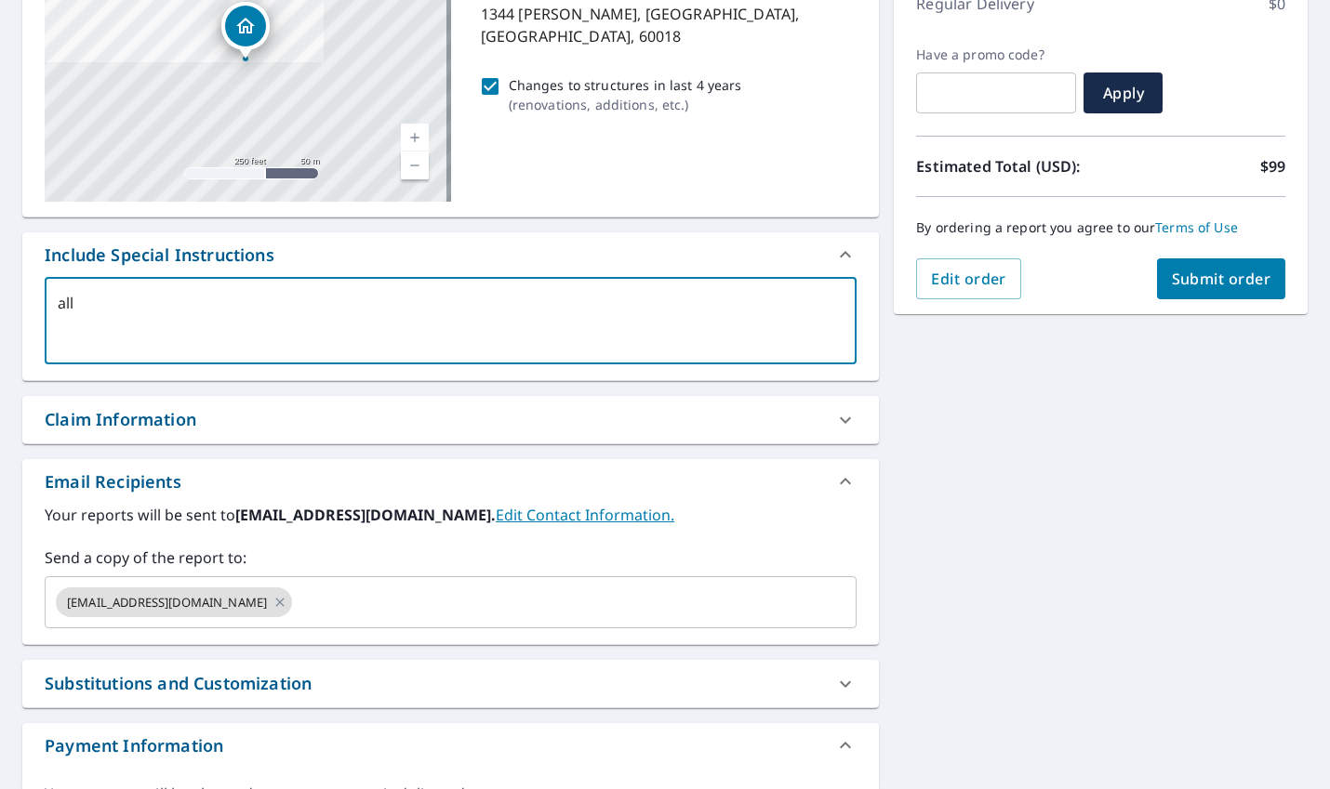
type textarea "x"
checkbox input "true"
type textarea "all s"
type textarea "x"
checkbox input "true"
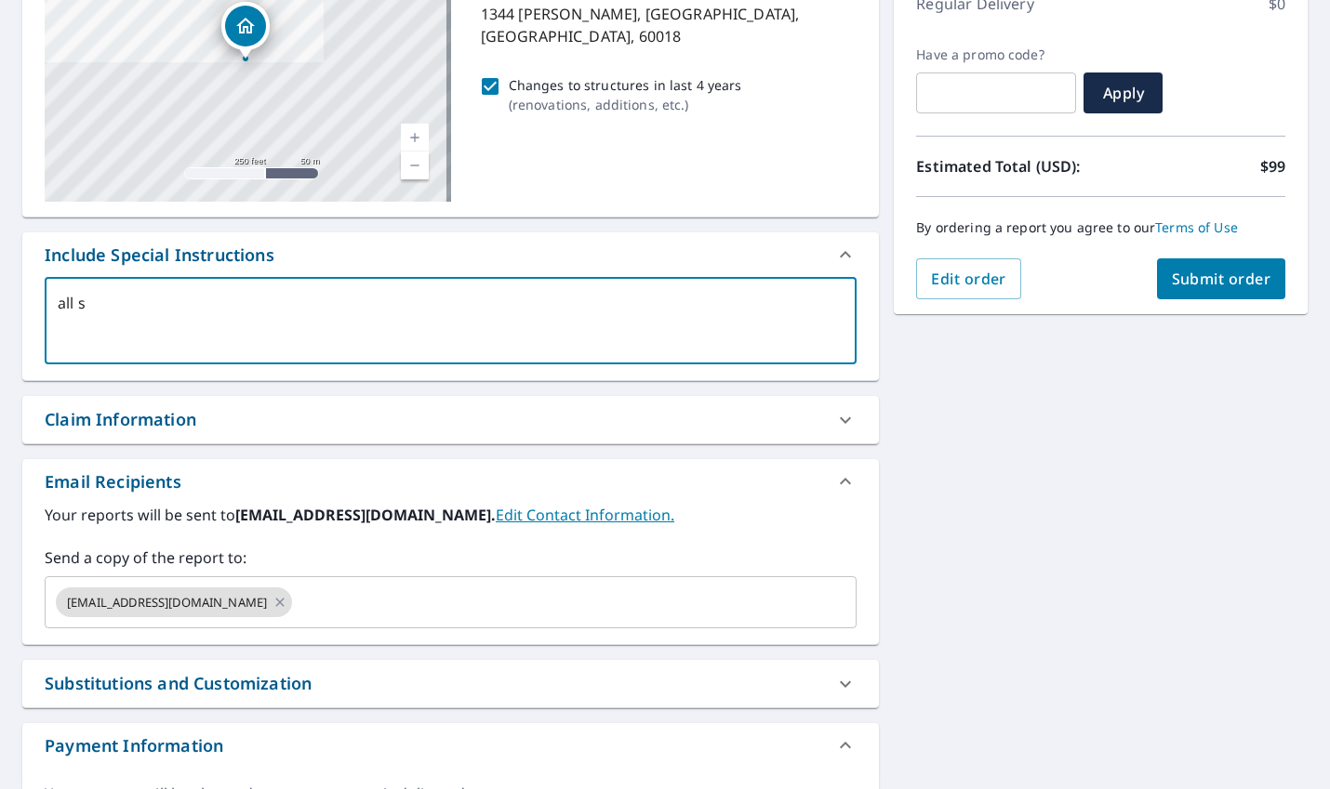
type textarea "all st"
type textarea "x"
checkbox input "true"
type textarea "all str"
type textarea "x"
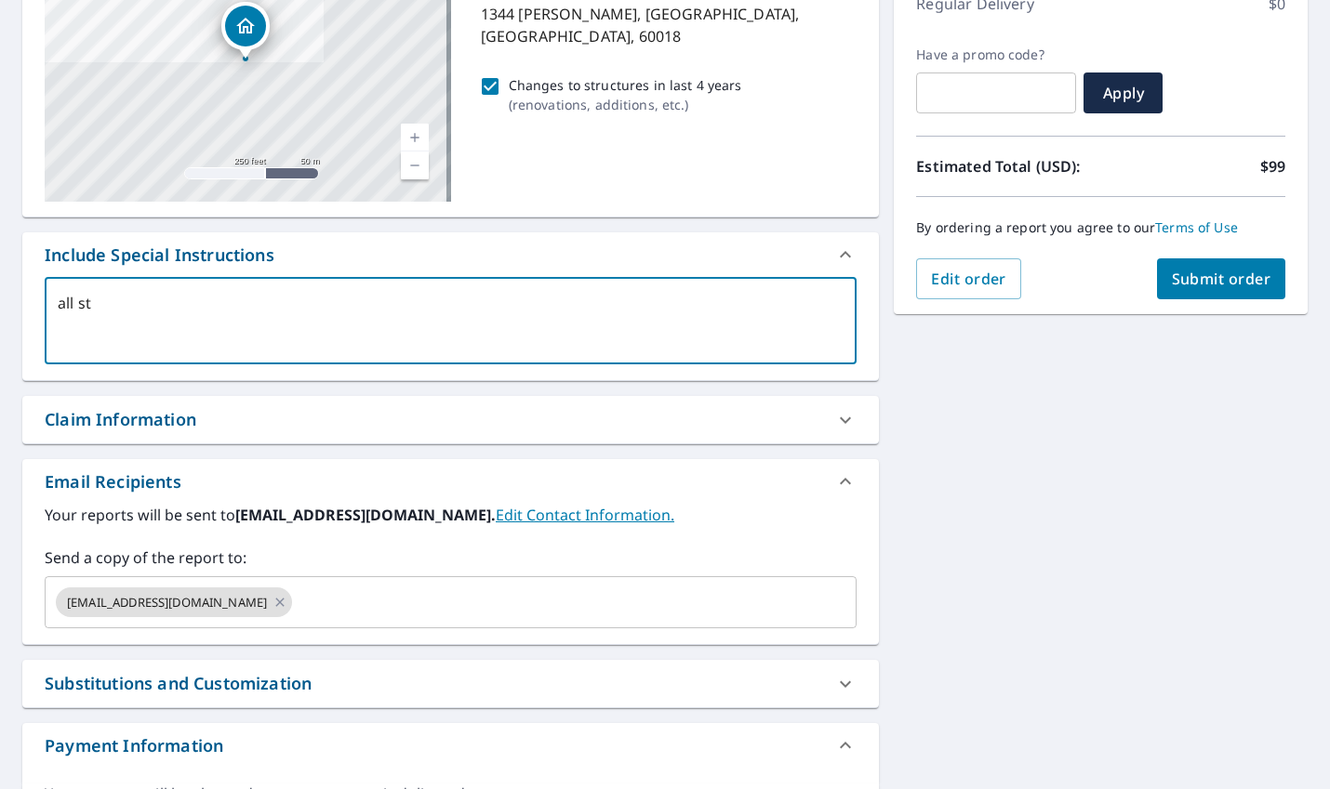
checkbox input "true"
type textarea "all stru"
type textarea "x"
checkbox input "true"
type textarea "all struc"
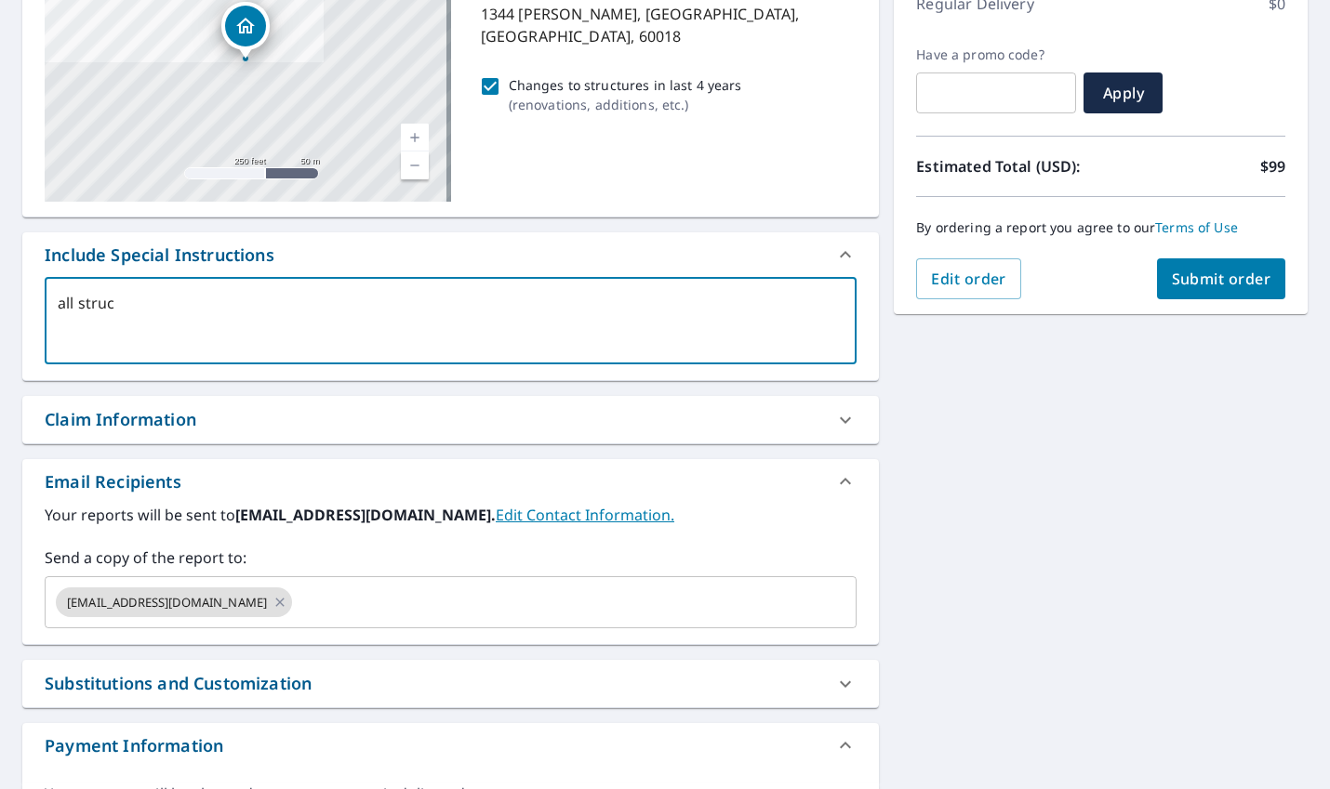
type textarea "x"
checkbox input "true"
type textarea "all struct"
type textarea "x"
checkbox input "true"
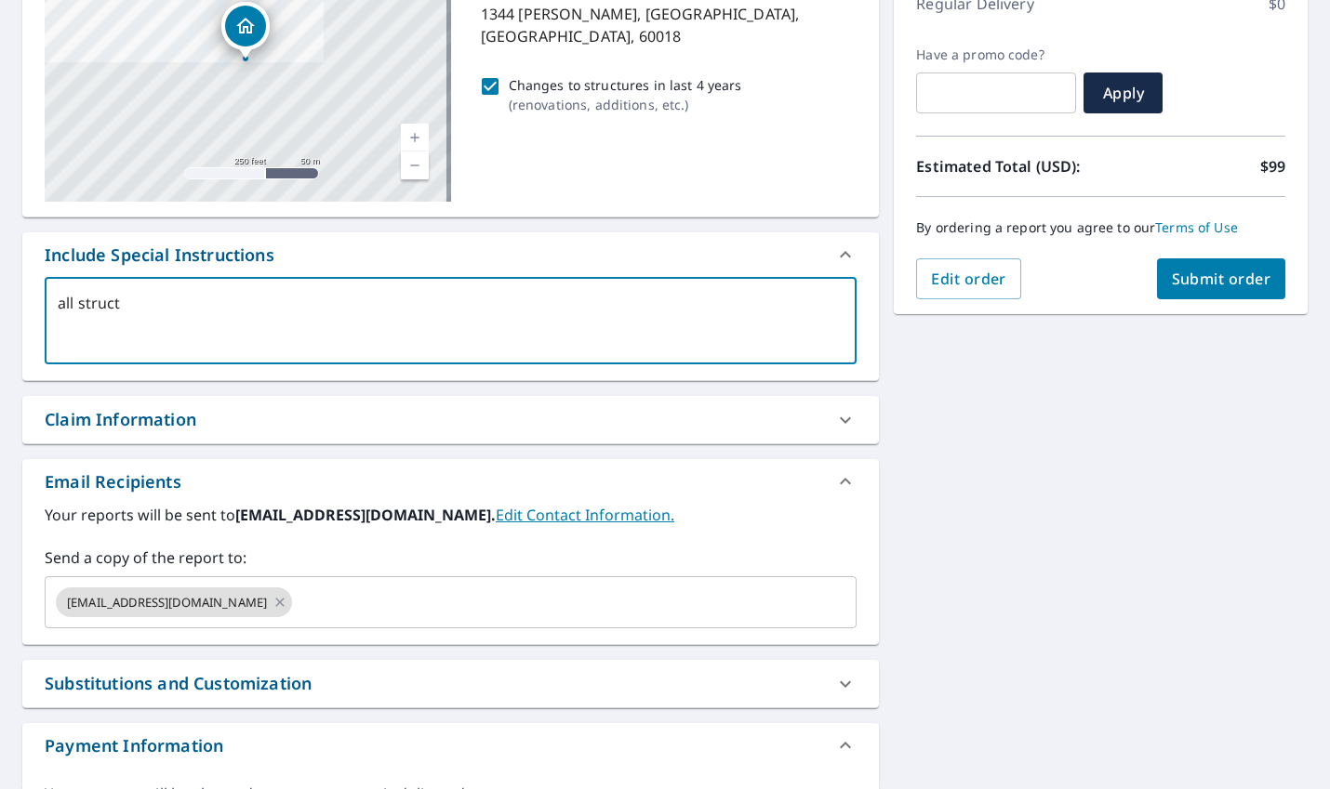
type textarea "all structu"
type textarea "x"
checkbox input "true"
type textarea "all structur"
type textarea "x"
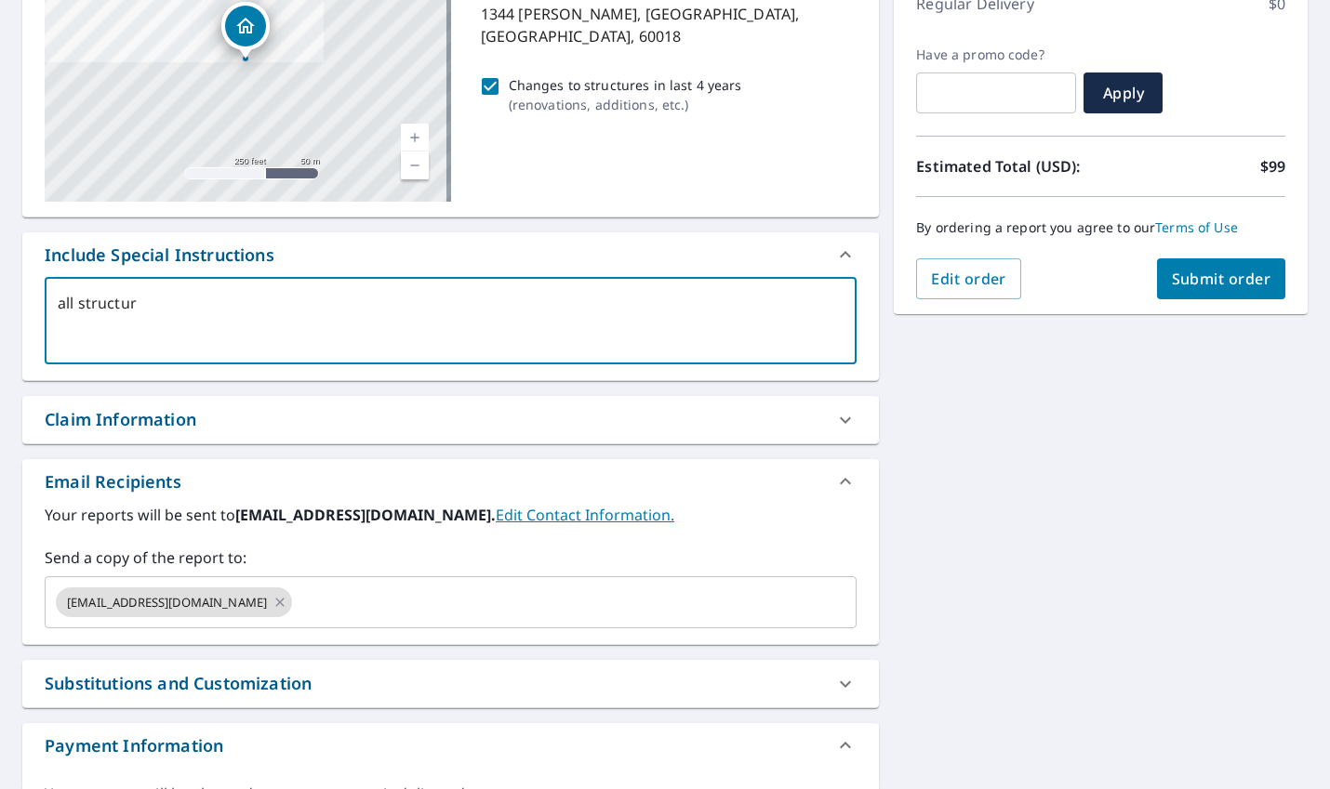
checkbox input "true"
type textarea "all structure"
type textarea "x"
checkbox input "true"
type textarea "all structures"
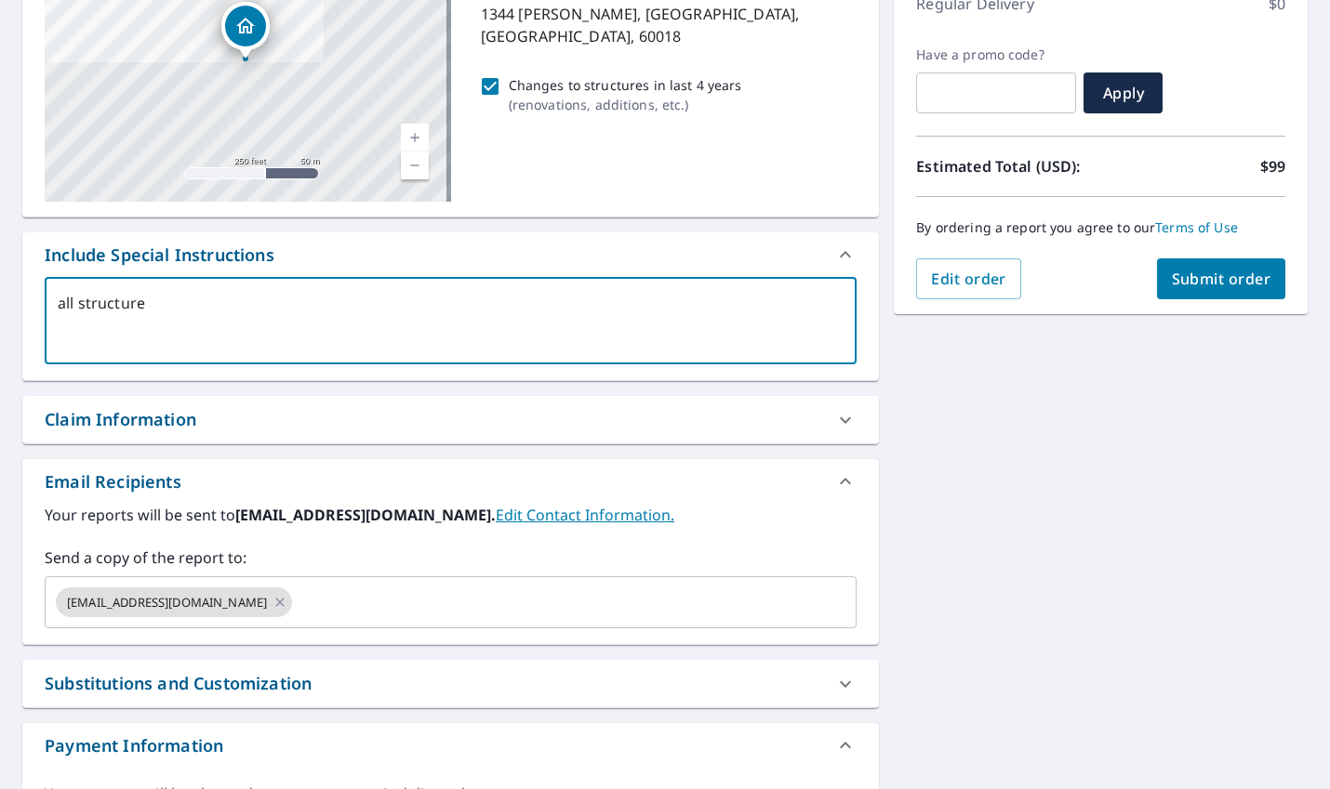
type textarea "x"
checkbox input "true"
type textarea "all structures"
type textarea "x"
checkbox input "true"
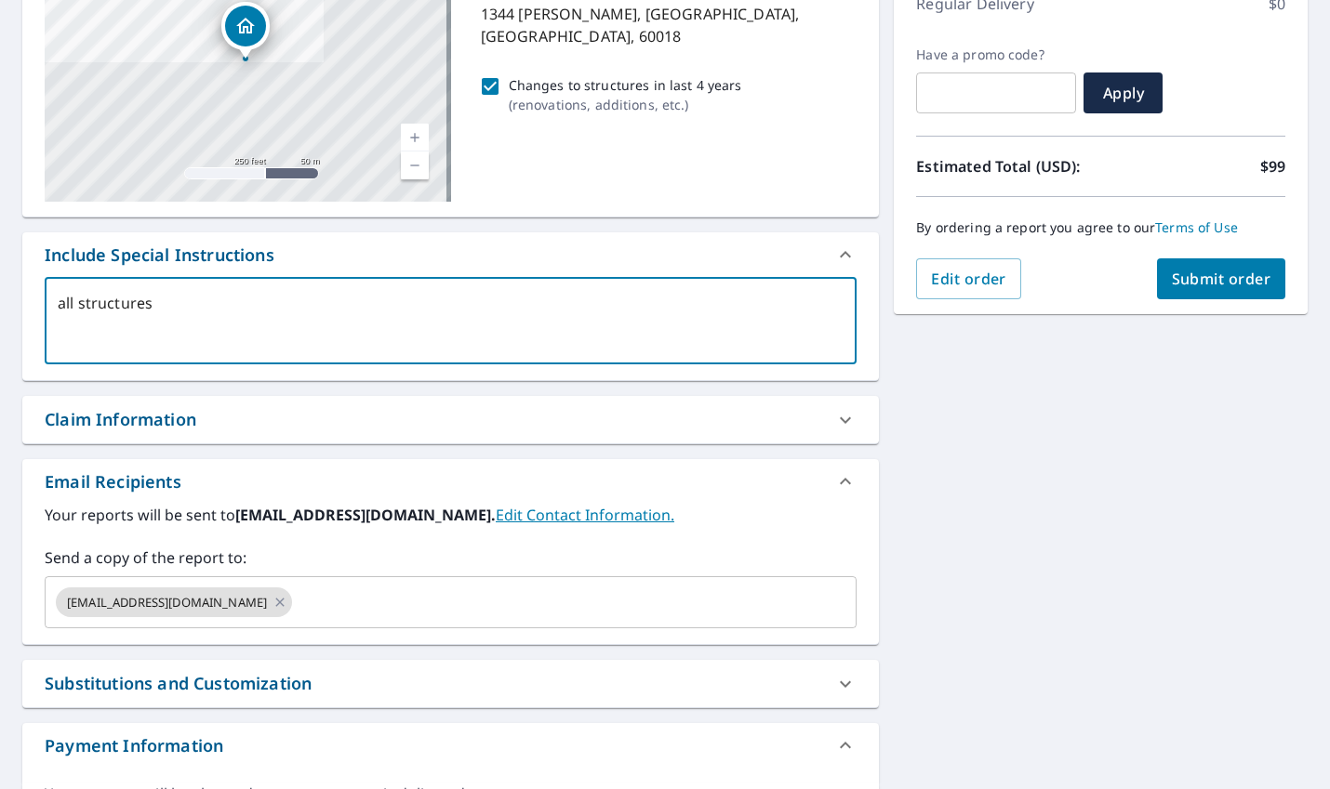
type textarea "all structures o"
type textarea "x"
checkbox input "true"
type textarea "all structures on"
type textarea "x"
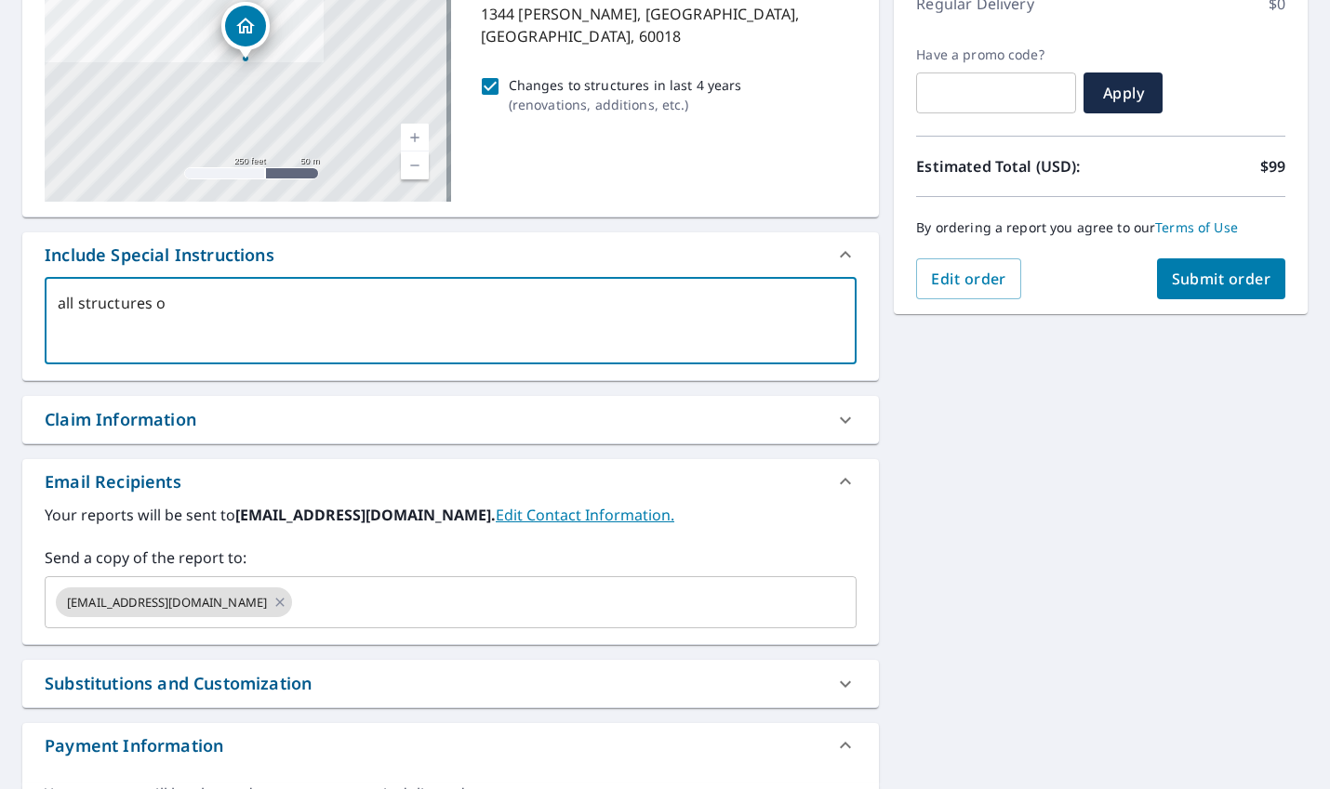
checkbox input "true"
type textarea "all structures on"
type textarea "x"
checkbox input "true"
type textarea "all structures on p"
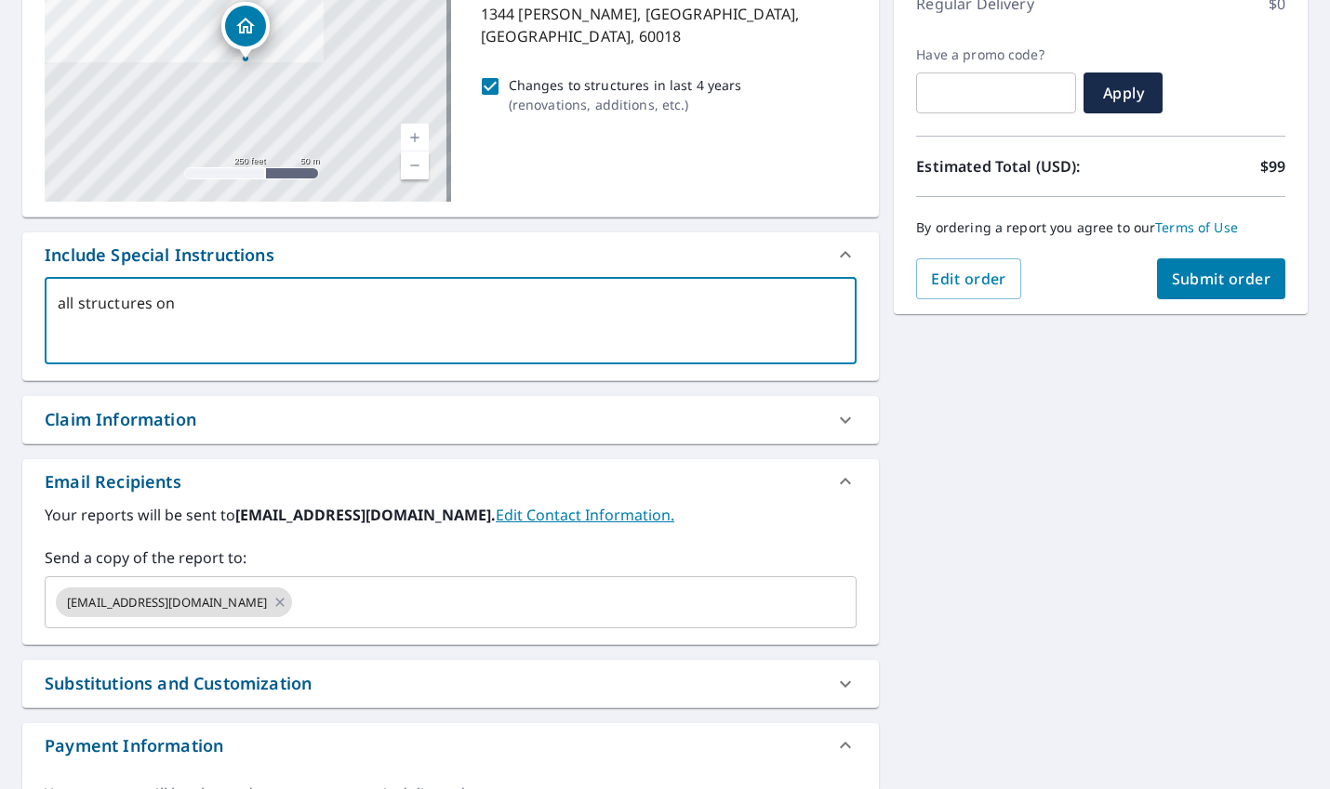
type textarea "x"
checkbox input "true"
type textarea "all structures on pr"
type textarea "x"
checkbox input "true"
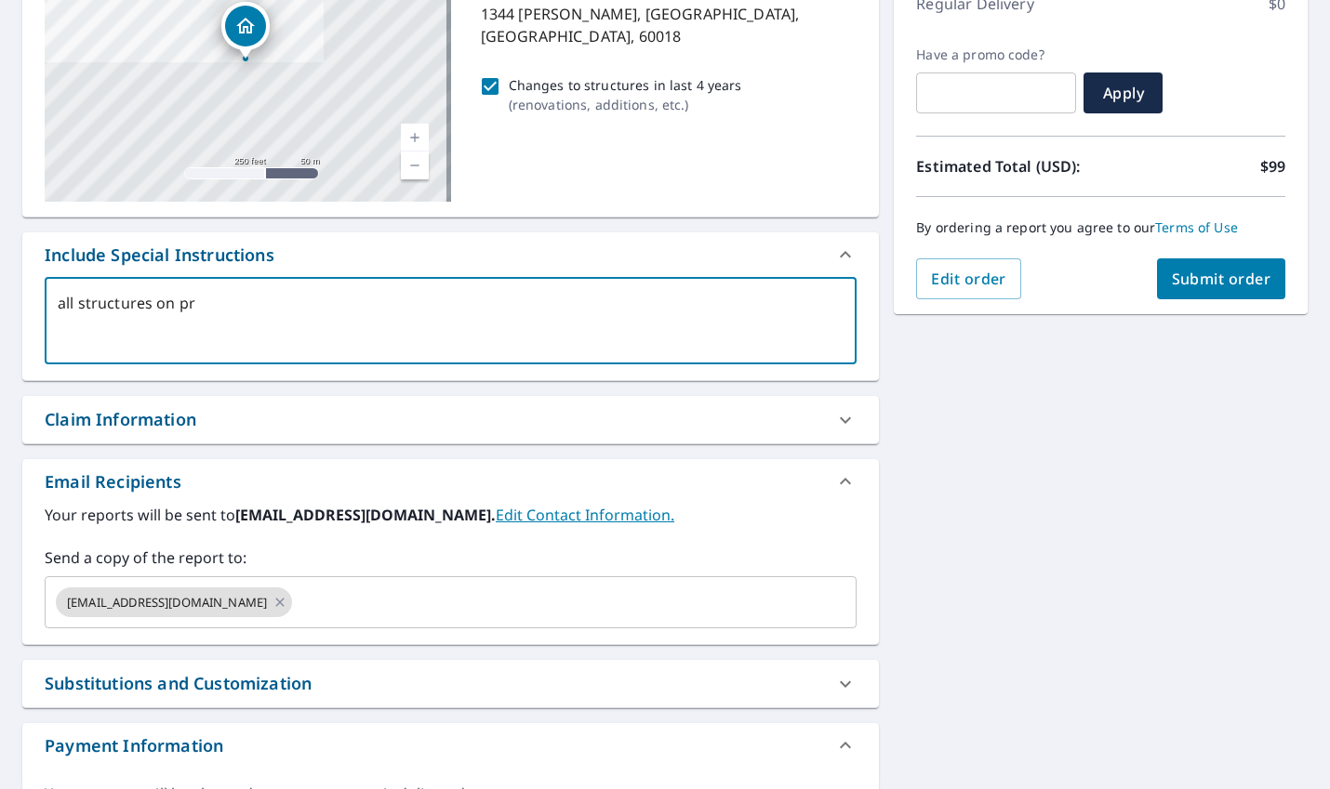
type textarea "all structures on pro"
type textarea "x"
checkbox input "true"
type textarea "all structures on prop"
type textarea "x"
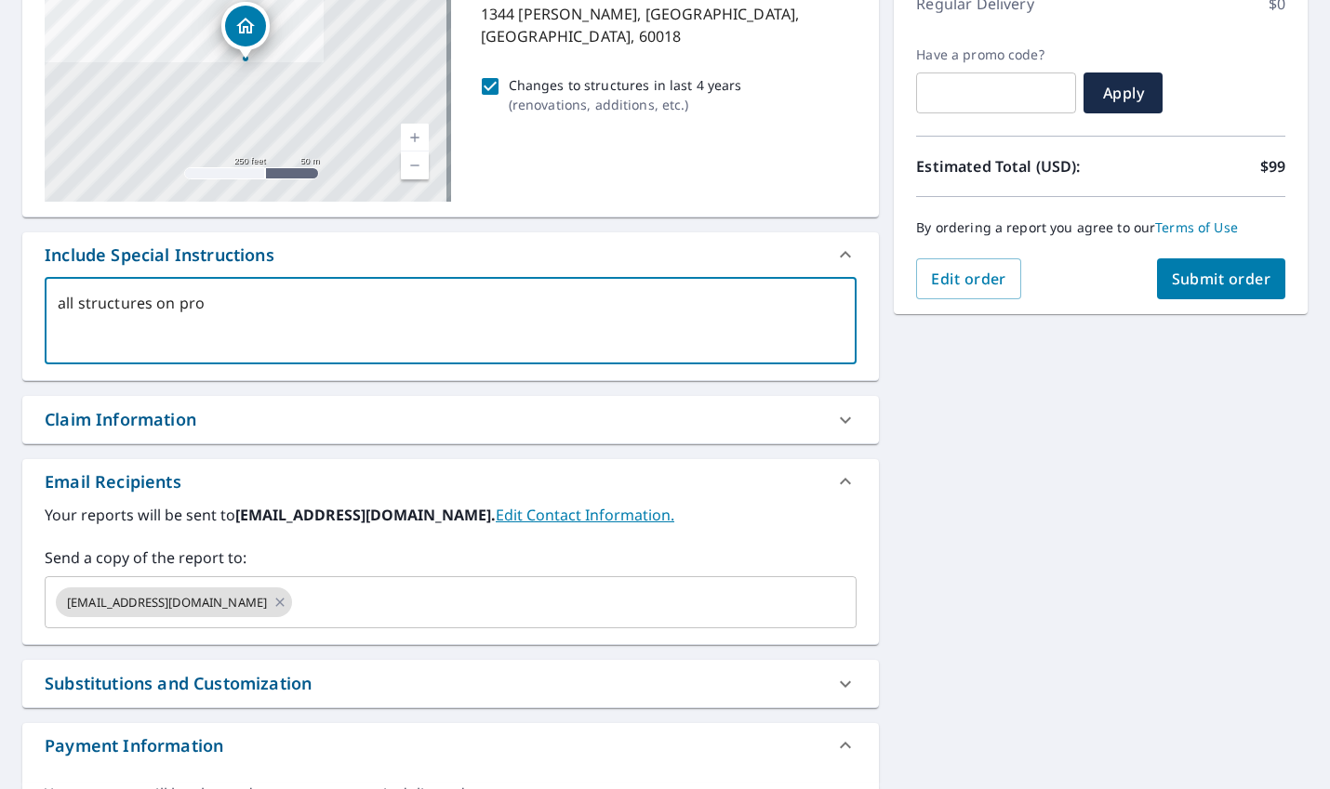
checkbox input "true"
type textarea "all structures on prope"
type textarea "x"
checkbox input "true"
type textarea "all structures on proper"
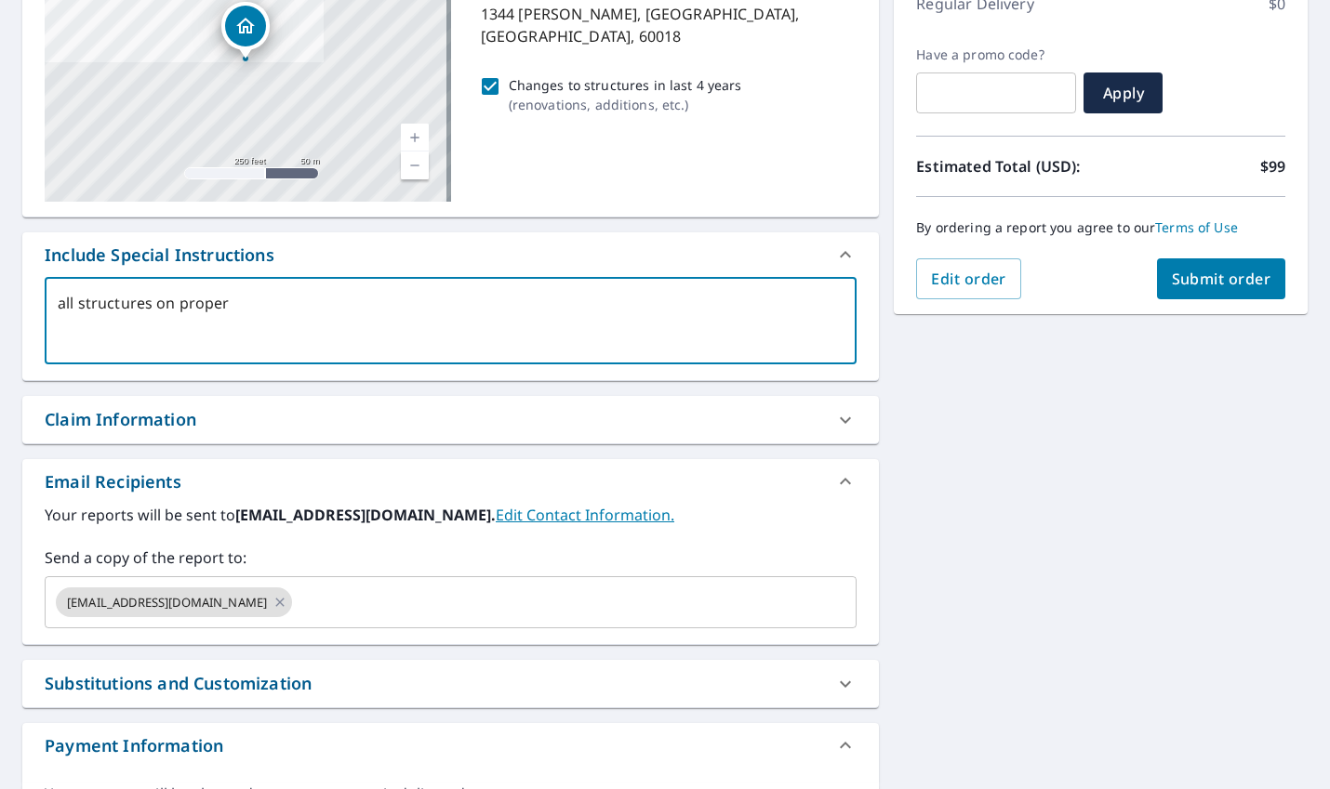
type textarea "x"
checkbox input "true"
type textarea "all structures on propert"
click at [462, 614] on input "text" at bounding box center [557, 602] width 525 height 35
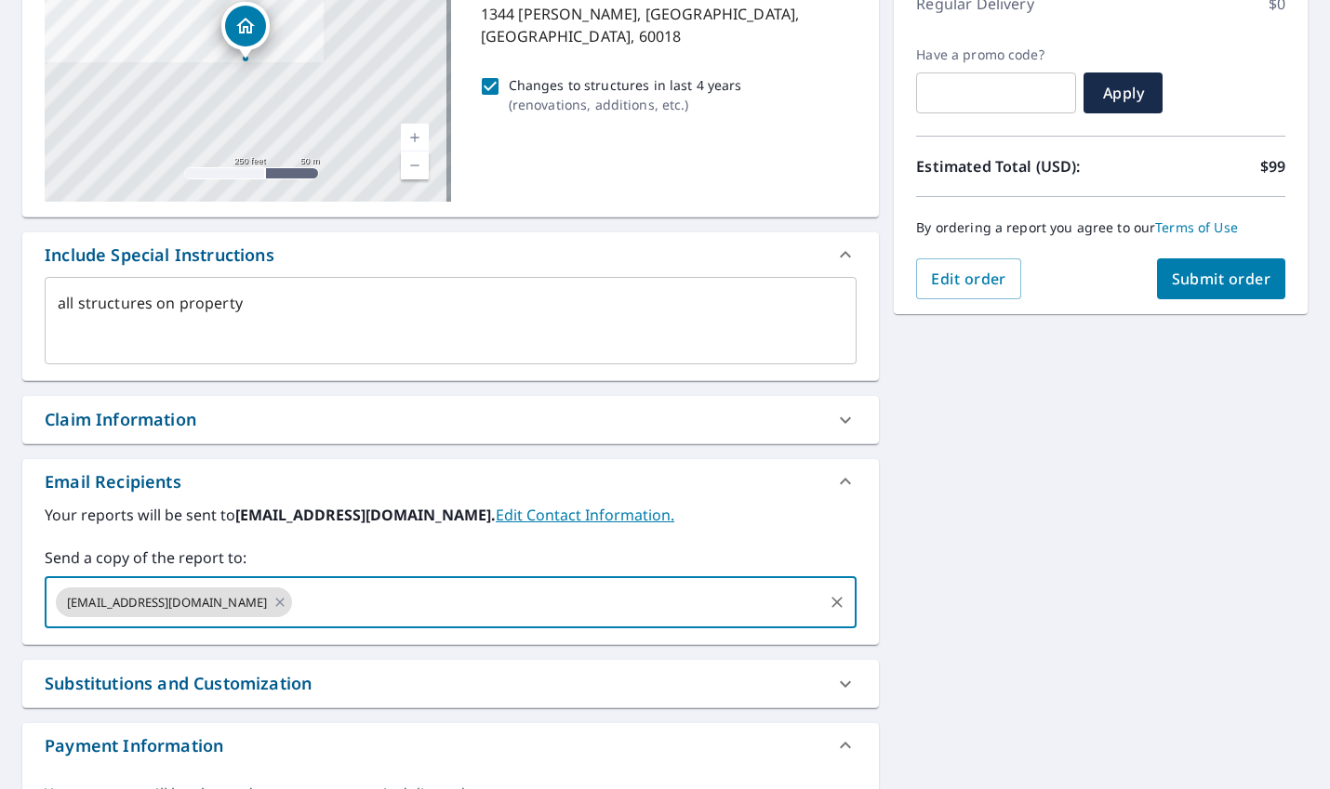
paste input "829696"
drag, startPoint x: 373, startPoint y: 603, endPoint x: 272, endPoint y: 603, distance: 100.4
click at [295, 603] on input "829696" at bounding box center [557, 602] width 525 height 35
click at [194, 431] on div "Claim Information" at bounding box center [121, 419] width 152 height 25
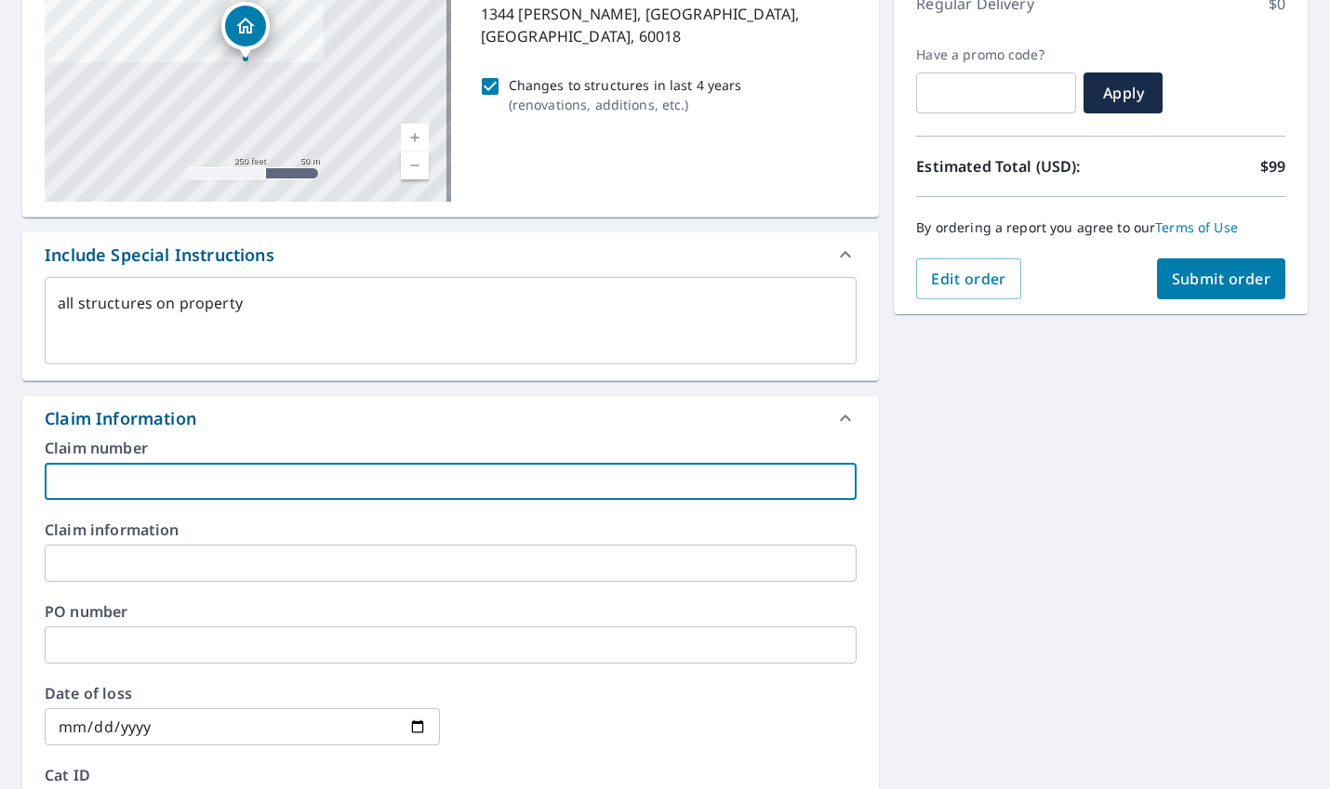
click at [184, 486] on input "text" at bounding box center [451, 481] width 812 height 37
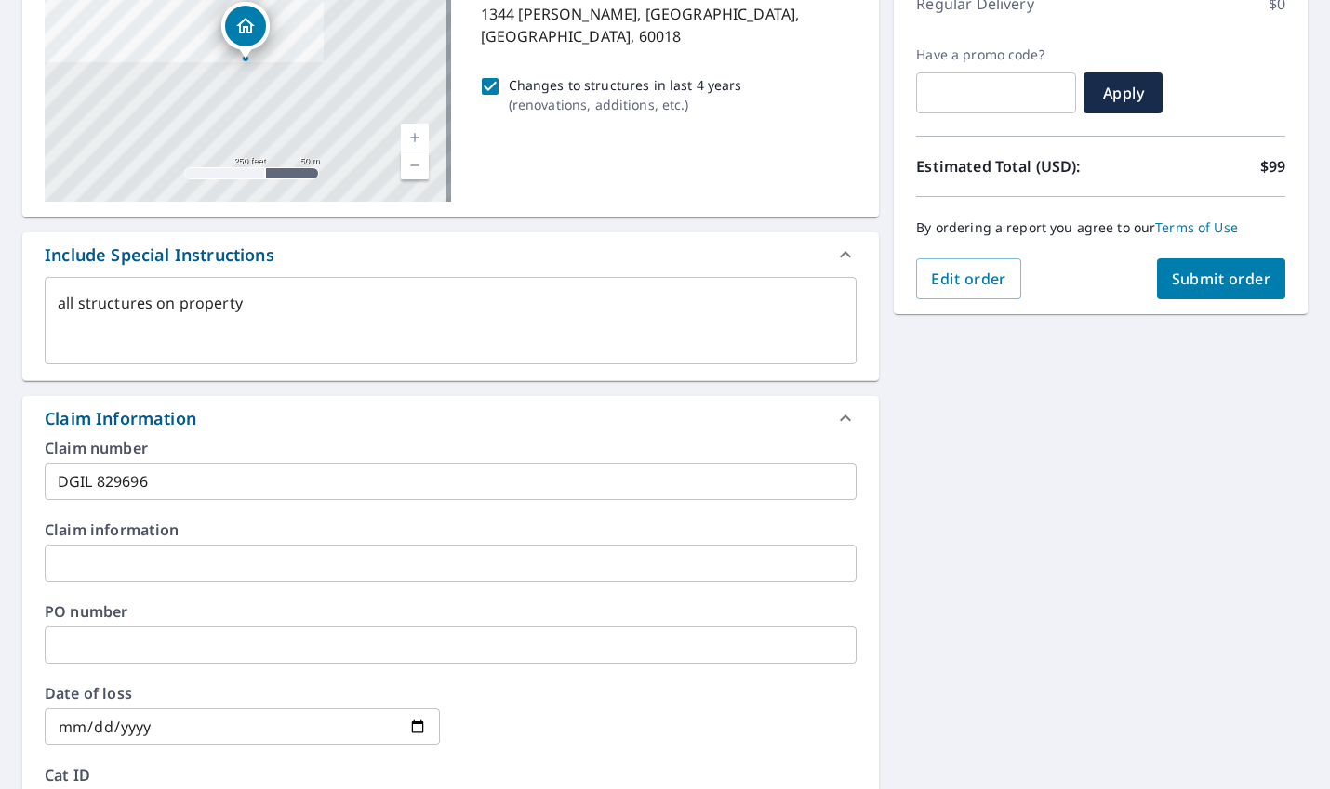
click at [966, 493] on div "1344 Carol Ln Des Plaines, IL 60018 Aerial Road A standard road map Aerial A de…" at bounding box center [665, 564] width 1330 height 1343
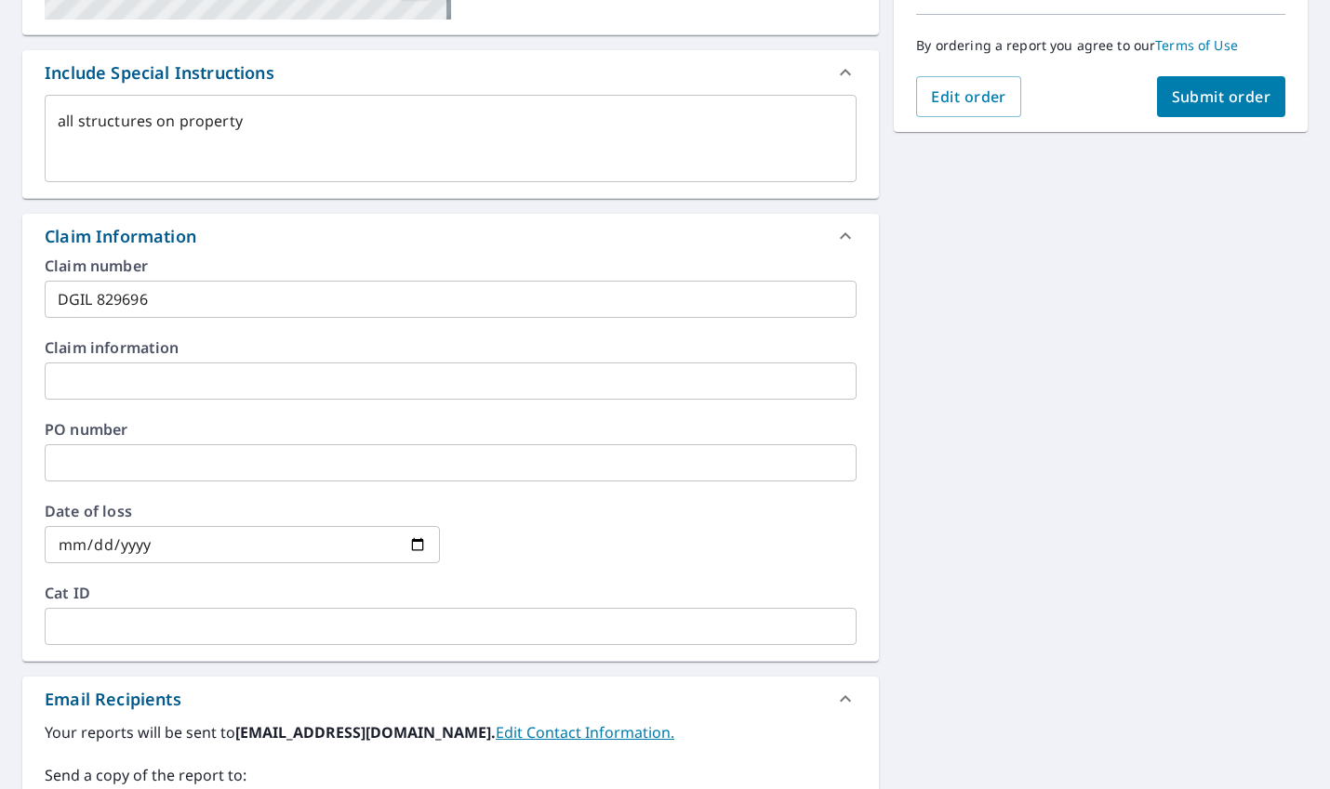
scroll to position [744, 0]
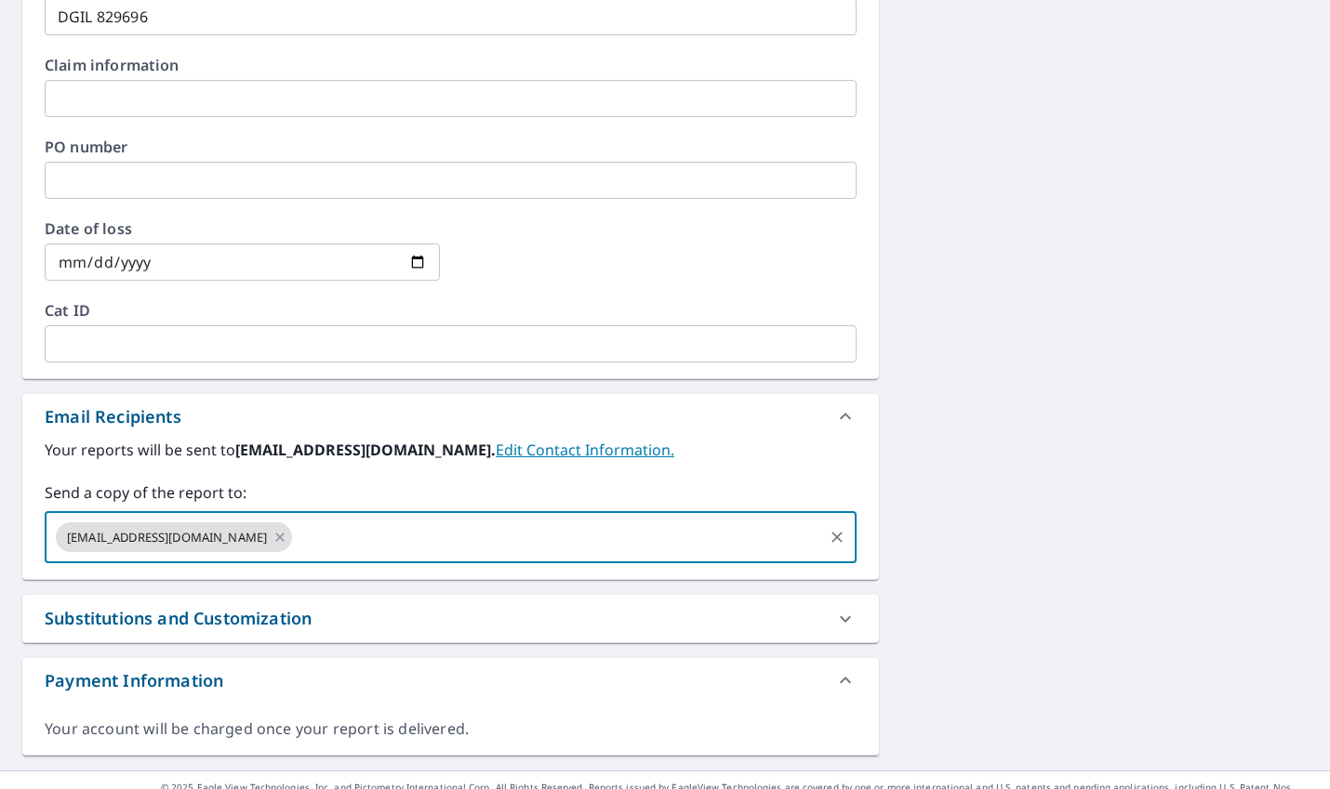
click at [338, 528] on input "text" at bounding box center [557, 537] width 525 height 35
paste input "nulishney@myameripro.com"
click at [1120, 510] on div "1344 Carol Ln Des Plaines, IL 60018 Aerial Road A standard road map Aerial A de…" at bounding box center [665, 99] width 1330 height 1343
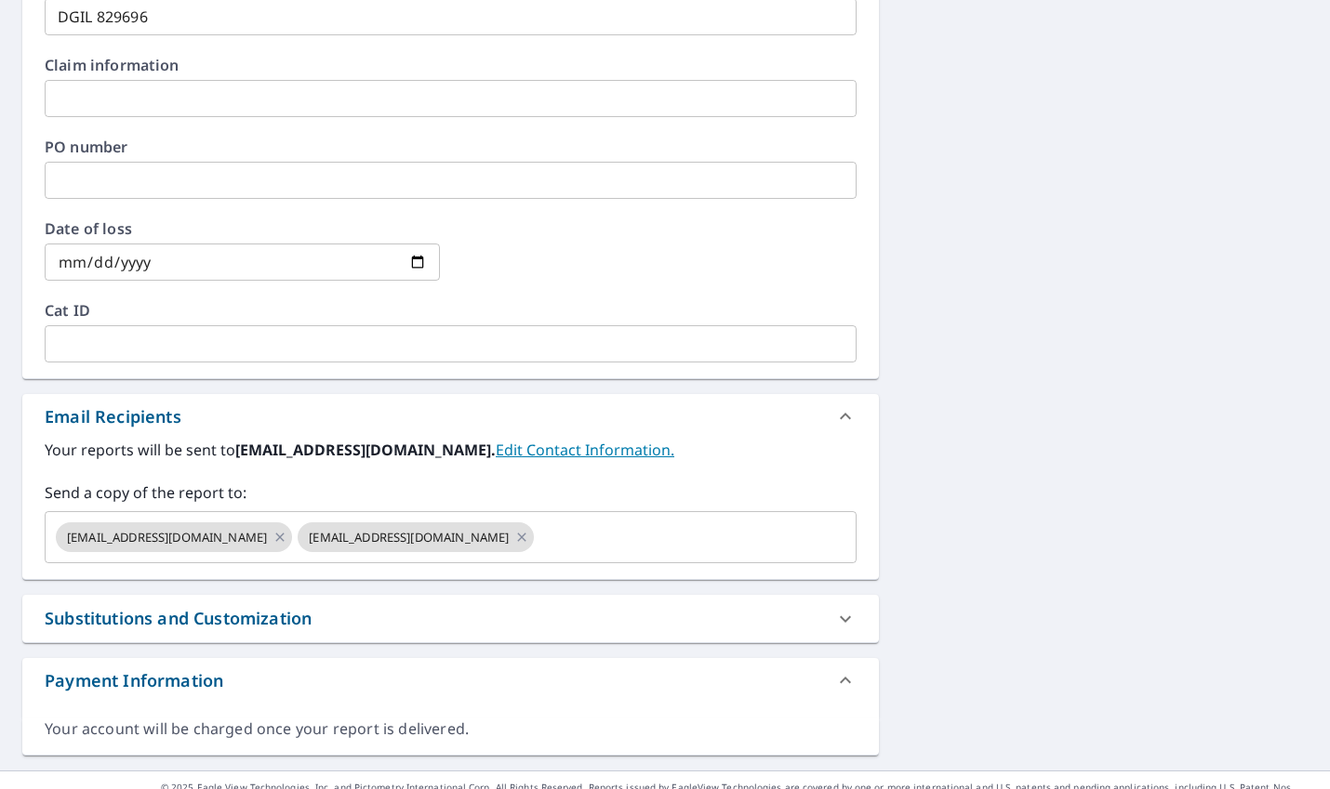
scroll to position [186, 0]
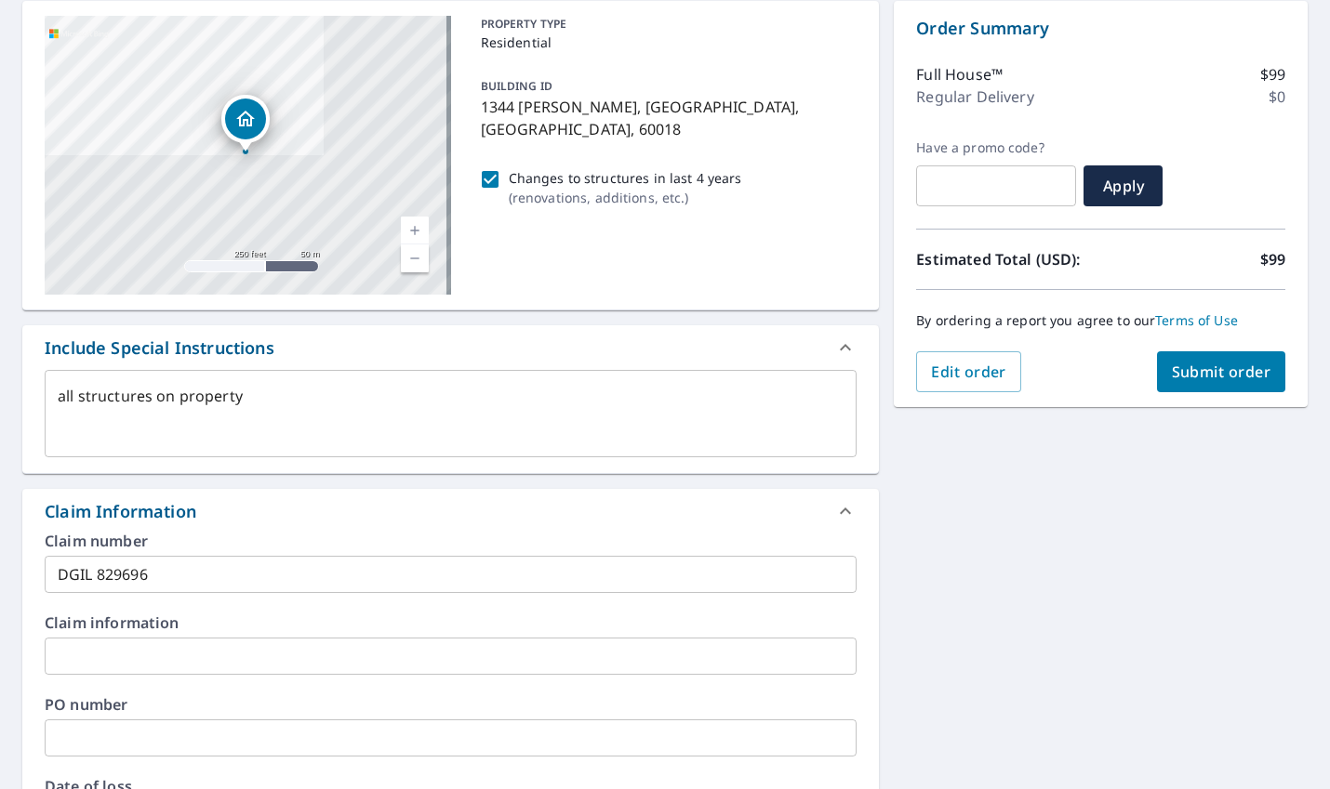
click at [1225, 388] on button "Submit order" at bounding box center [1221, 371] width 129 height 41
